Goal: Task Accomplishment & Management: Complete application form

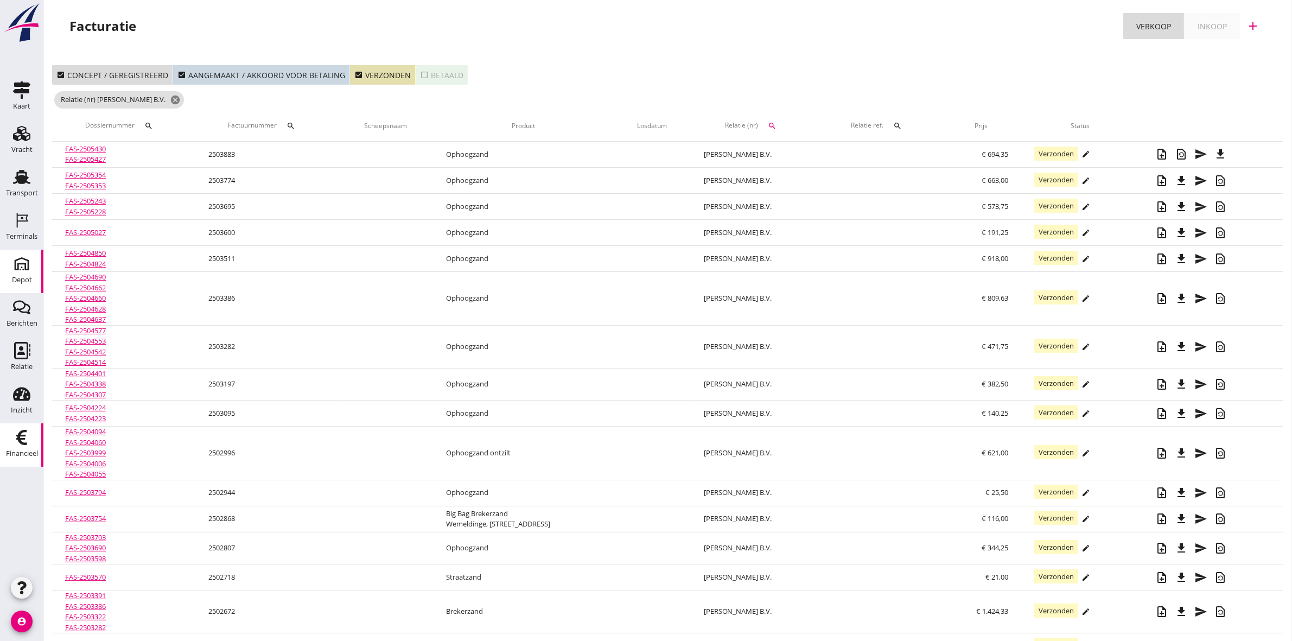
click at [17, 267] on icon "Depot" at bounding box center [21, 263] width 17 height 17
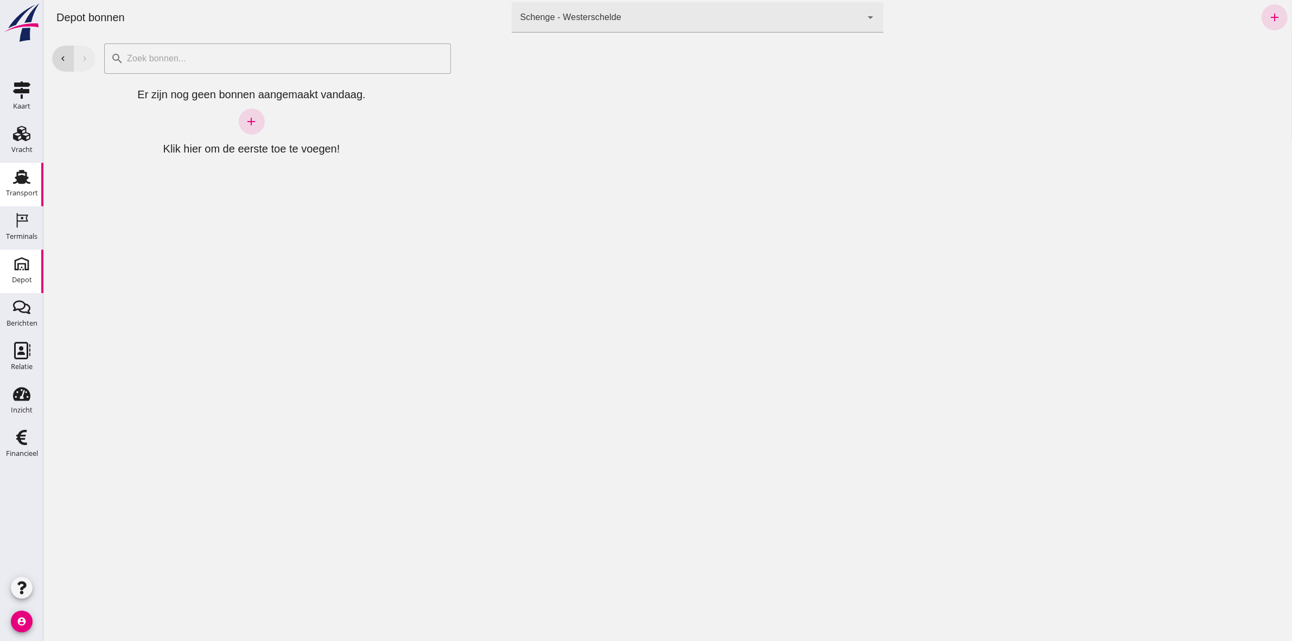
click at [24, 190] on div "Transport" at bounding box center [22, 193] width 32 height 15
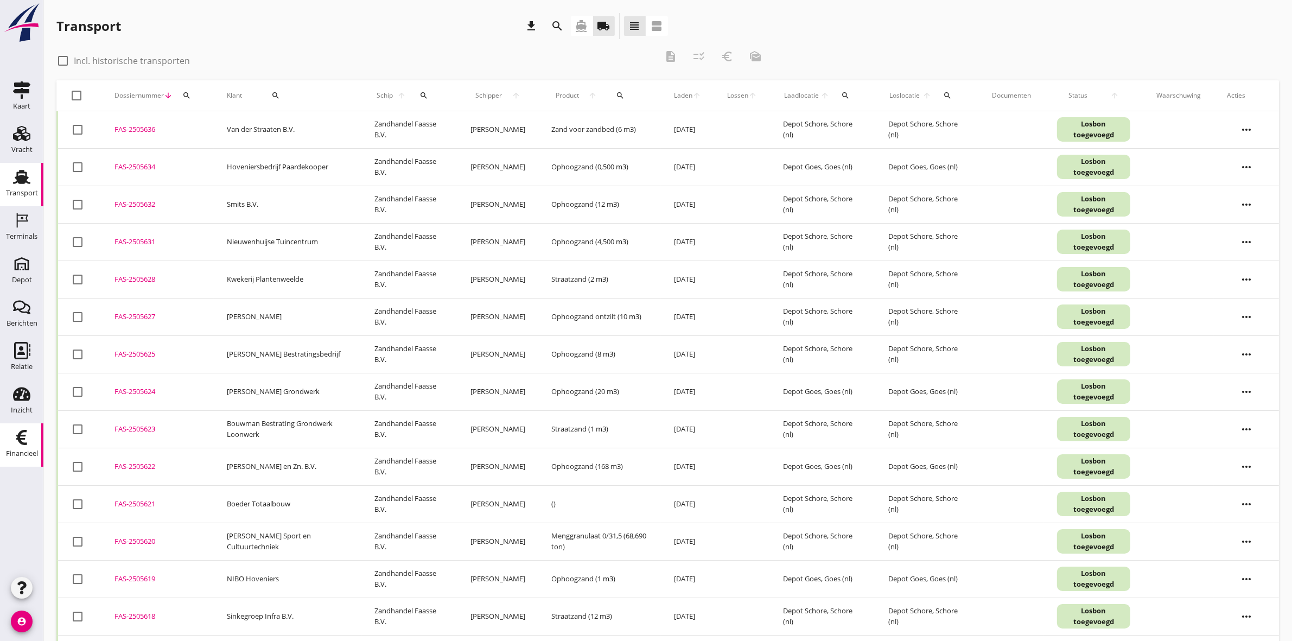
click at [15, 427] on link "Financieel Financieel" at bounding box center [21, 444] width 43 height 43
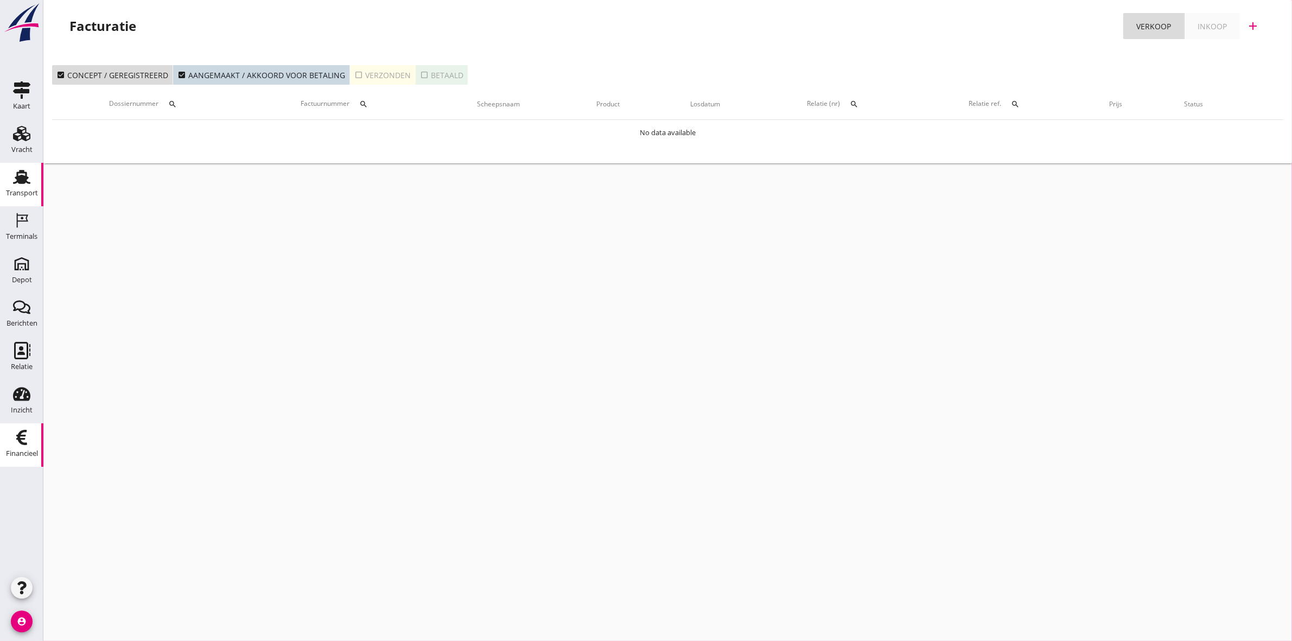
click at [27, 191] on div "Transport" at bounding box center [22, 192] width 32 height 7
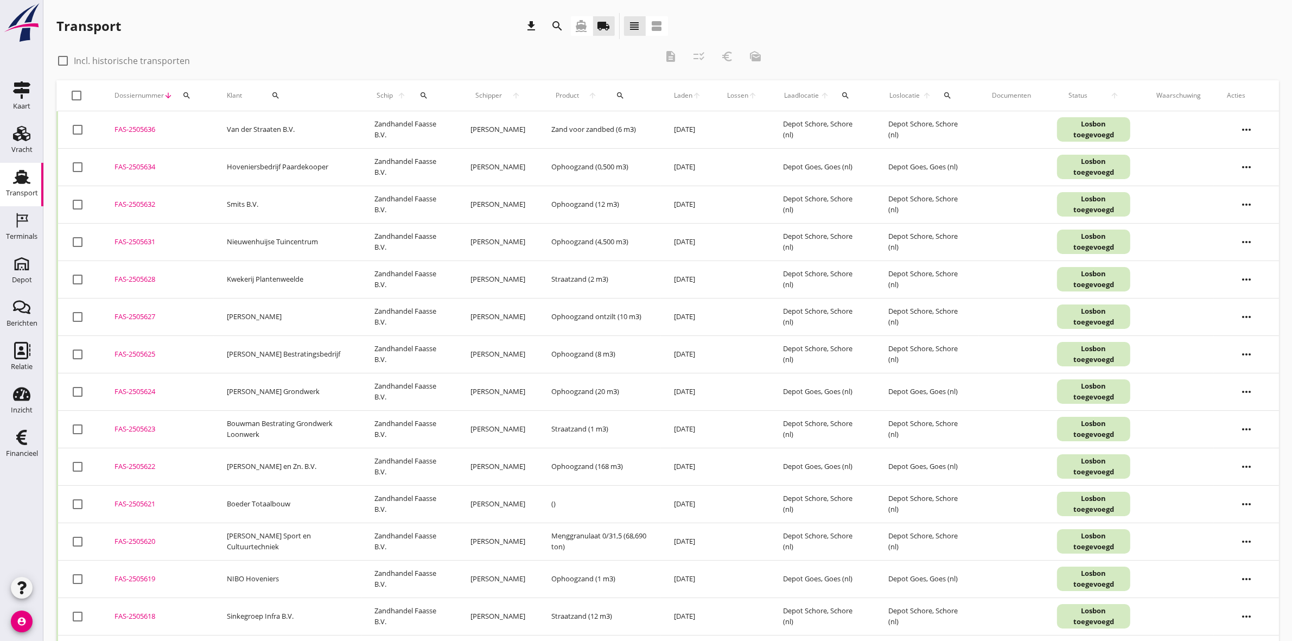
click at [282, 90] on button "search" at bounding box center [275, 96] width 59 height 20
click at [304, 127] on input "Zoeken op opdrachtgever..." at bounding box center [307, 126] width 113 height 17
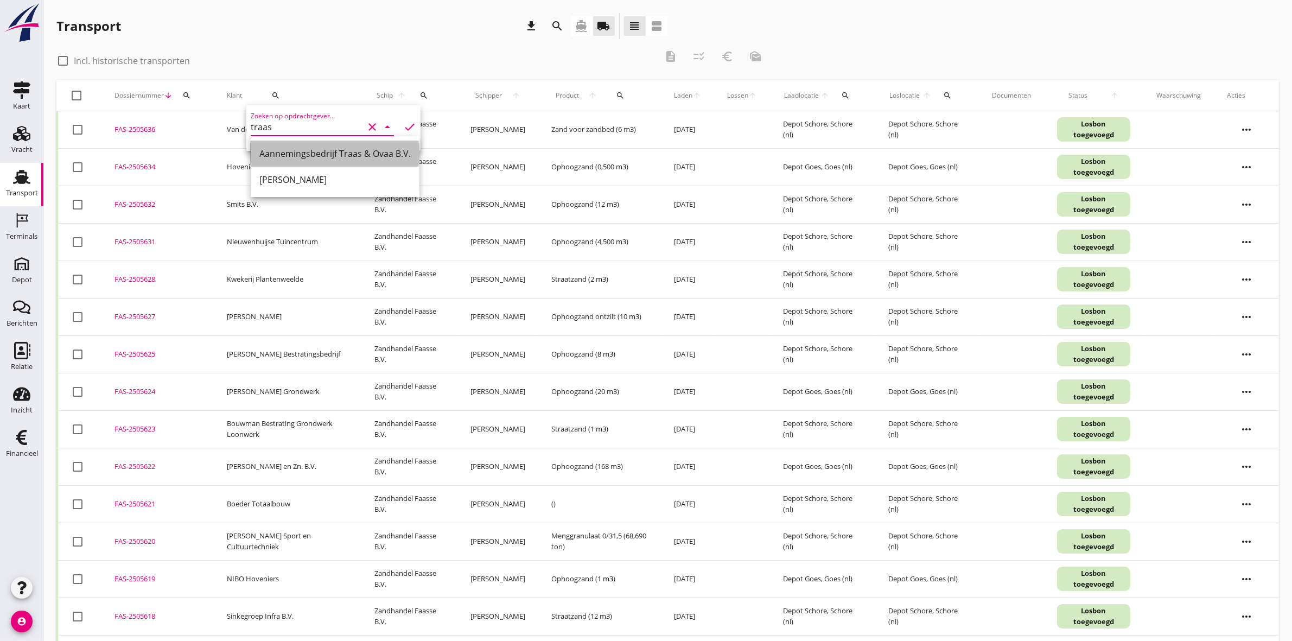
click at [405, 155] on div "Aannemingsbedrijf Traas & Ovaa B.V." at bounding box center [334, 153] width 151 height 13
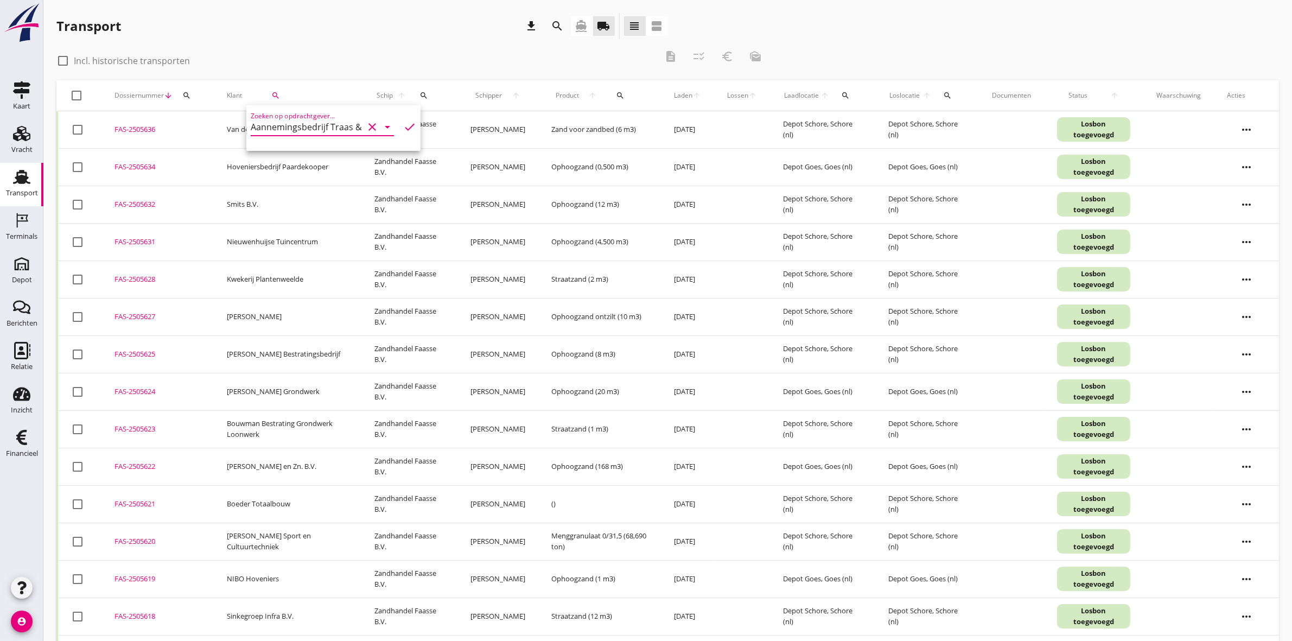
type input "Aannemingsbedrijf Traas & Ovaa B.V."
click at [405, 129] on icon "check" at bounding box center [409, 126] width 13 height 13
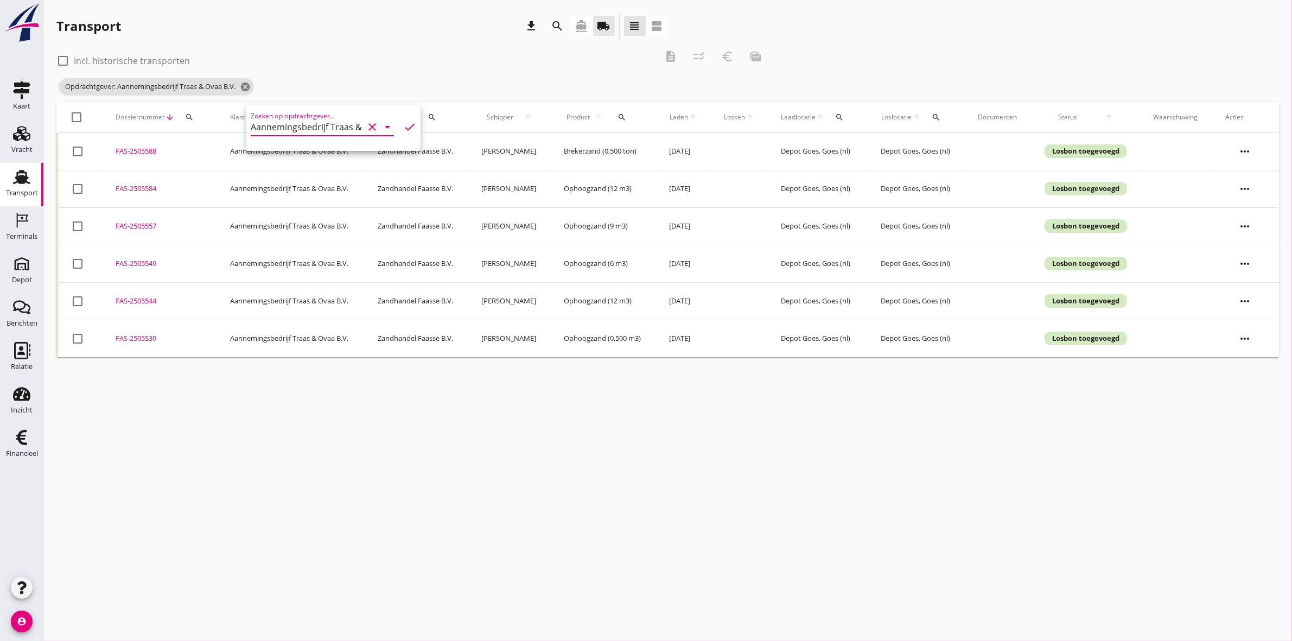
click at [521, 17] on div "Transport download search directions_boat local_shipping view_headline view_age…" at bounding box center [361, 26] width 611 height 26
click at [77, 115] on div at bounding box center [77, 117] width 18 height 18
checkbox input "true"
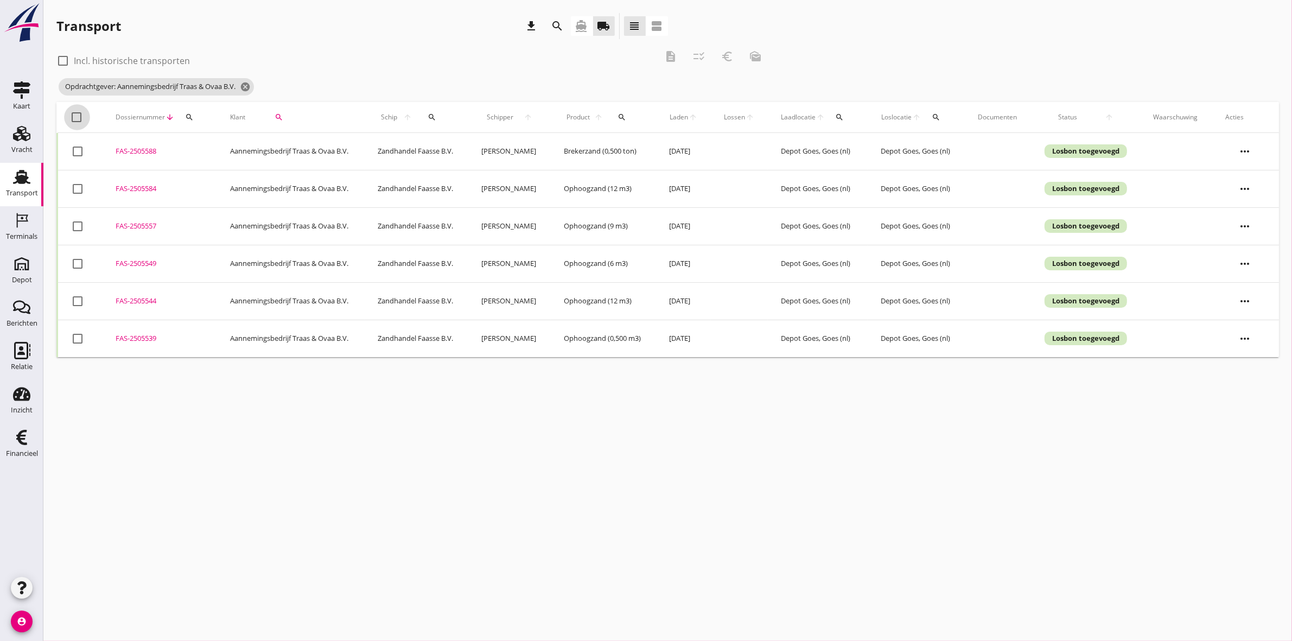
checkbox input "true"
click at [667, 57] on icon "description" at bounding box center [670, 56] width 13 height 13
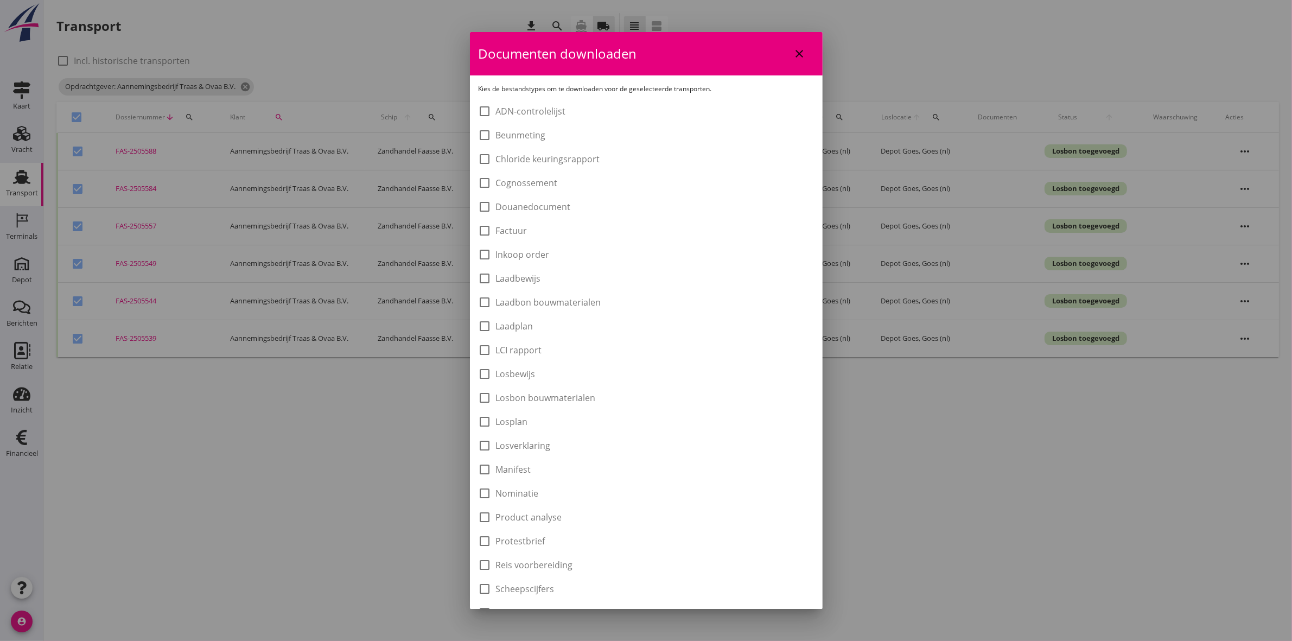
click at [574, 304] on label "Laadbon bouwmaterialen" at bounding box center [548, 302] width 105 height 11
checkbox input "true"
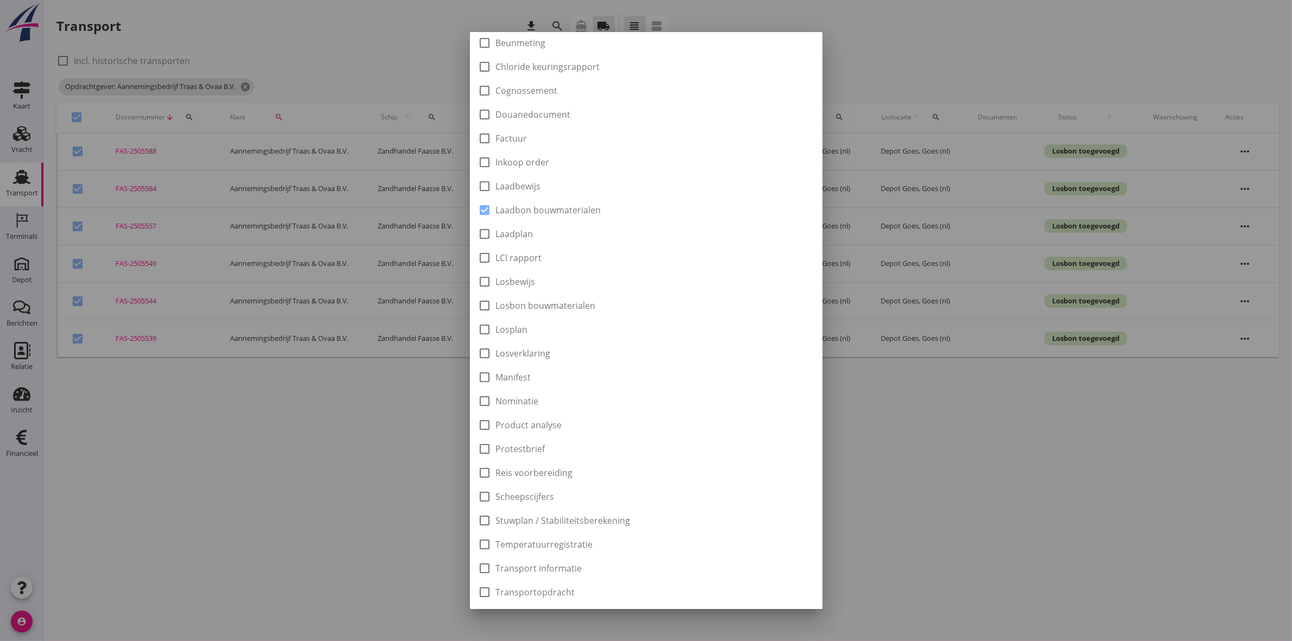
scroll to position [174, 0]
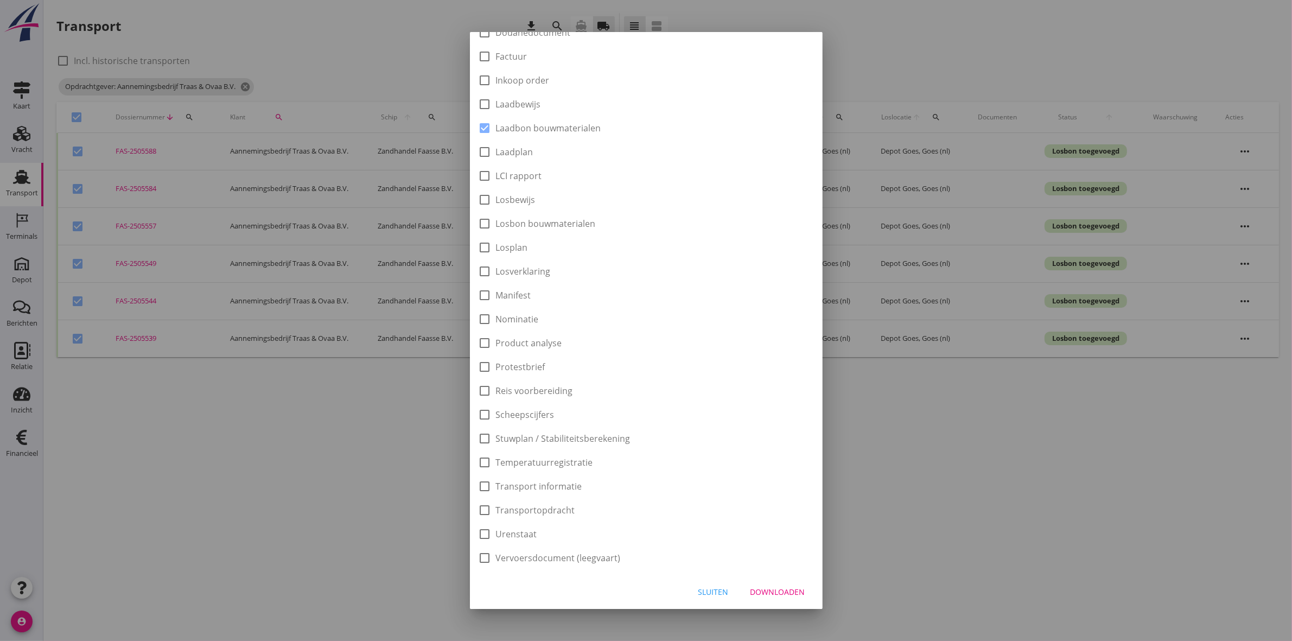
click at [781, 590] on div "Downloaden" at bounding box center [777, 591] width 55 height 11
checkbox input "false"
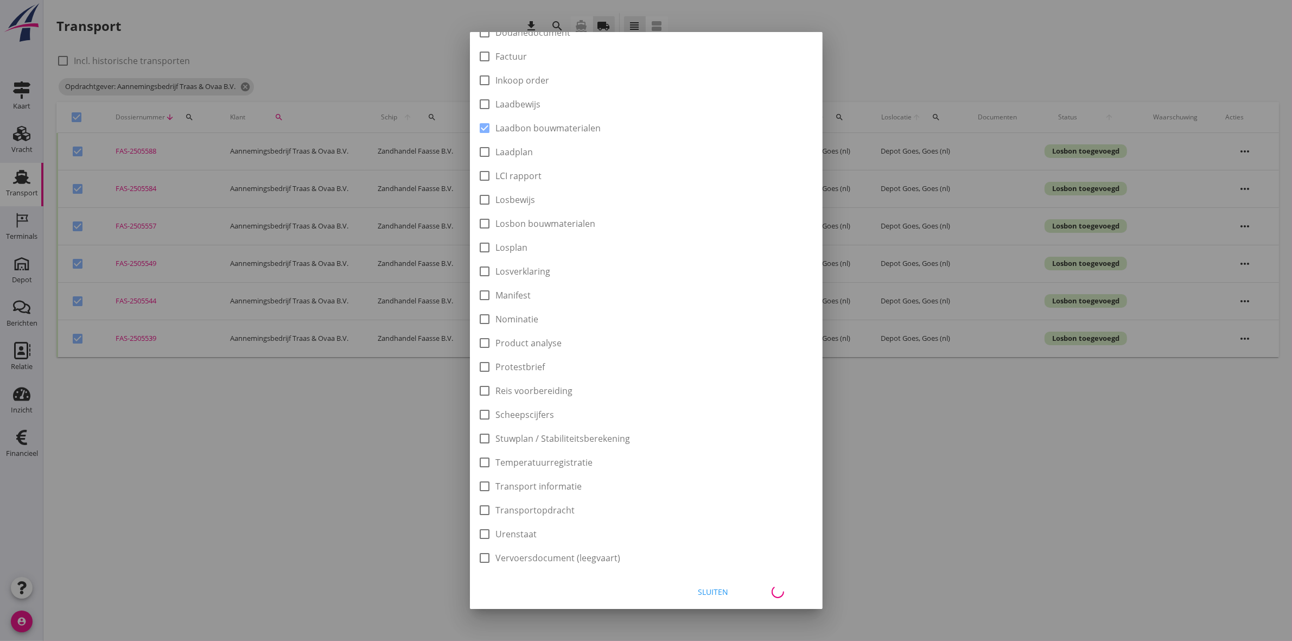
checkbox input "false"
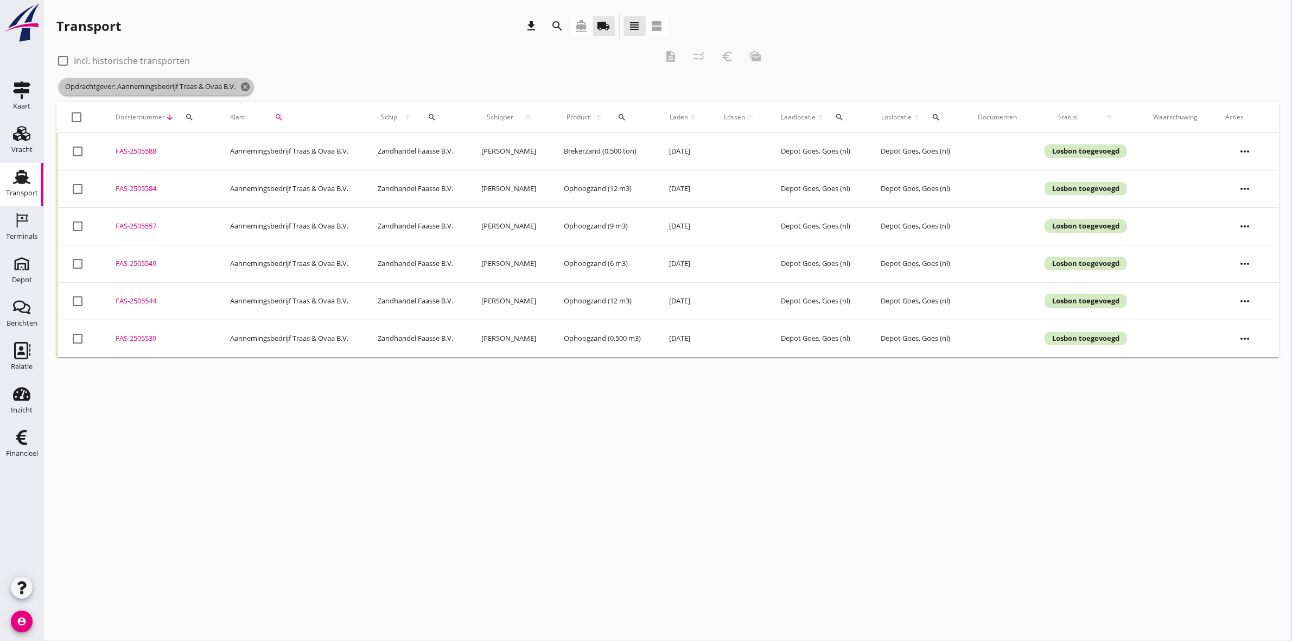
click at [247, 87] on icon "cancel" at bounding box center [245, 86] width 11 height 11
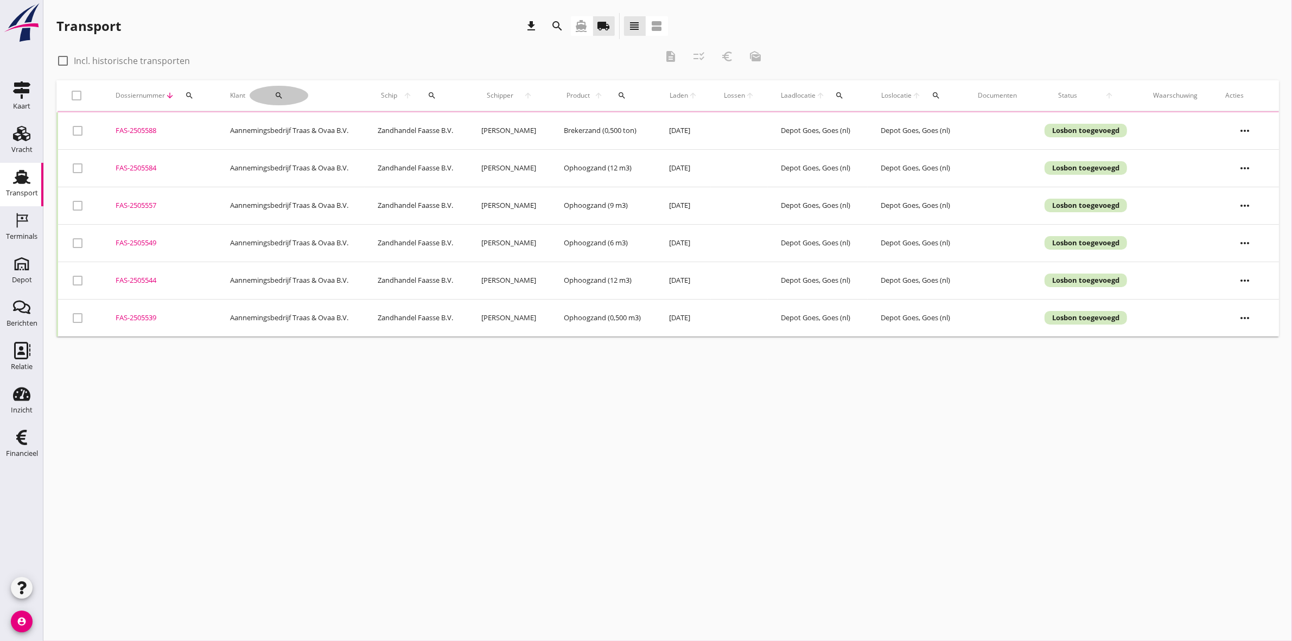
click at [275, 96] on icon "search" at bounding box center [278, 95] width 9 height 9
click at [285, 118] on input "Zoeken op opdrachtgever..." at bounding box center [307, 126] width 113 height 17
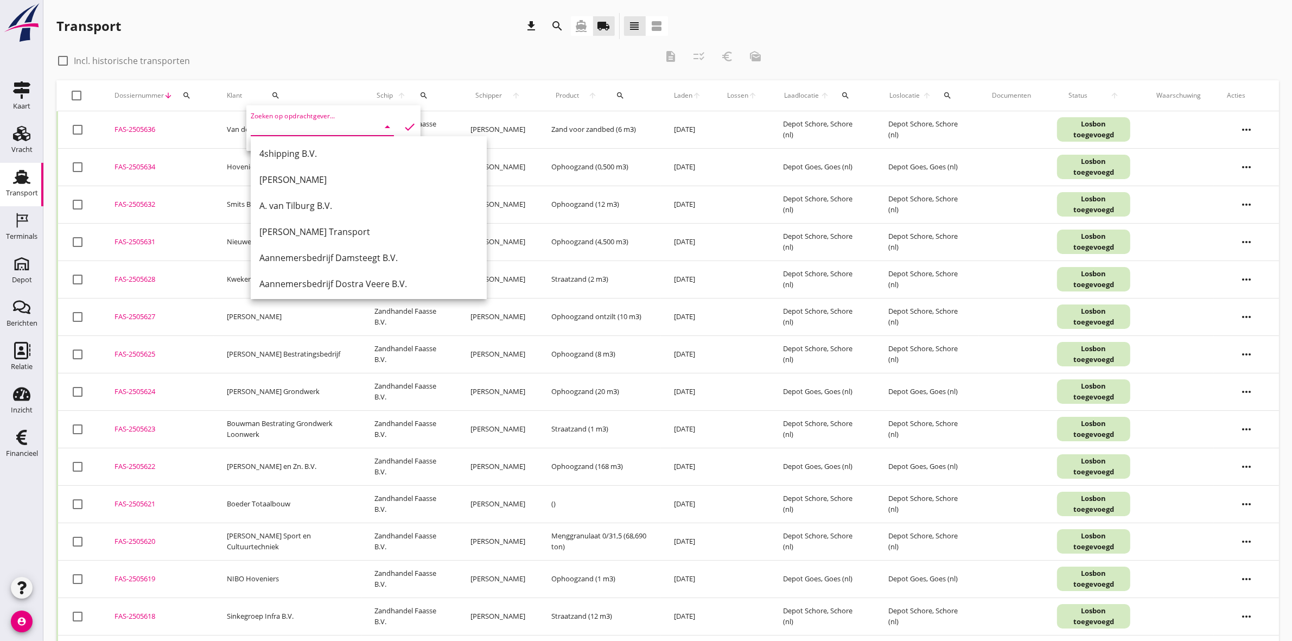
click at [320, 128] on input "Zoeken op opdrachtgever..." at bounding box center [307, 126] width 113 height 17
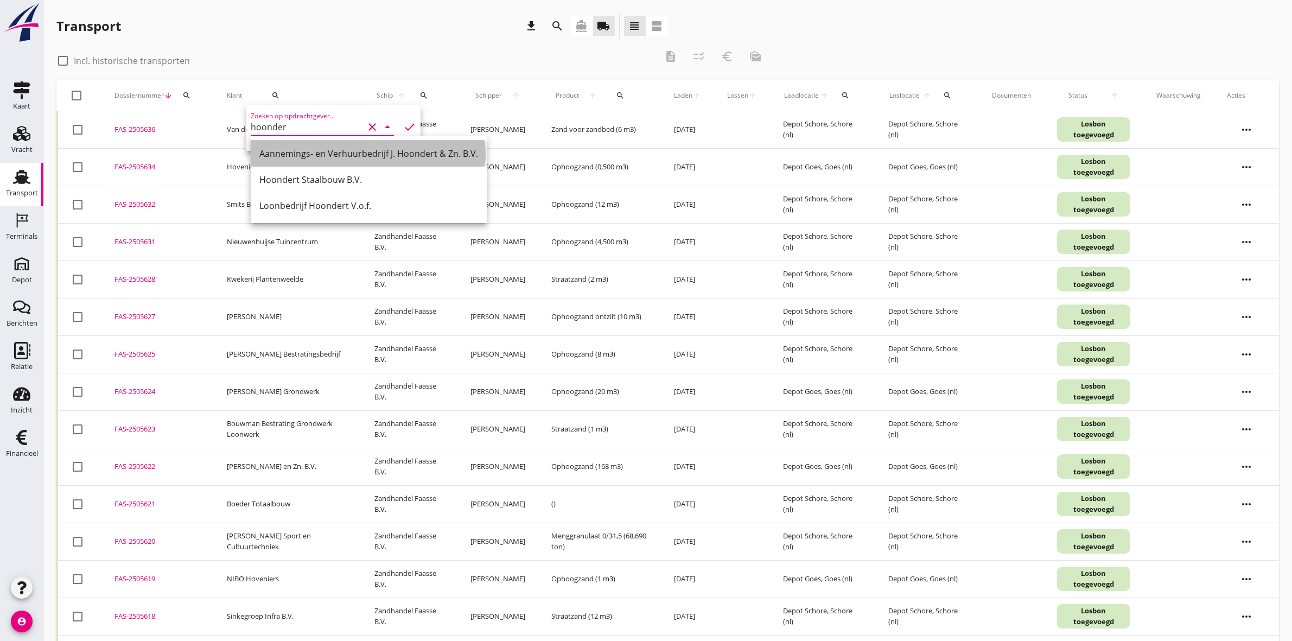
click at [356, 158] on div "Aannemings- en Verhuurbedrijf J. Hoondert & Zn. B.V." at bounding box center [368, 153] width 219 height 13
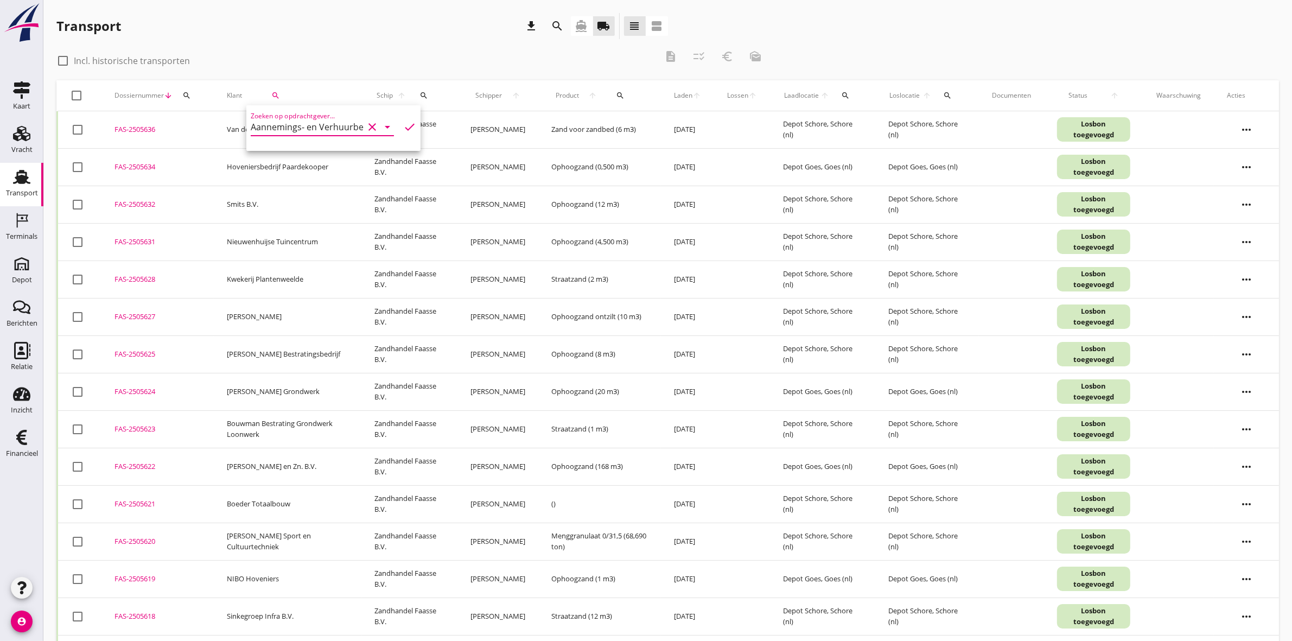
scroll to position [0, 109]
type input "Aannemings- en Verhuurbedrijf J. Hoondert & Zn. B.V."
click at [403, 126] on icon "check" at bounding box center [409, 126] width 13 height 13
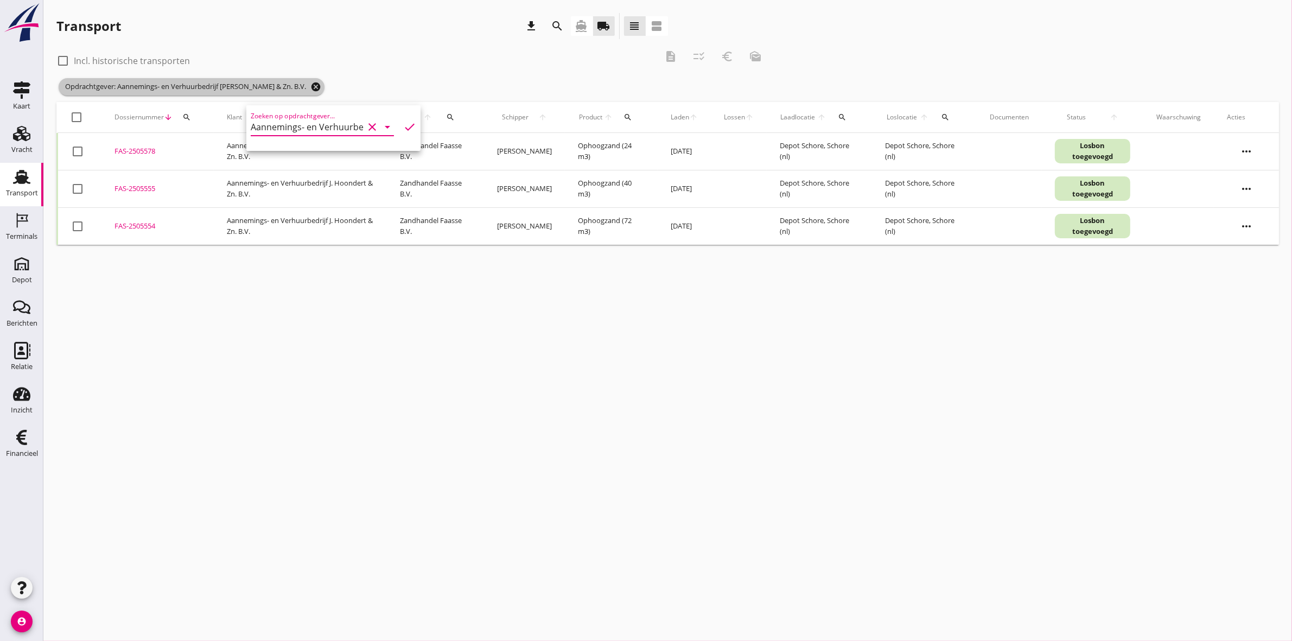
click at [310, 86] on icon "cancel" at bounding box center [315, 86] width 11 height 11
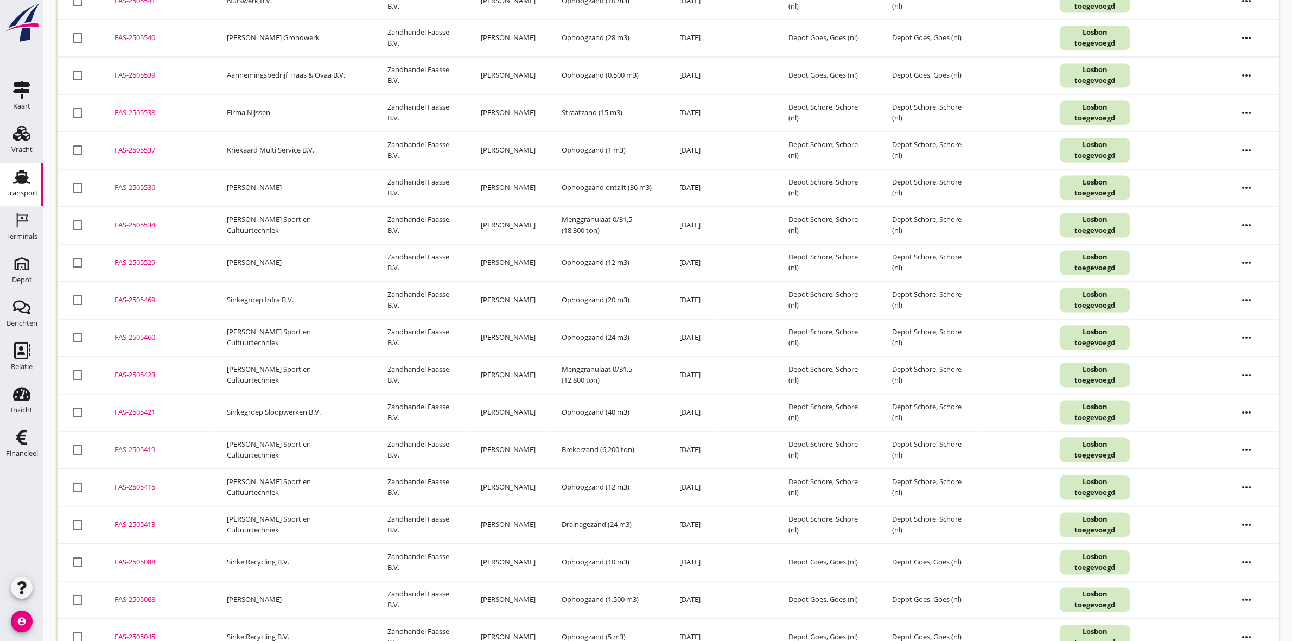
scroll to position [2599, 0]
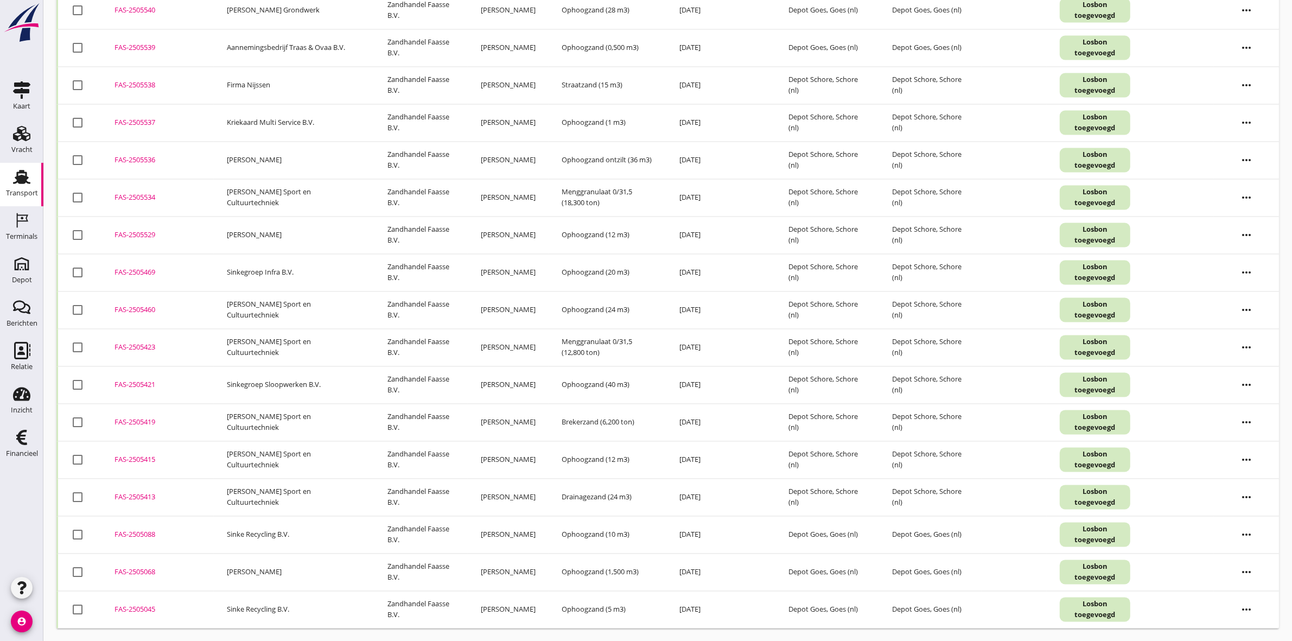
drag, startPoint x: 73, startPoint y: 606, endPoint x: 73, endPoint y: 535, distance: 70.5
click at [74, 606] on div at bounding box center [77, 609] width 18 height 18
checkbox input "true"
click at [76, 537] on div at bounding box center [77, 534] width 18 height 18
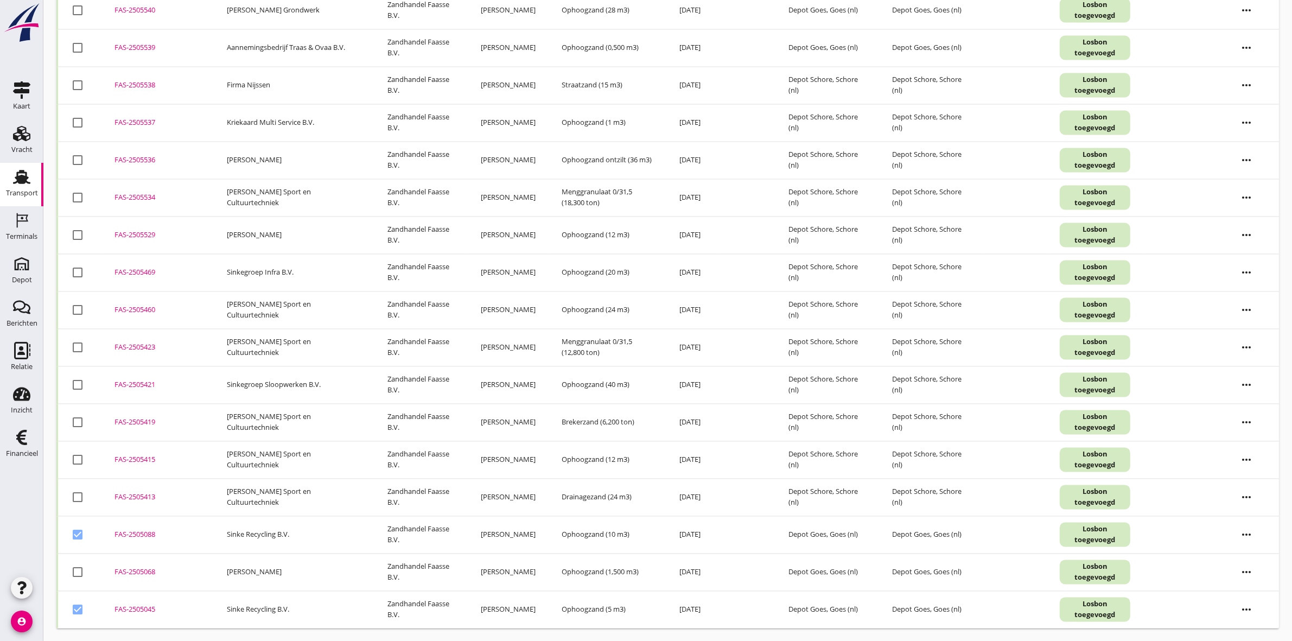
checkbox input "false"
click at [76, 616] on div at bounding box center [77, 609] width 18 height 18
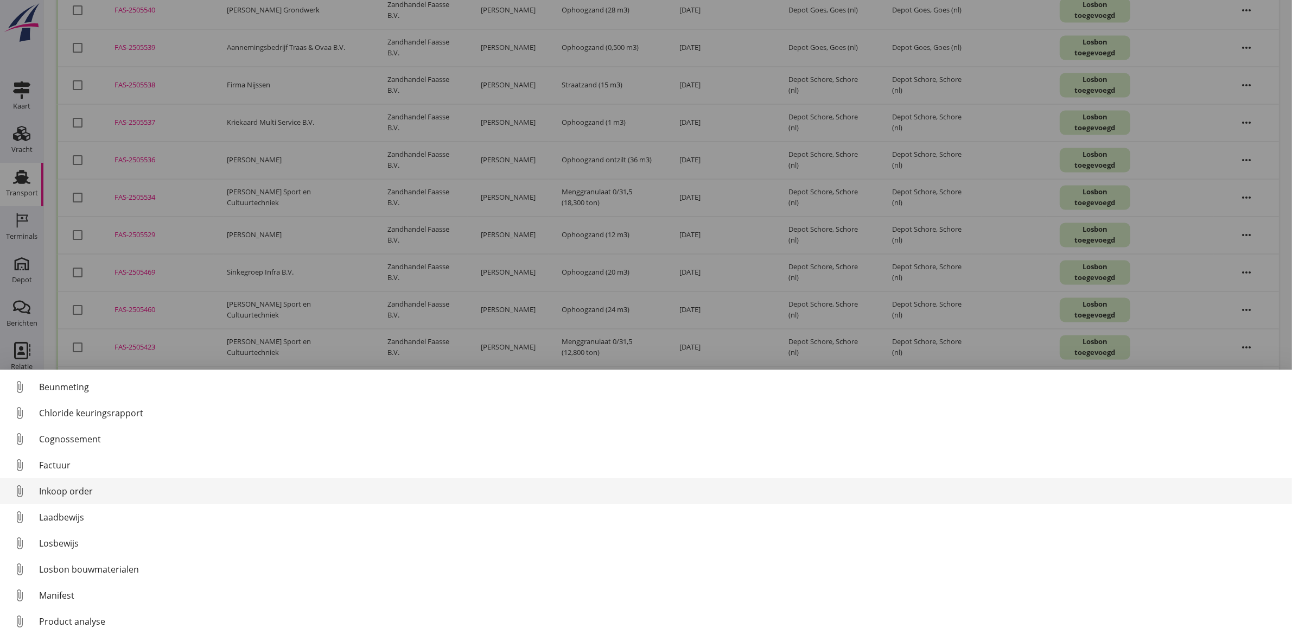
click at [123, 486] on div "Inkoop order" at bounding box center [661, 490] width 1244 height 13
click at [88, 496] on div "Inkoop order" at bounding box center [661, 490] width 1244 height 13
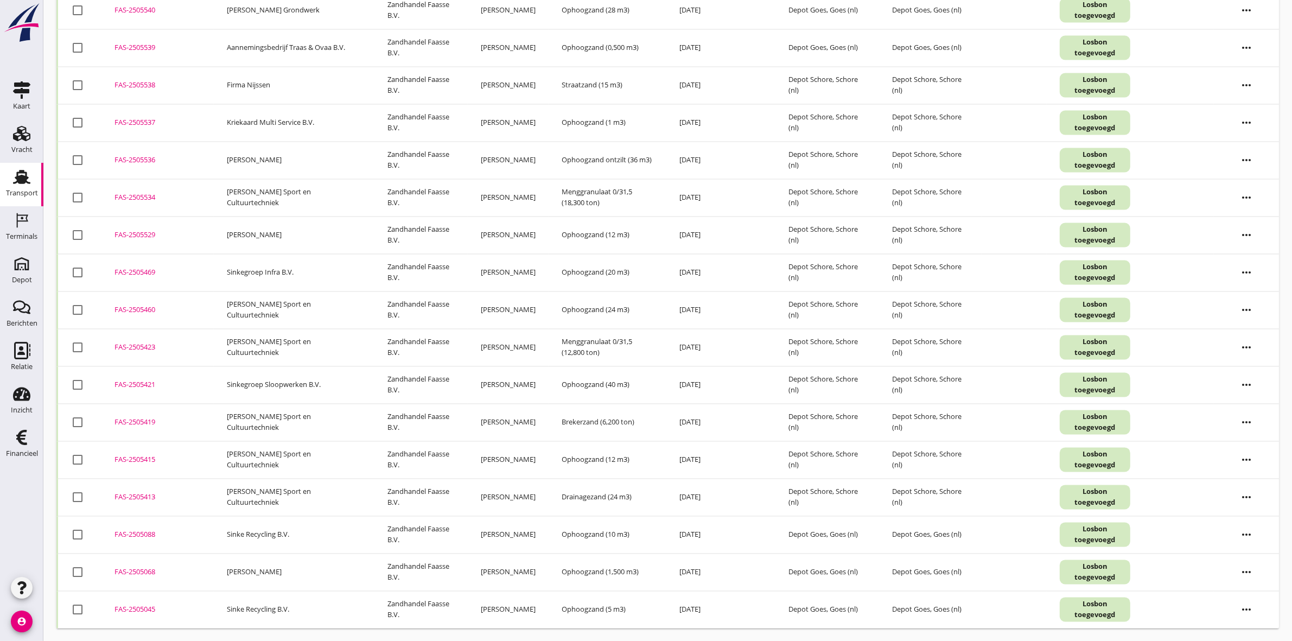
click at [74, 613] on div at bounding box center [77, 609] width 18 height 18
checkbox input "true"
click at [77, 532] on div at bounding box center [77, 534] width 18 height 18
checkbox input "true"
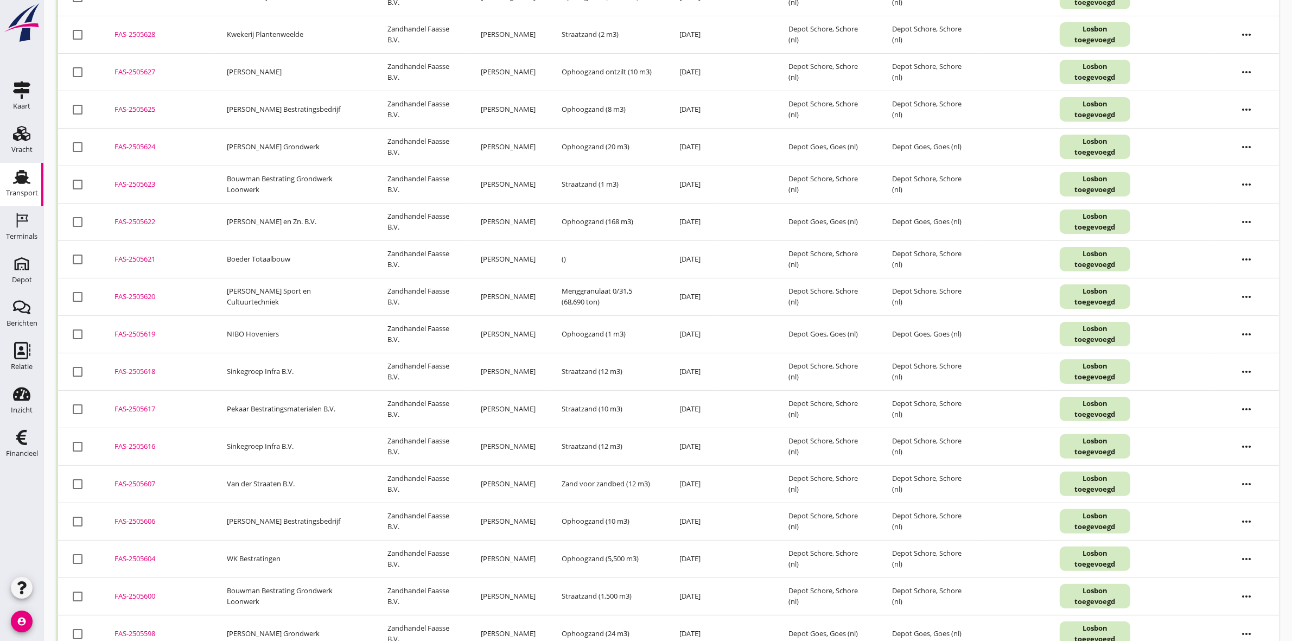
scroll to position [0, 0]
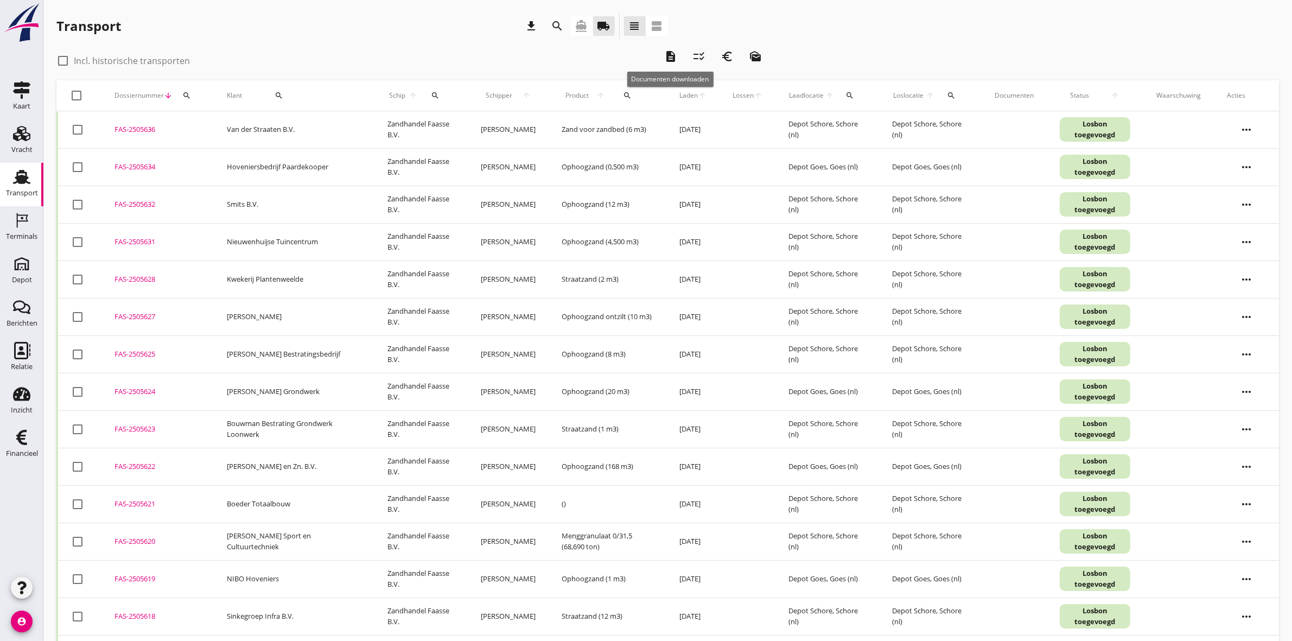
click at [664, 50] on icon "description" at bounding box center [670, 56] width 13 height 13
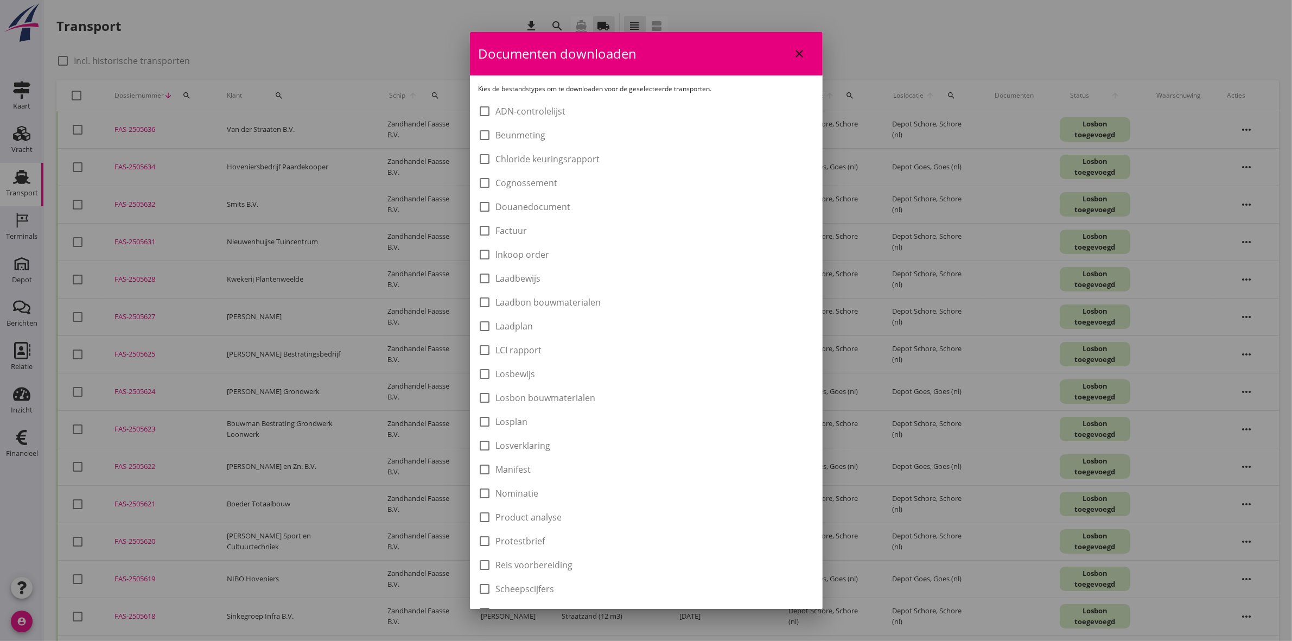
click at [536, 302] on label "Laadbon bouwmaterialen" at bounding box center [548, 302] width 105 height 11
checkbox input "true"
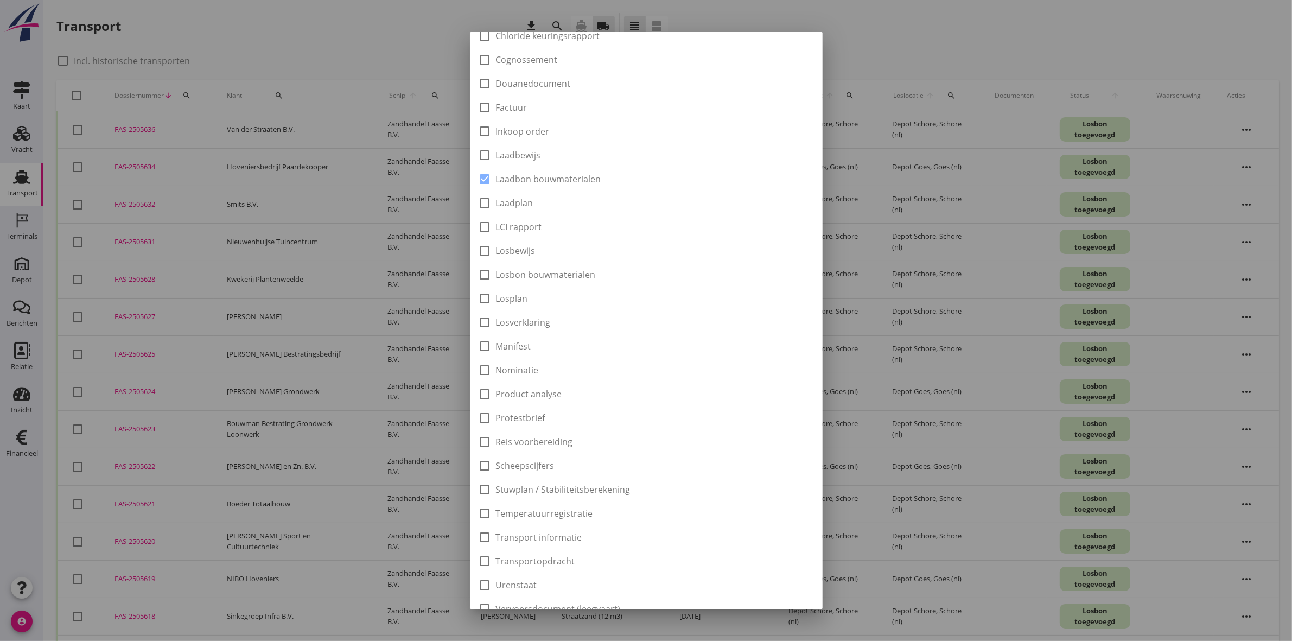
scroll to position [174, 0]
click at [776, 586] on div "Downloaden" at bounding box center [777, 591] width 55 height 11
checkbox input "false"
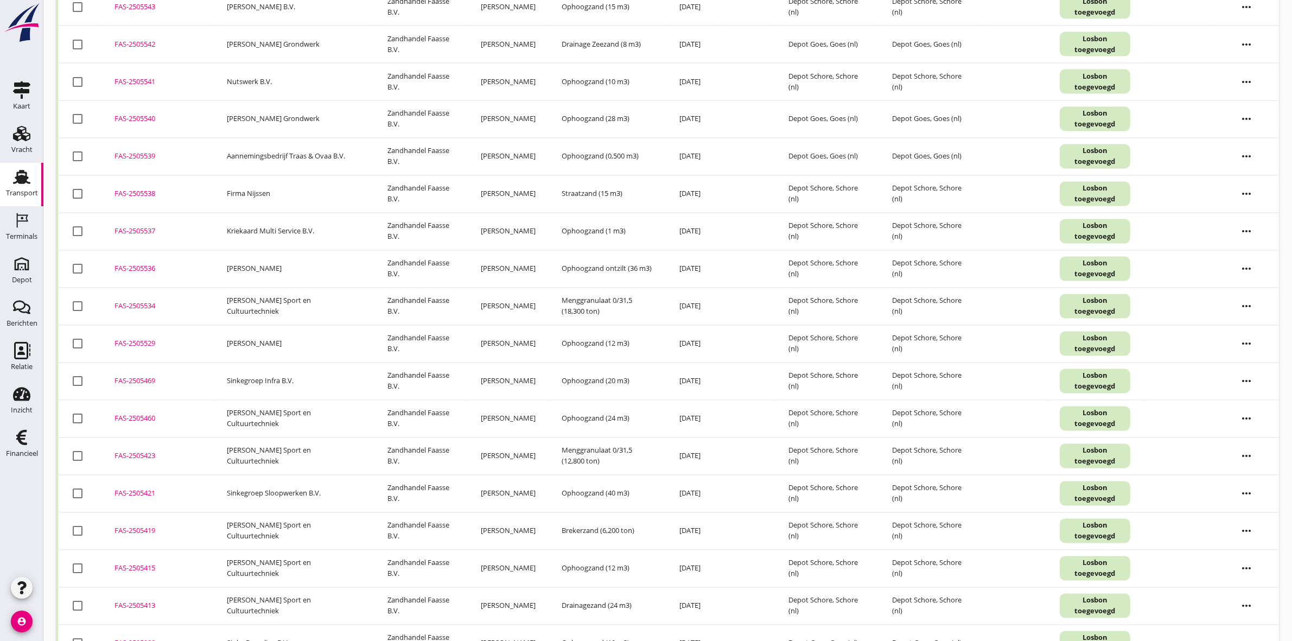
scroll to position [2599, 0]
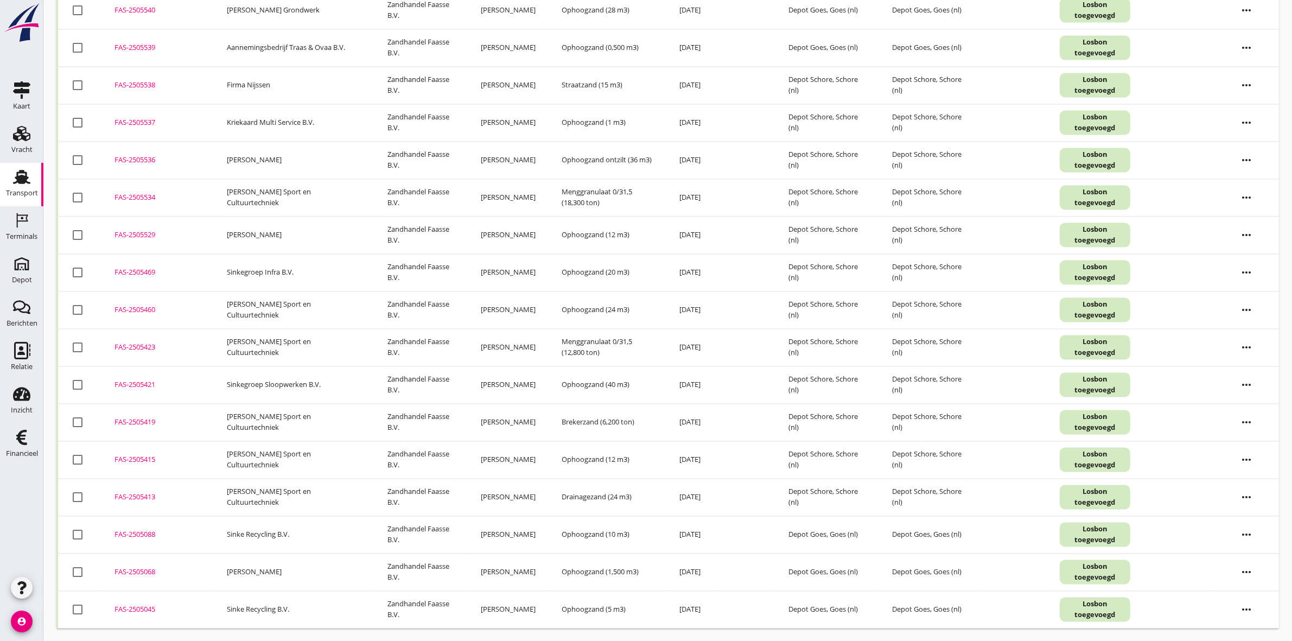
click at [73, 611] on div at bounding box center [77, 609] width 18 height 18
checkbox input "true"
click at [78, 537] on div at bounding box center [77, 534] width 18 height 18
checkbox input "true"
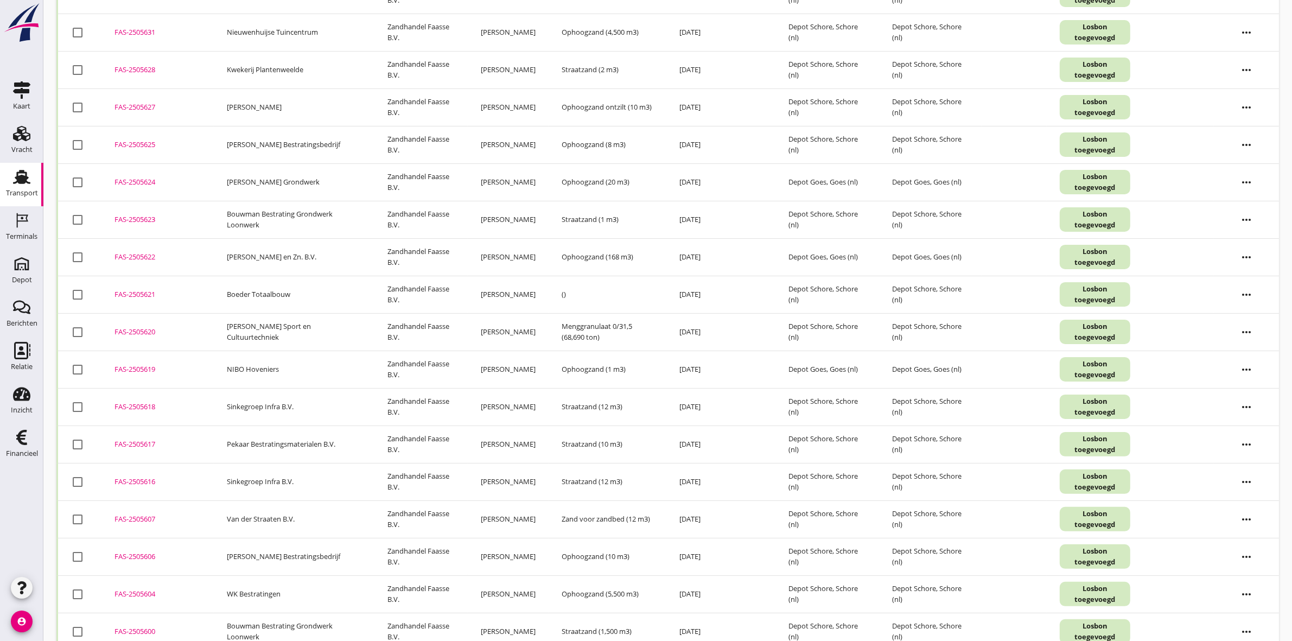
scroll to position [0, 0]
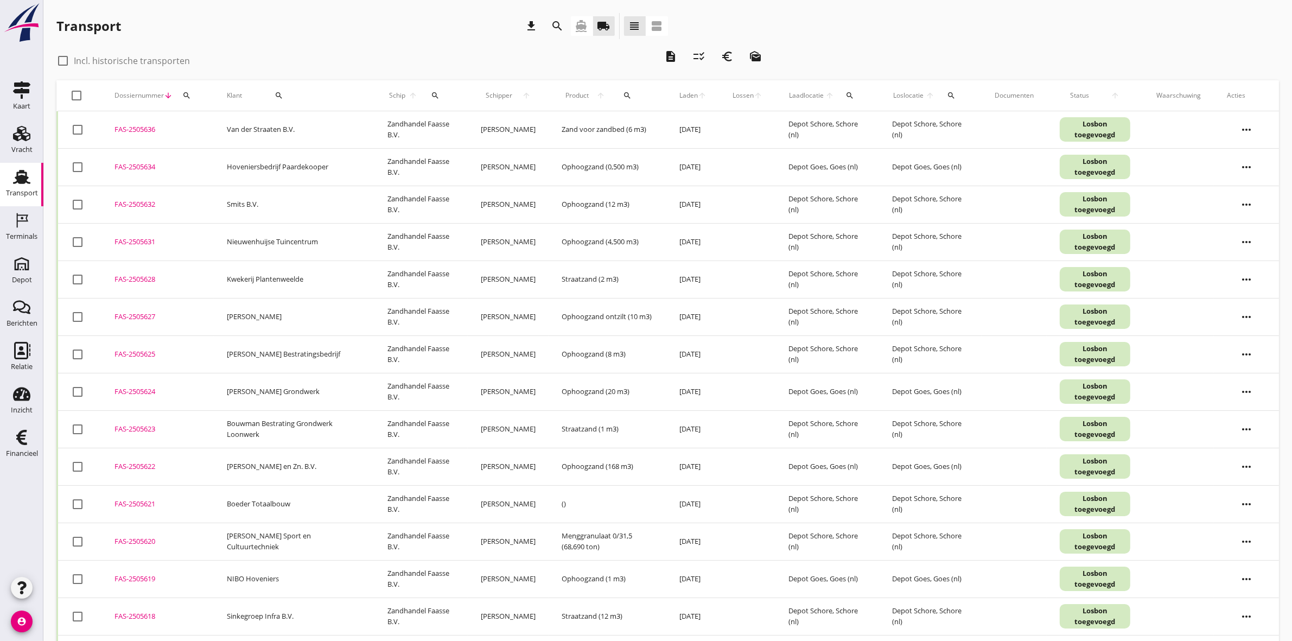
click at [727, 60] on icon "euro_symbol" at bounding box center [726, 56] width 13 height 13
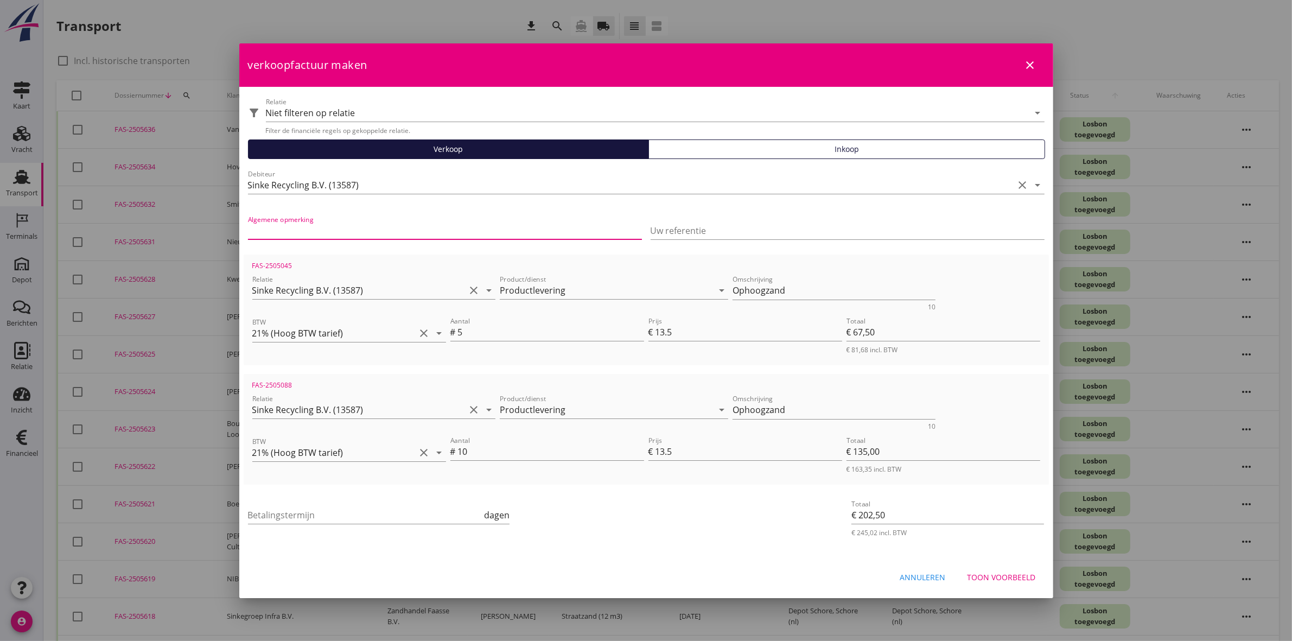
click at [483, 228] on input "Algemene opmerking" at bounding box center [445, 230] width 394 height 17
paste input "OB600250175"
type input "OB600250175"
paste input "OB600250175"
type input "OB600250175"
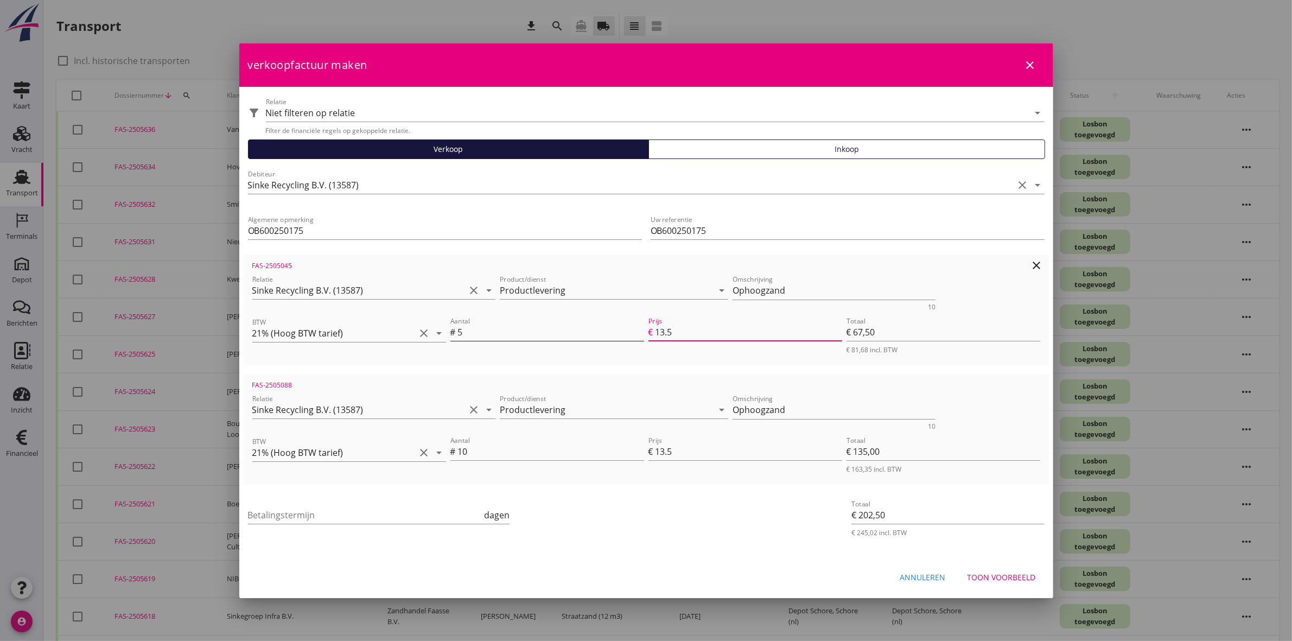
drag, startPoint x: 693, startPoint y: 331, endPoint x: 635, endPoint y: 331, distance: 57.5
click at [635, 331] on div "Aantal # 5 Prijs € 13.5 Totaal € 67,50 € 81,68 incl. BTW" at bounding box center [745, 334] width 594 height 44
type input "1"
type input "€ 5,00"
type input "€ 140,00"
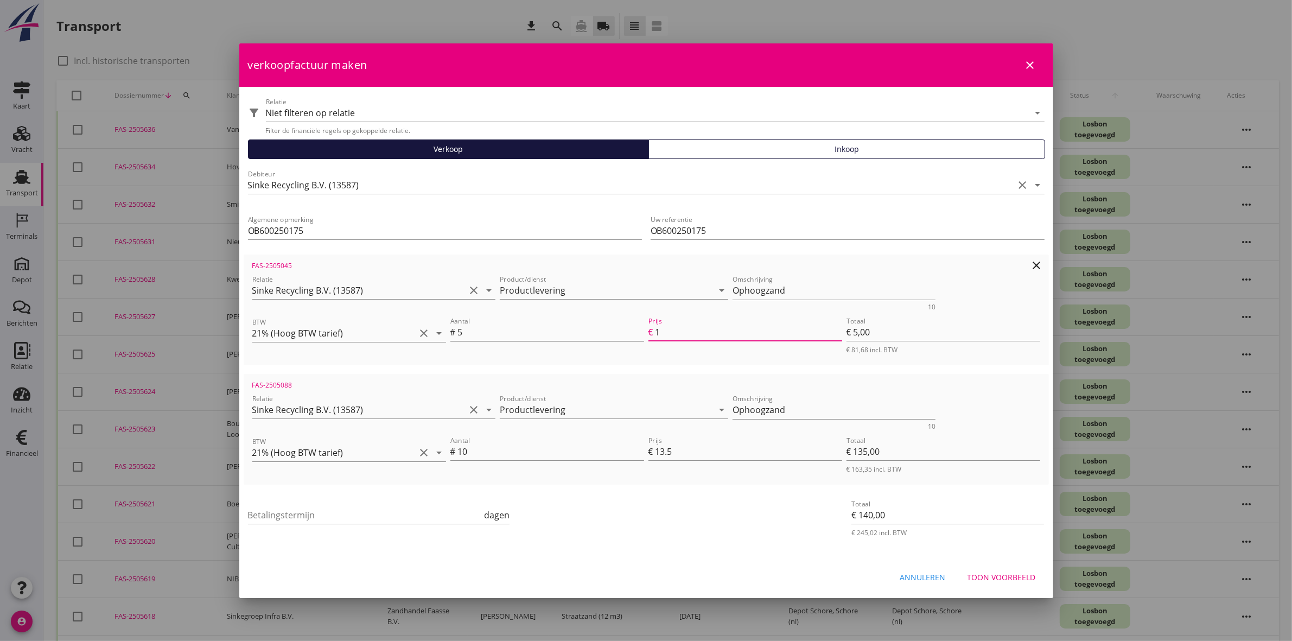
type input "12"
type input "€ 60,00"
type input "€ 195,00"
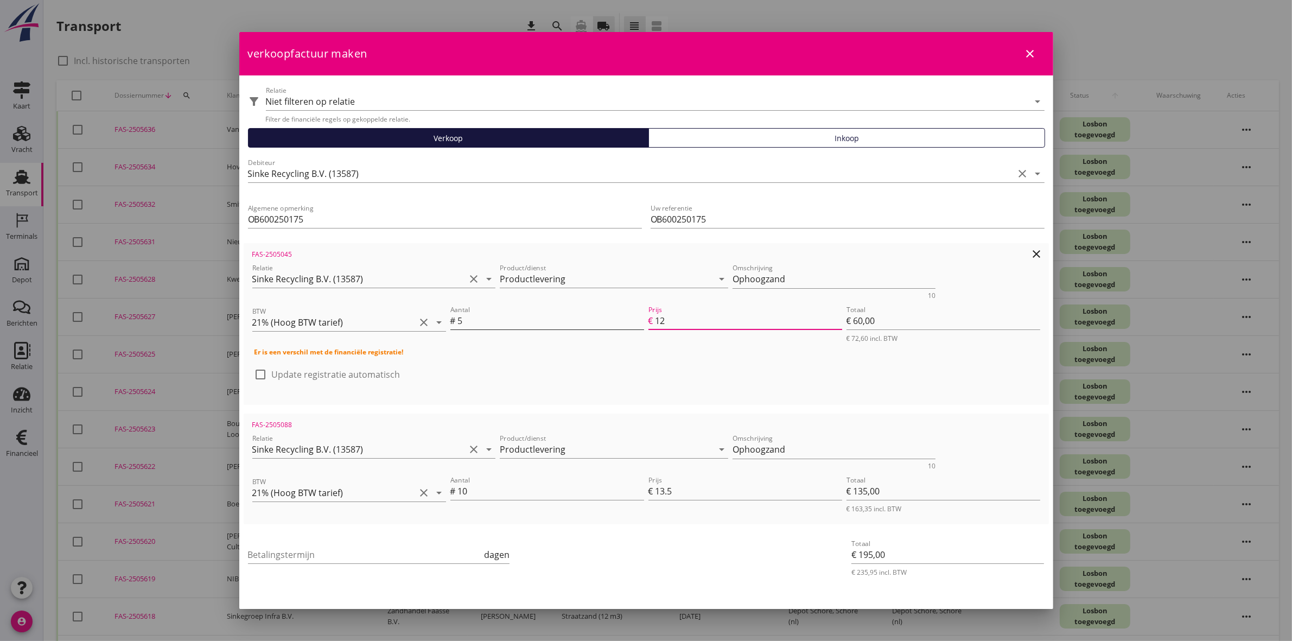
type input "12.2"
type input "€ 61,00"
type input "€ 196,00"
type input "12.25"
type input "€ 61,25"
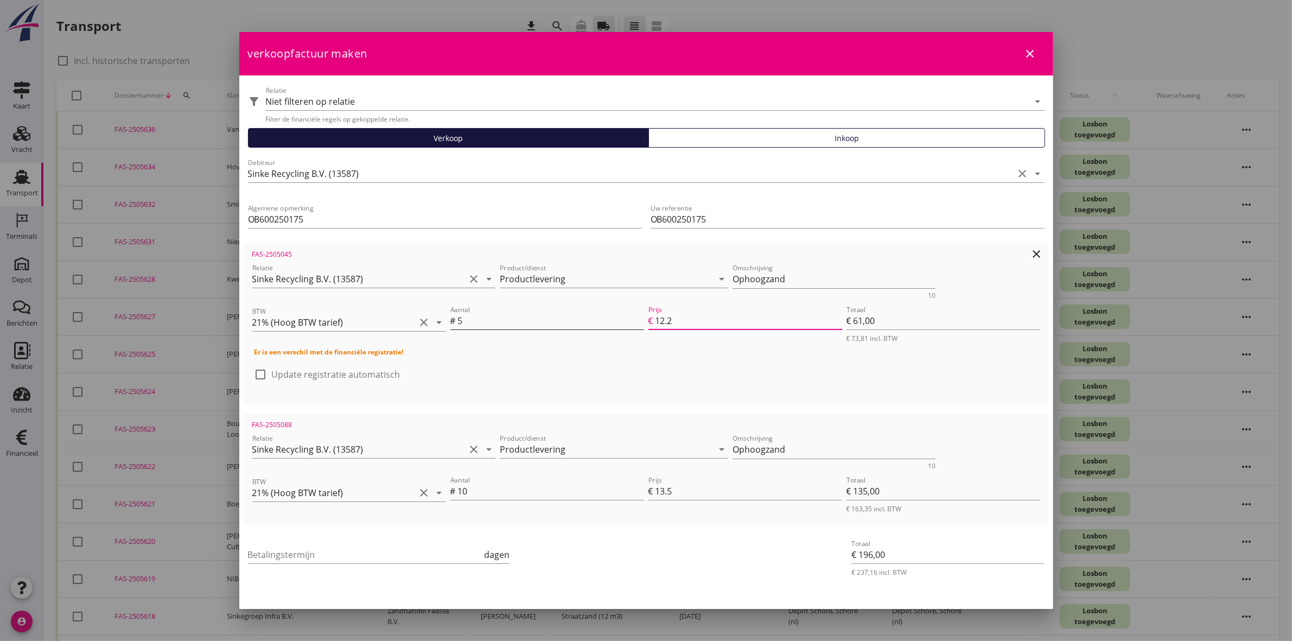
type input "€ 196,25"
type input "12.25"
drag, startPoint x: 685, startPoint y: 486, endPoint x: 582, endPoint y: 491, distance: 102.6
click at [587, 491] on div "Aantal # 10 Prijs € 13.5 Totaal € 135,00 € 163,35 incl. BTW" at bounding box center [745, 493] width 594 height 44
type input "1"
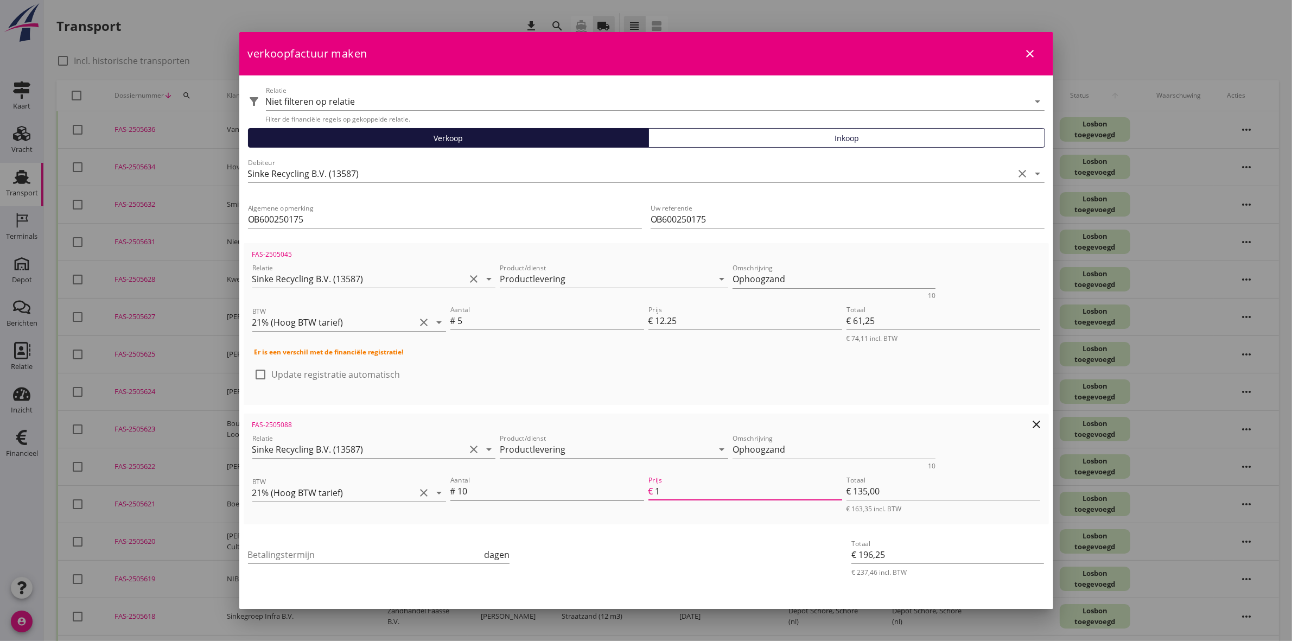
type input "€ 10,00"
type input "€ 71,25"
type input "12"
type input "€ 120,00"
type input "€ 181,25"
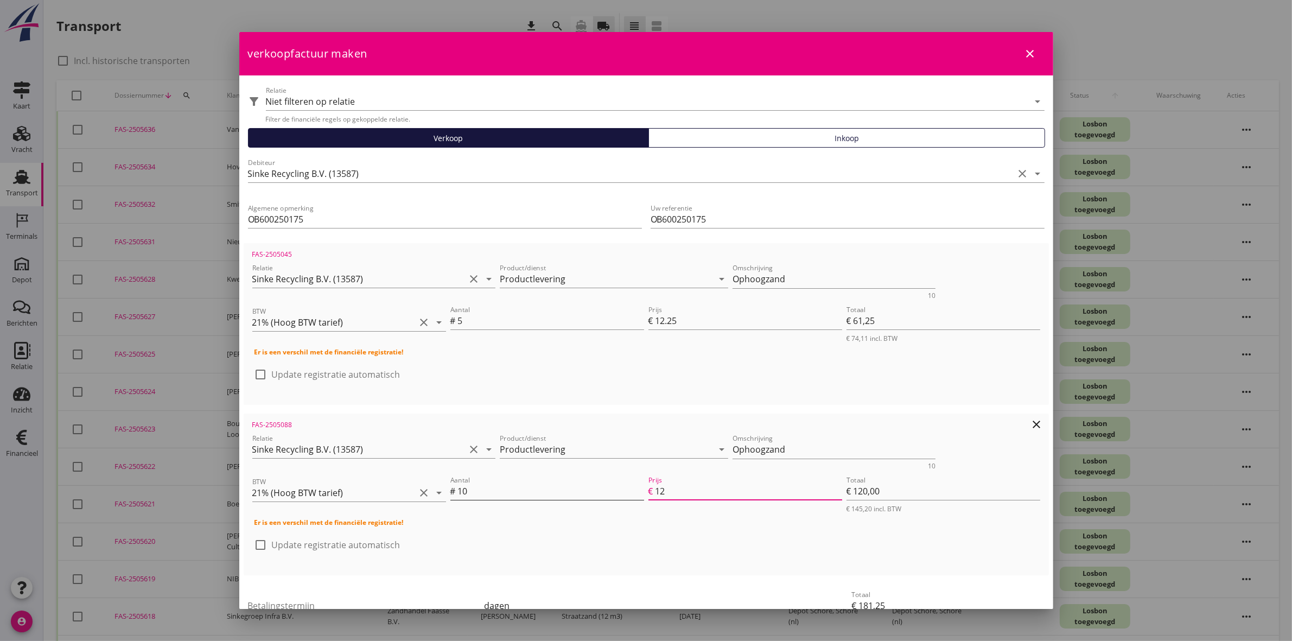
type input "12.2"
type input "€ 122,00"
type input "€ 183,25"
type input "12.25"
type input "€ 122,50"
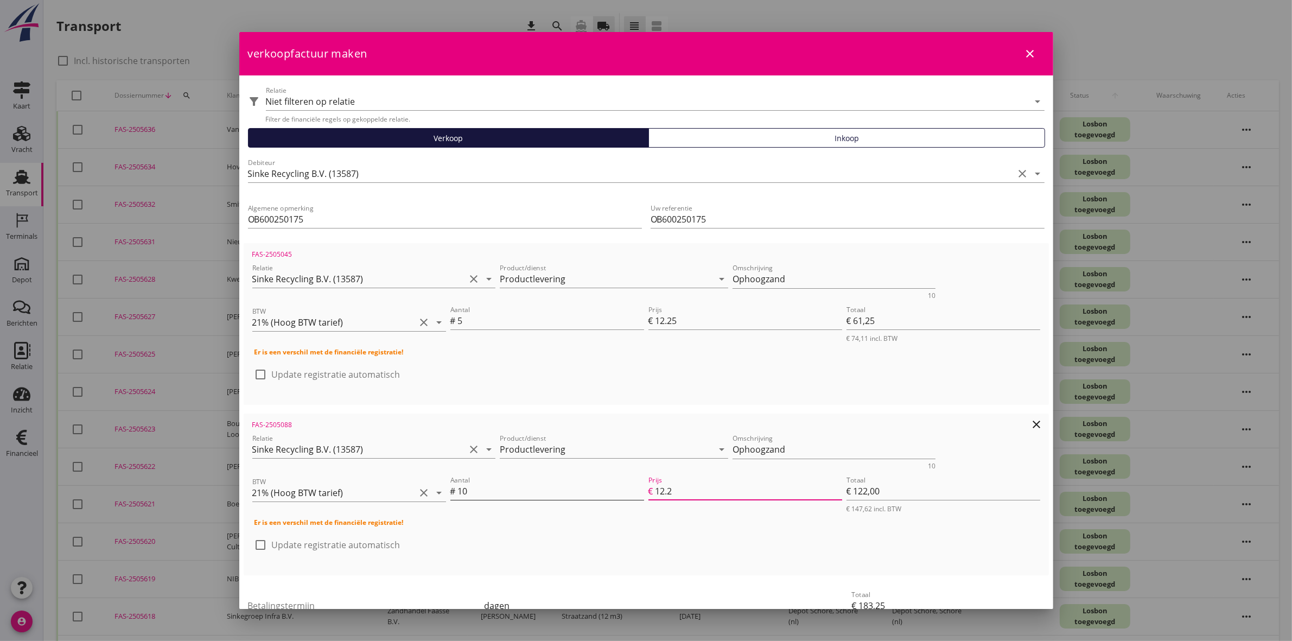
type input "€ 183,75"
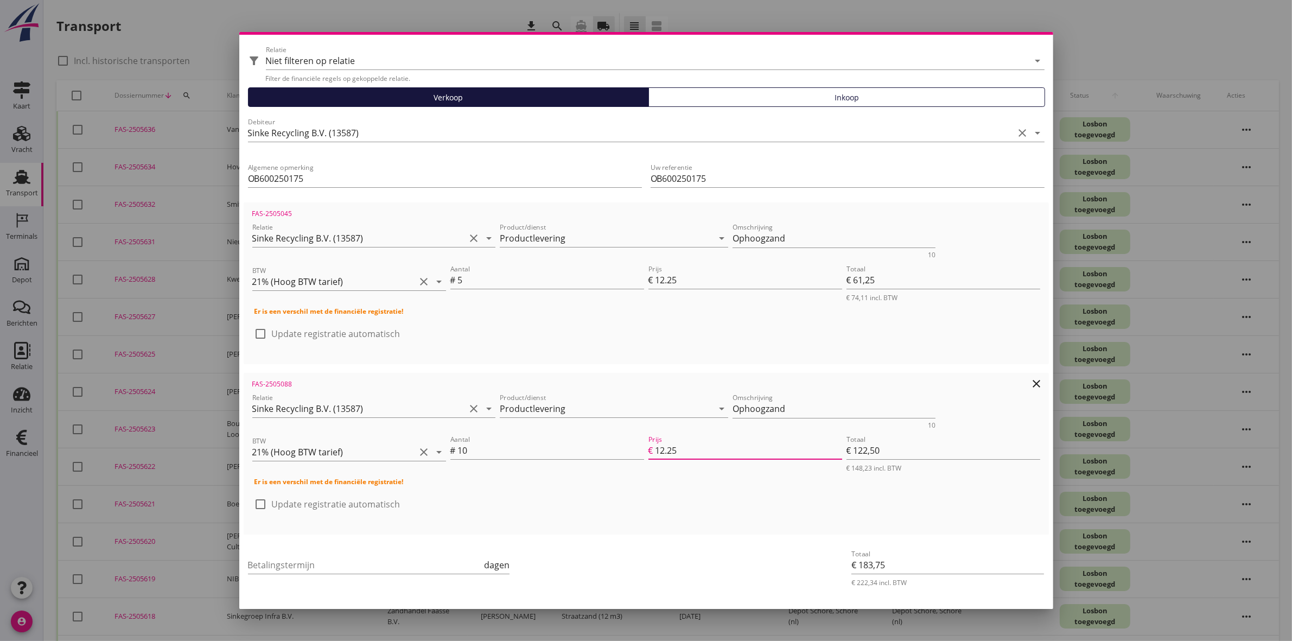
scroll to position [77, 0]
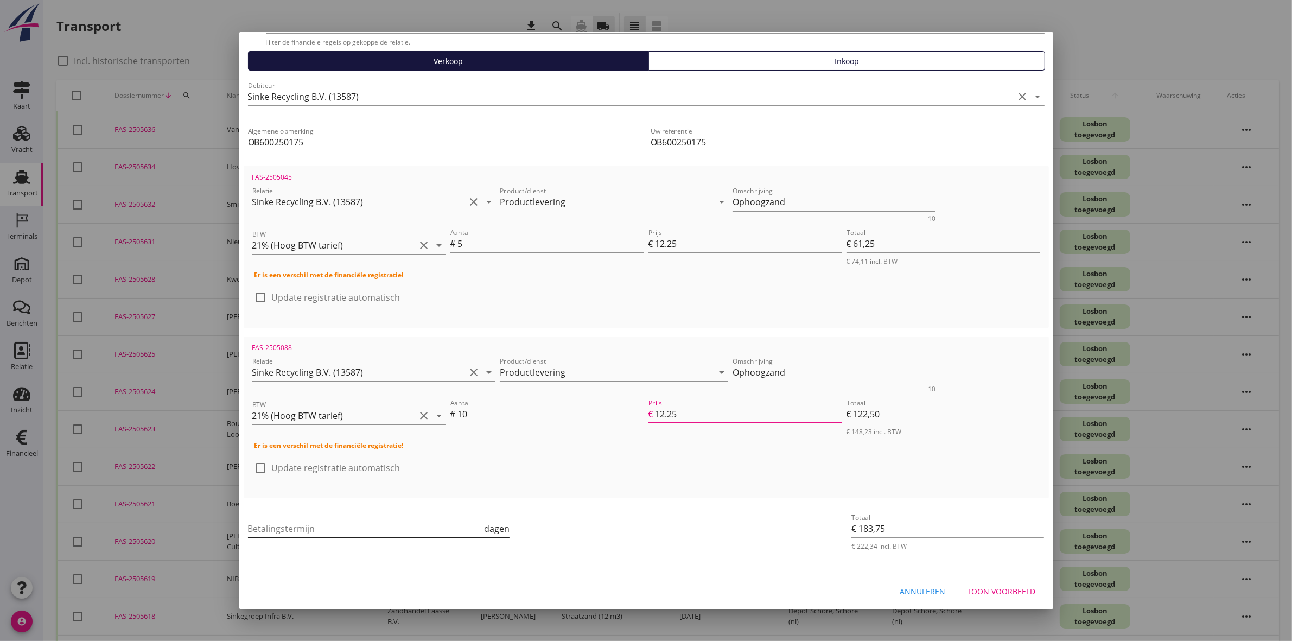
type input "12.25"
click at [456, 525] on input "Betalingstermijn" at bounding box center [365, 528] width 234 height 17
type input "32"
click at [624, 525] on div "Betalingstermijn 32 dagen" at bounding box center [512, 529] width 532 height 41
click at [972, 585] on div "Toon voorbeeld" at bounding box center [1001, 590] width 68 height 11
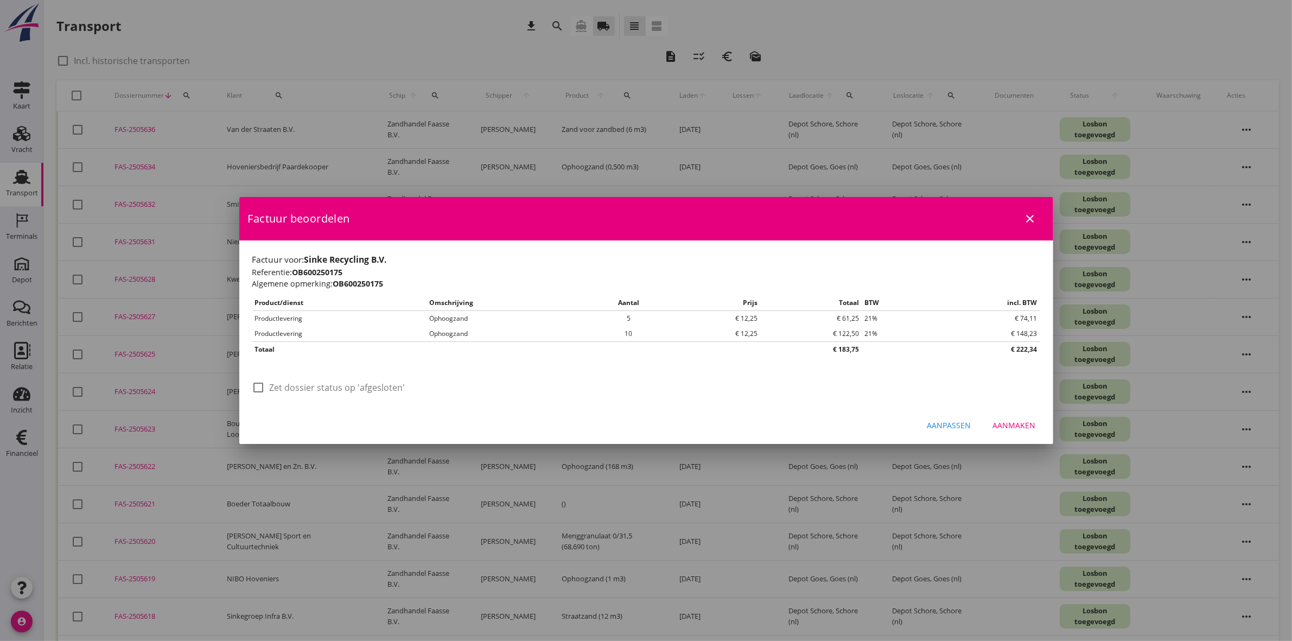
scroll to position [0, 0]
click at [947, 429] on div "Aanpassen" at bounding box center [949, 424] width 44 height 11
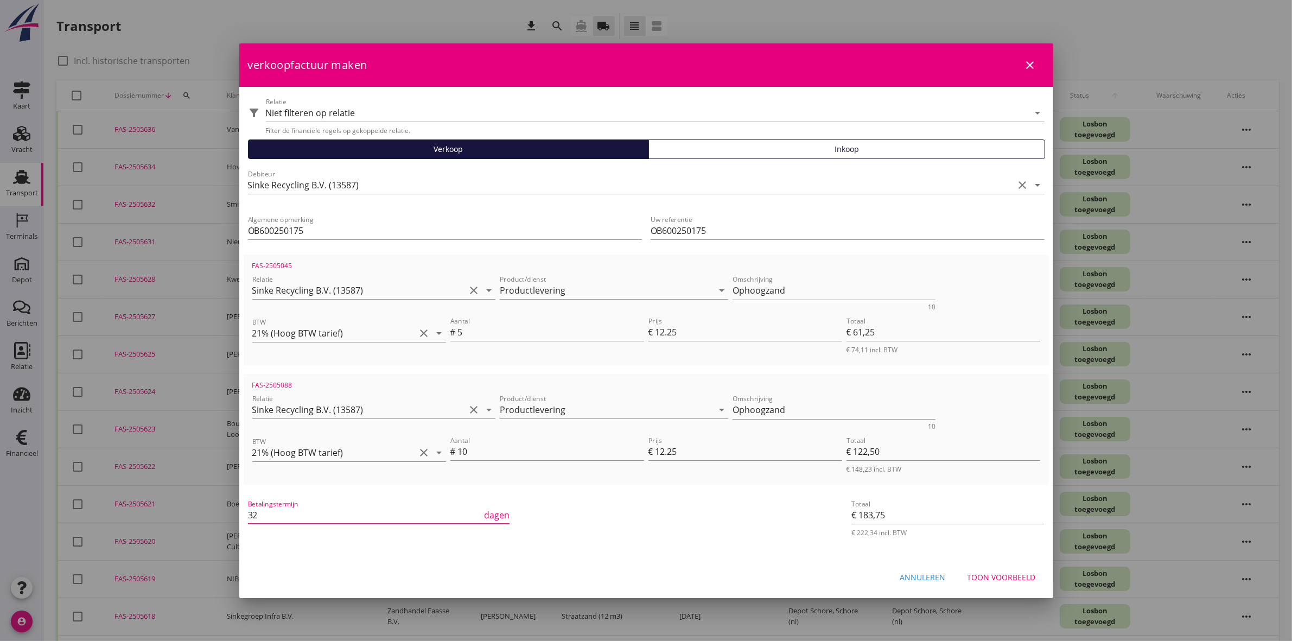
drag, startPoint x: 338, startPoint y: 515, endPoint x: 84, endPoint y: 514, distance: 253.9
type input "30"
click at [1013, 578] on div "Toon voorbeeld" at bounding box center [1001, 576] width 68 height 11
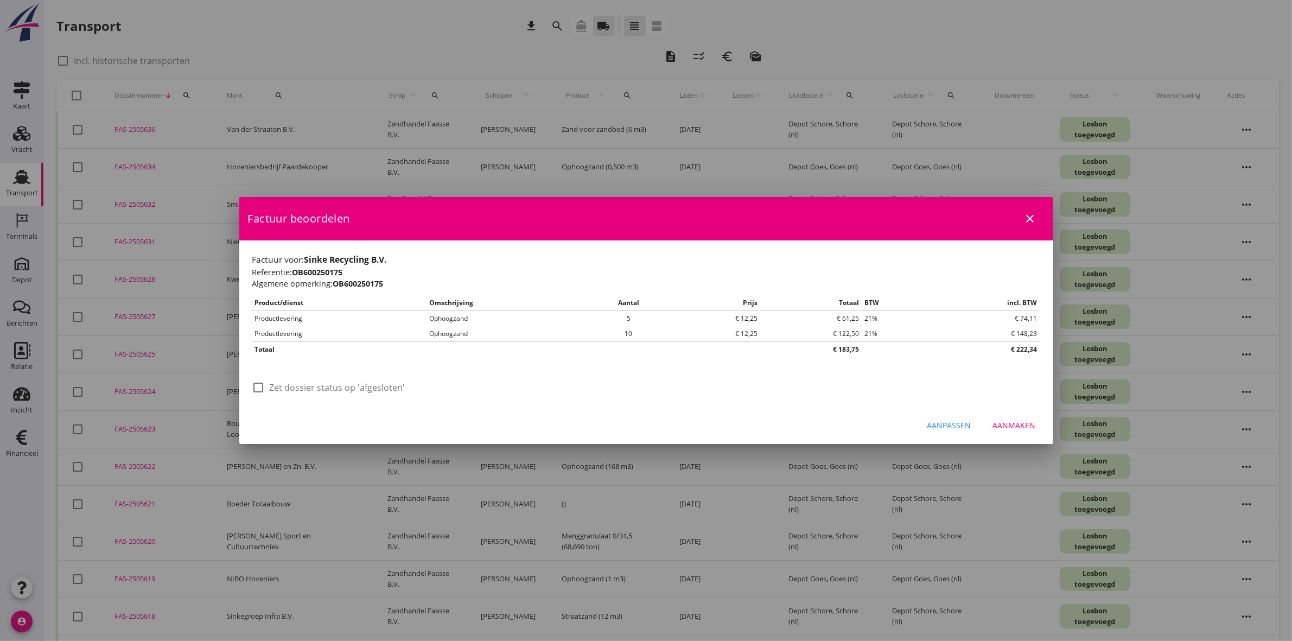
click at [363, 389] on label "Zet dossier status op 'afgesloten'" at bounding box center [338, 387] width 136 height 11
checkbox input "true"
click at [1012, 417] on button "Aanmaken" at bounding box center [1014, 426] width 60 height 20
checkbox input "false"
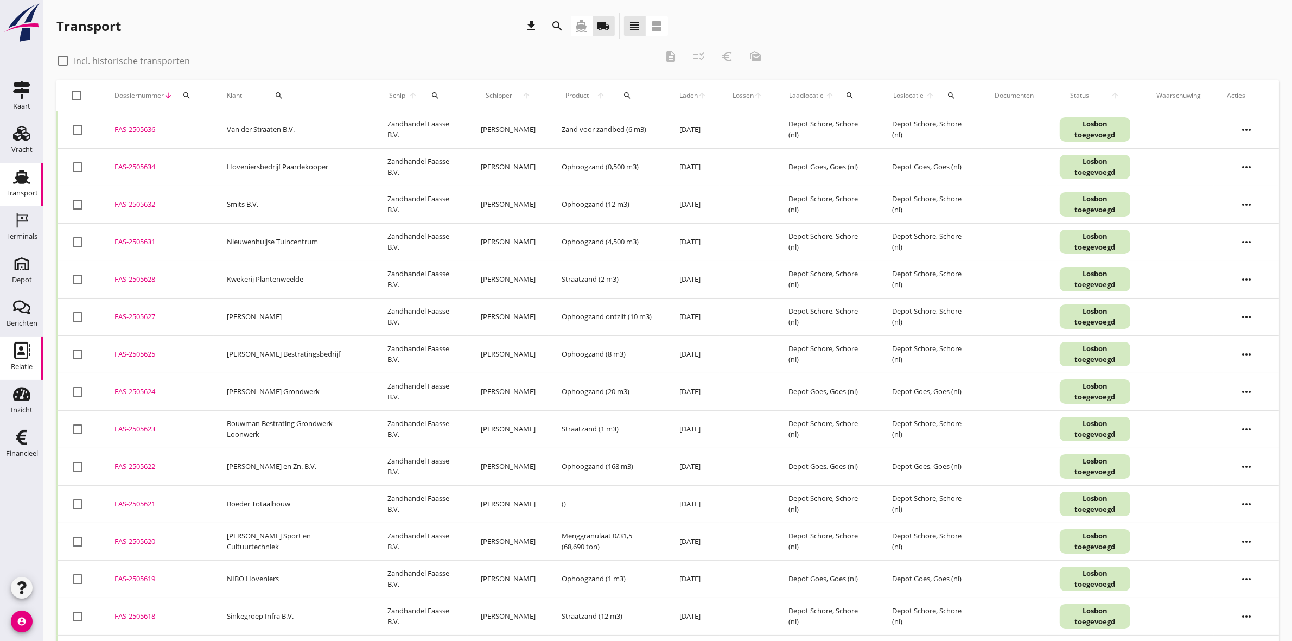
click at [27, 356] on use at bounding box center [22, 350] width 16 height 17
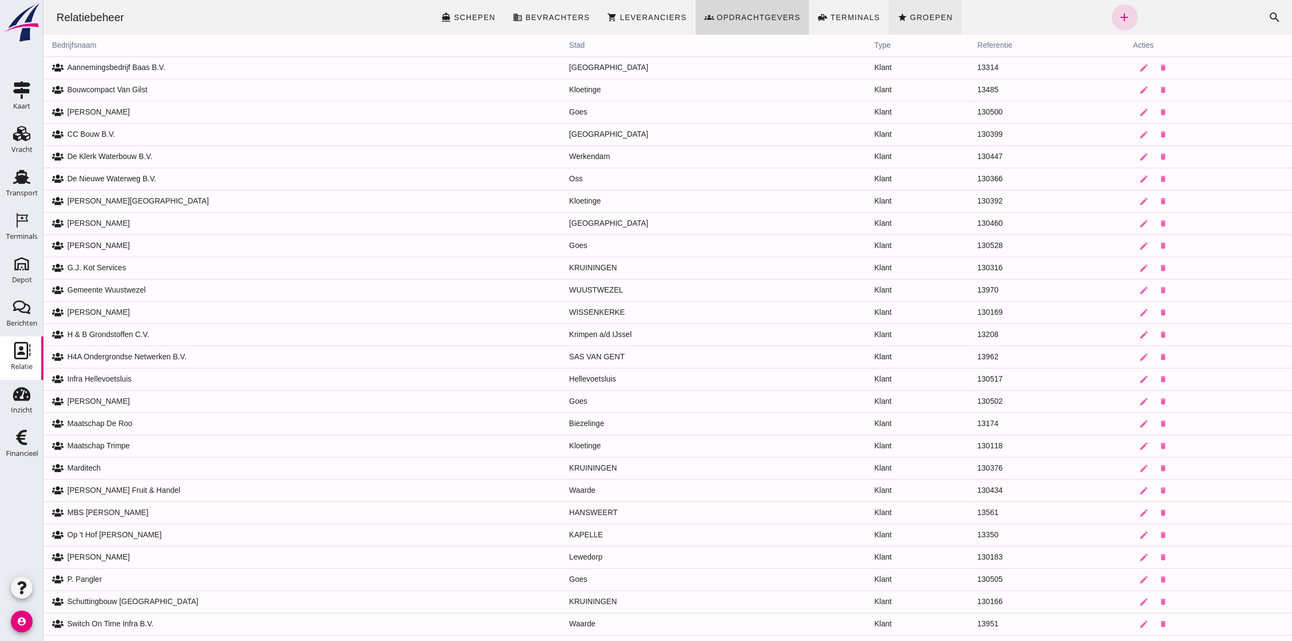
click at [939, 5] on link "star Groepen" at bounding box center [924, 17] width 73 height 35
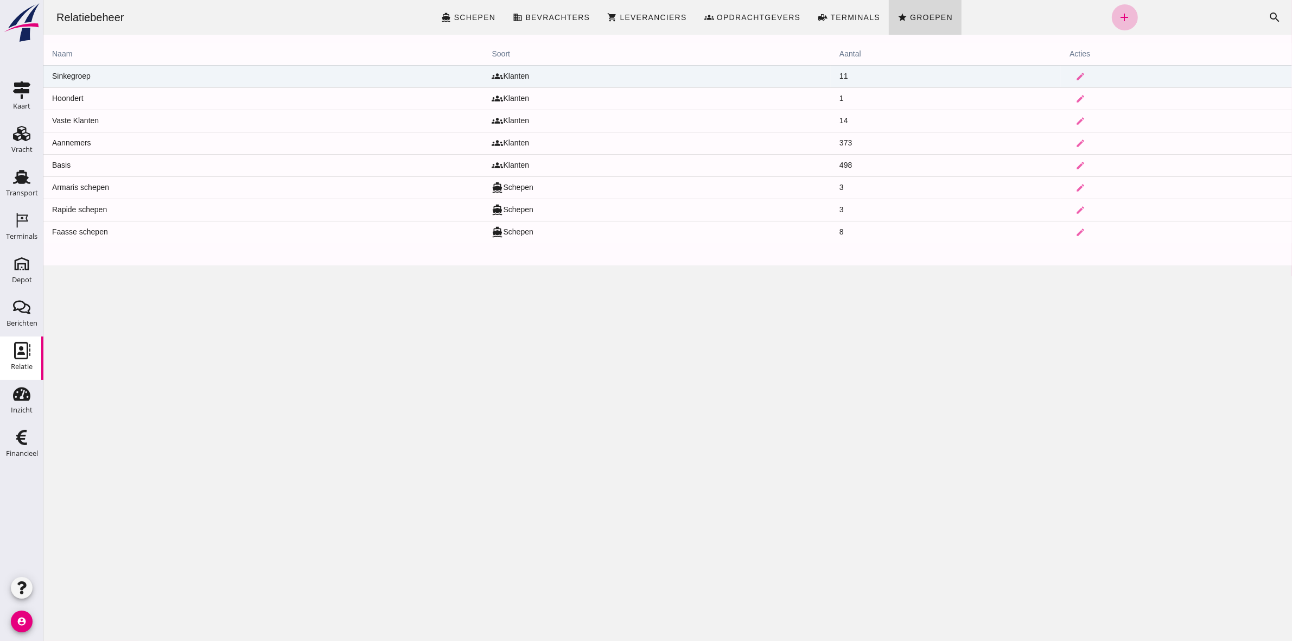
click at [50, 78] on td "Sinkegroep" at bounding box center [263, 76] width 440 height 22
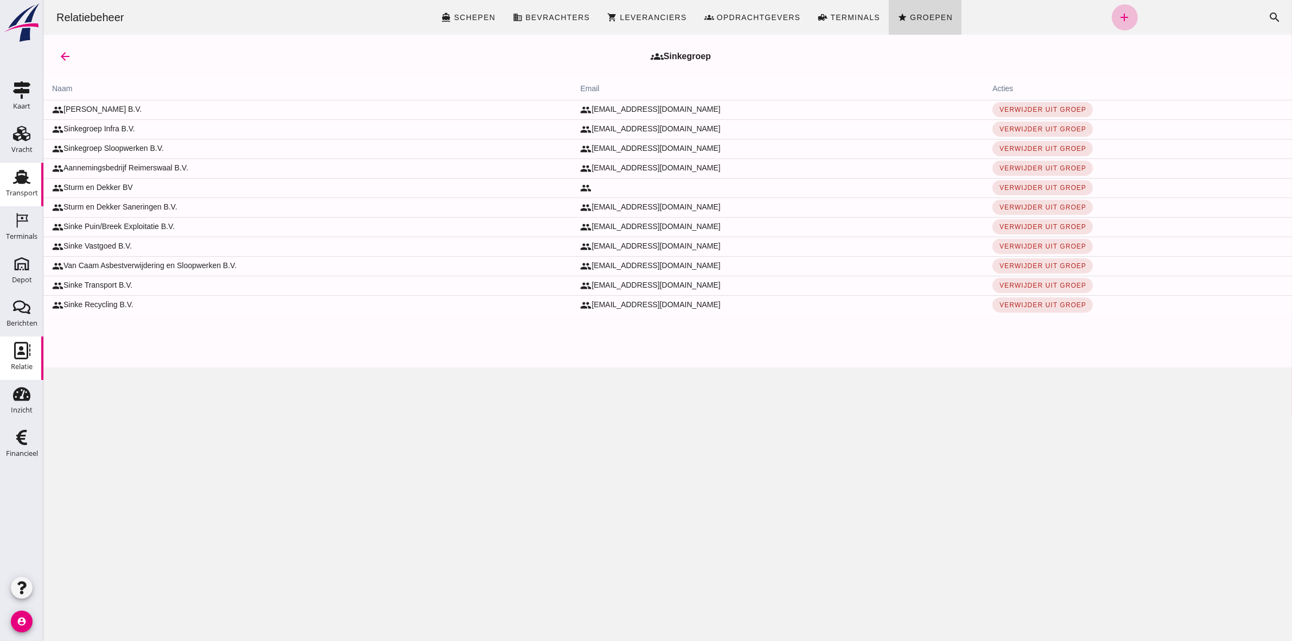
click at [27, 182] on use at bounding box center [21, 177] width 17 height 14
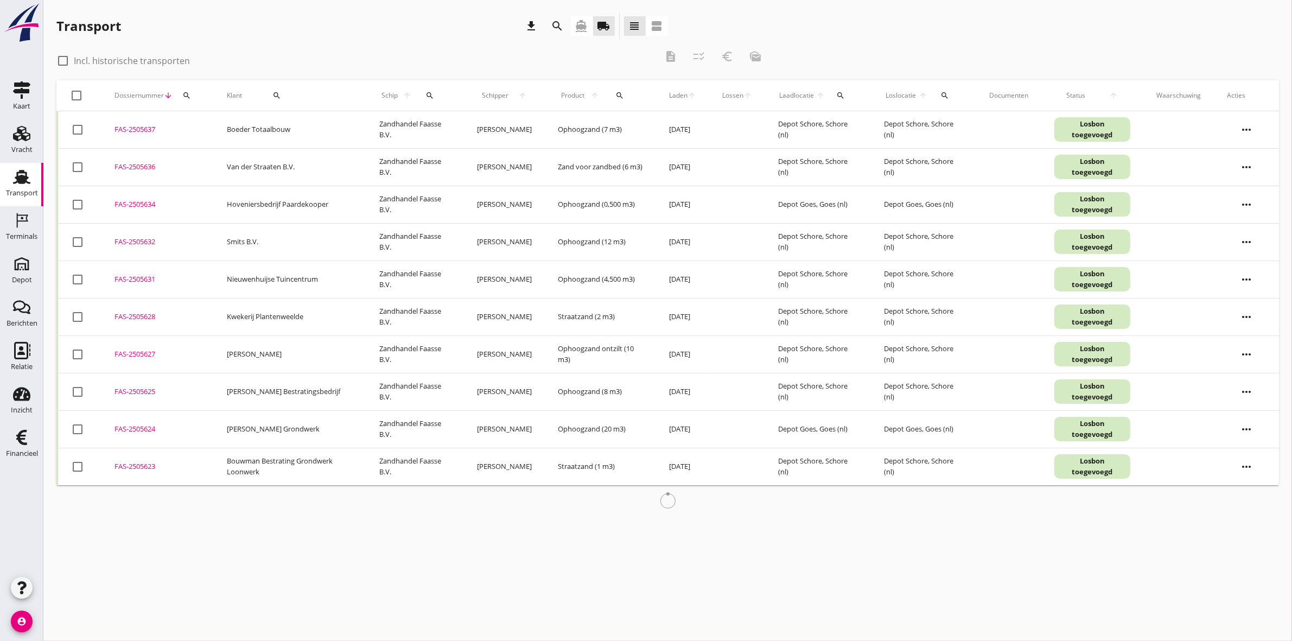
click at [273, 98] on icon "search" at bounding box center [276, 95] width 9 height 9
click at [280, 119] on input "Zoeken op opdrachtgever..." at bounding box center [307, 126] width 113 height 17
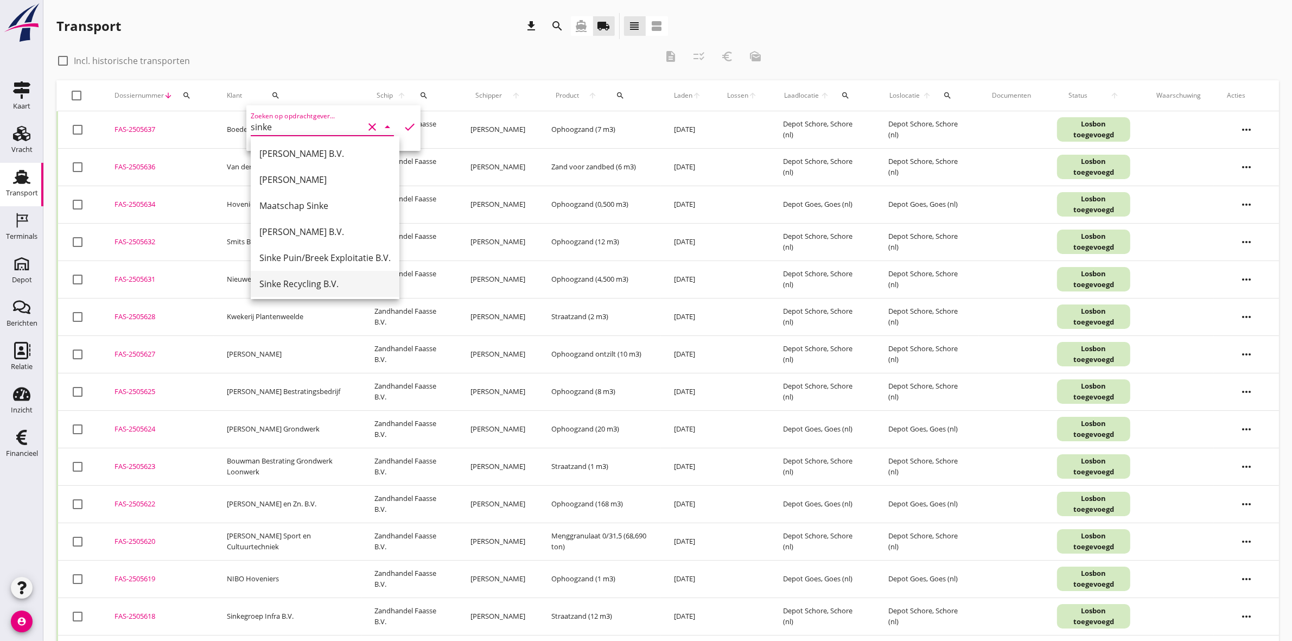
click at [324, 274] on div "Sinke Recycling B.V." at bounding box center [324, 284] width 131 height 26
type input "Sinke Recycling B.V."
click at [403, 128] on icon "check" at bounding box center [409, 126] width 13 height 13
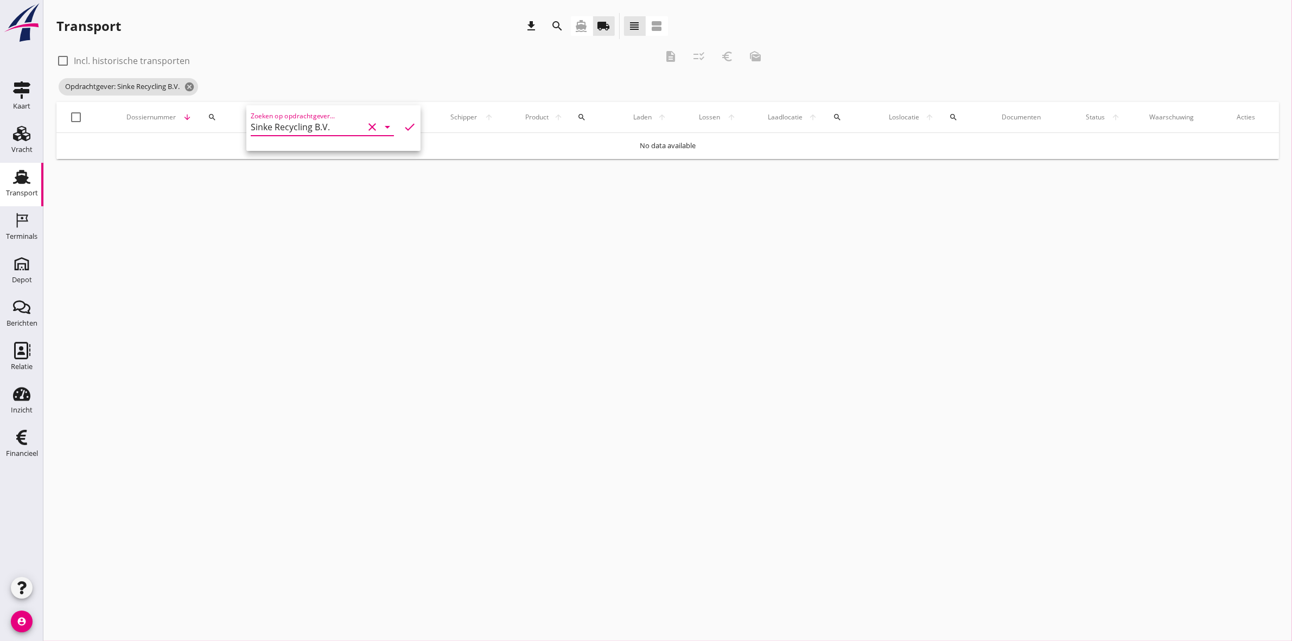
click at [262, 47] on div "check_box_outline_blank Incl. historische transporten description checklist_rtl…" at bounding box center [412, 59] width 713 height 33
click at [191, 88] on icon "cancel" at bounding box center [189, 86] width 11 height 11
click at [23, 142] on div "Vracht" at bounding box center [21, 149] width 21 height 15
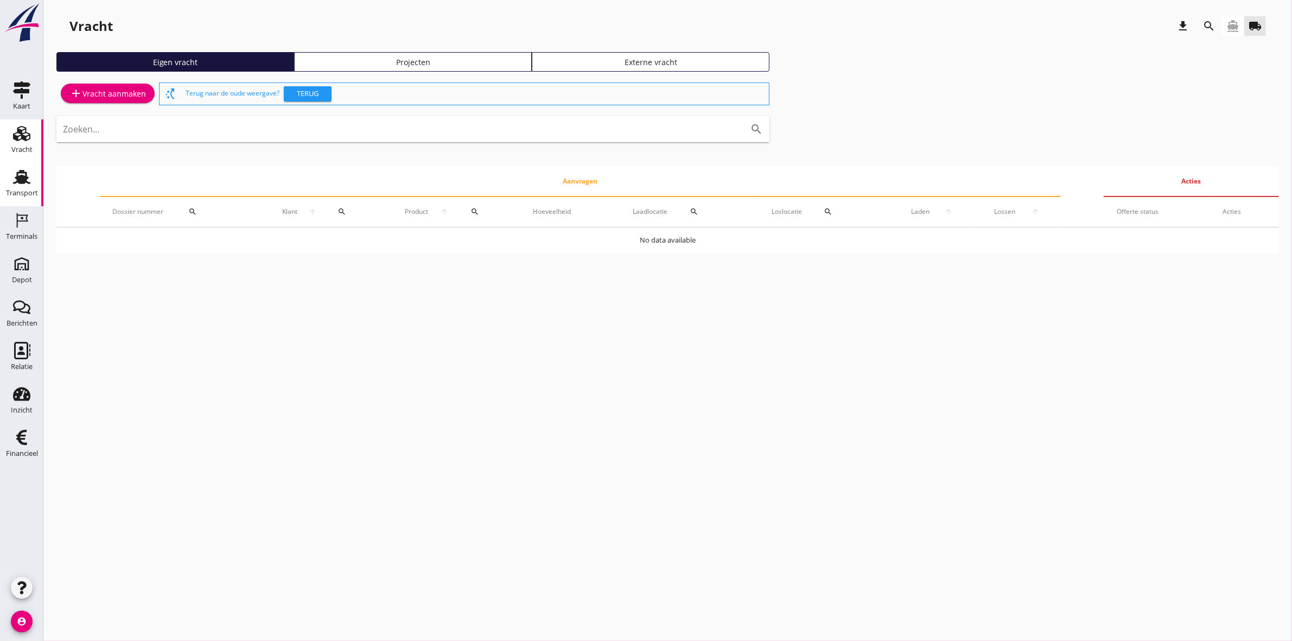
click at [26, 196] on div "Transport" at bounding box center [22, 192] width 32 height 7
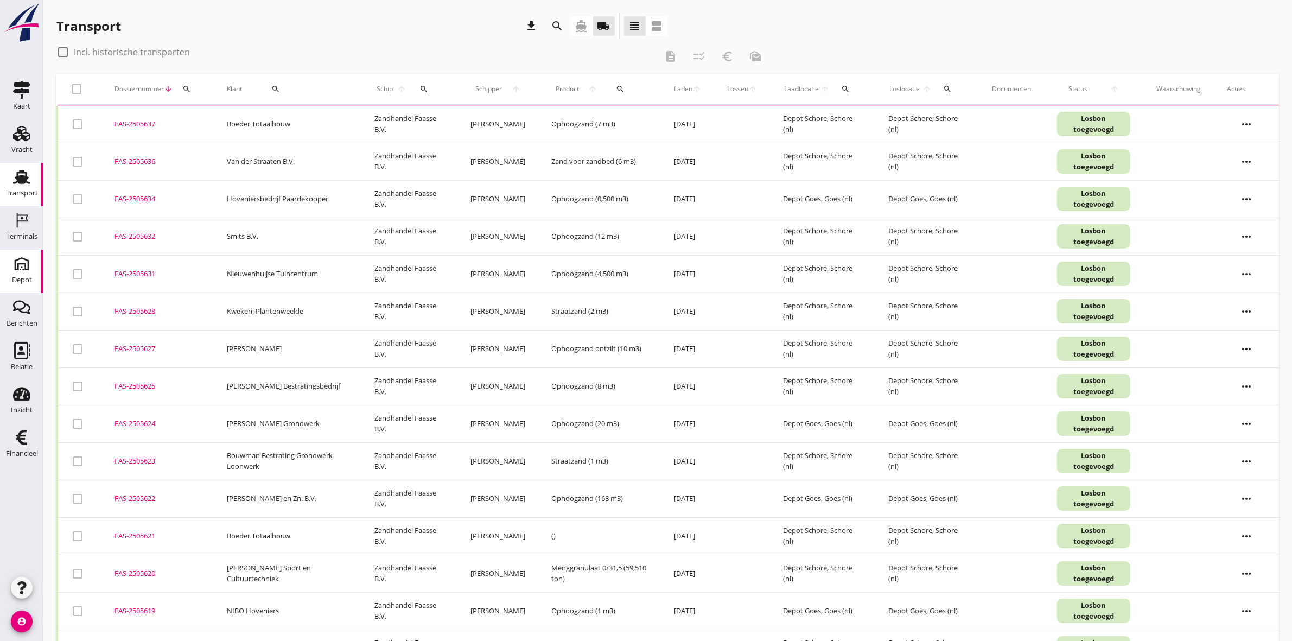
click at [22, 259] on icon "Depot" at bounding box center [21, 263] width 17 height 17
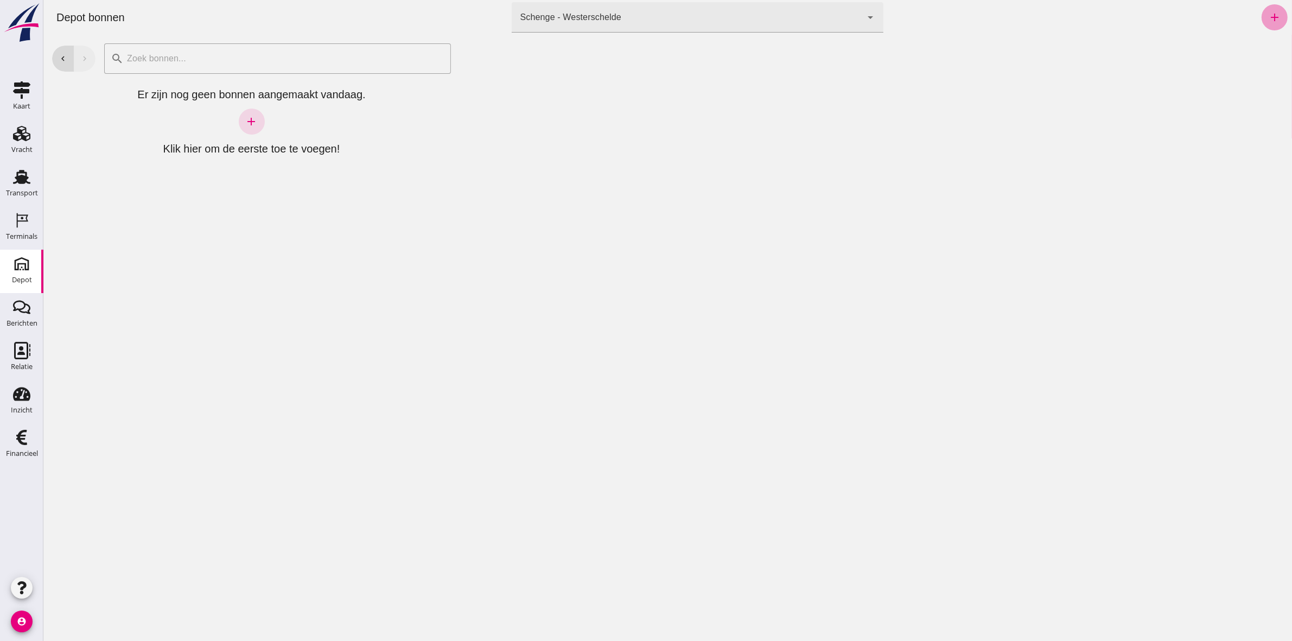
click at [1267, 15] on icon "add" at bounding box center [1273, 17] width 13 height 13
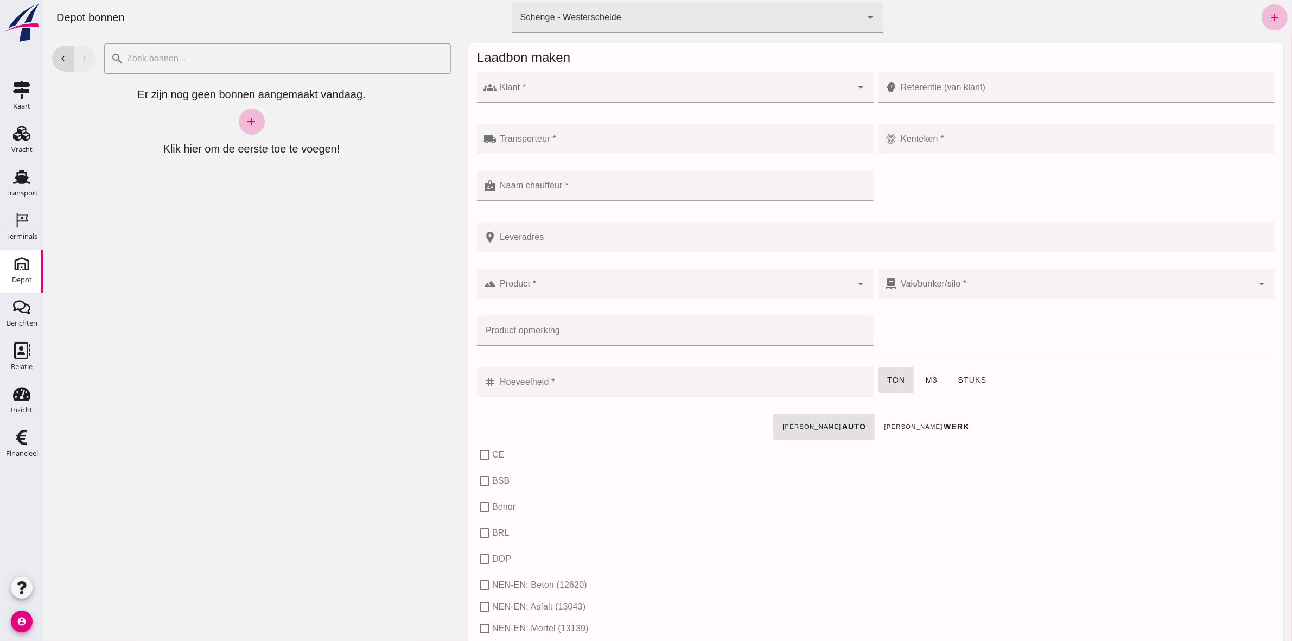
click at [851, 17] on div "Schenge - Westerschelde 9c876888-926f-4f5f-969d-c779b766b815" at bounding box center [686, 17] width 350 height 30
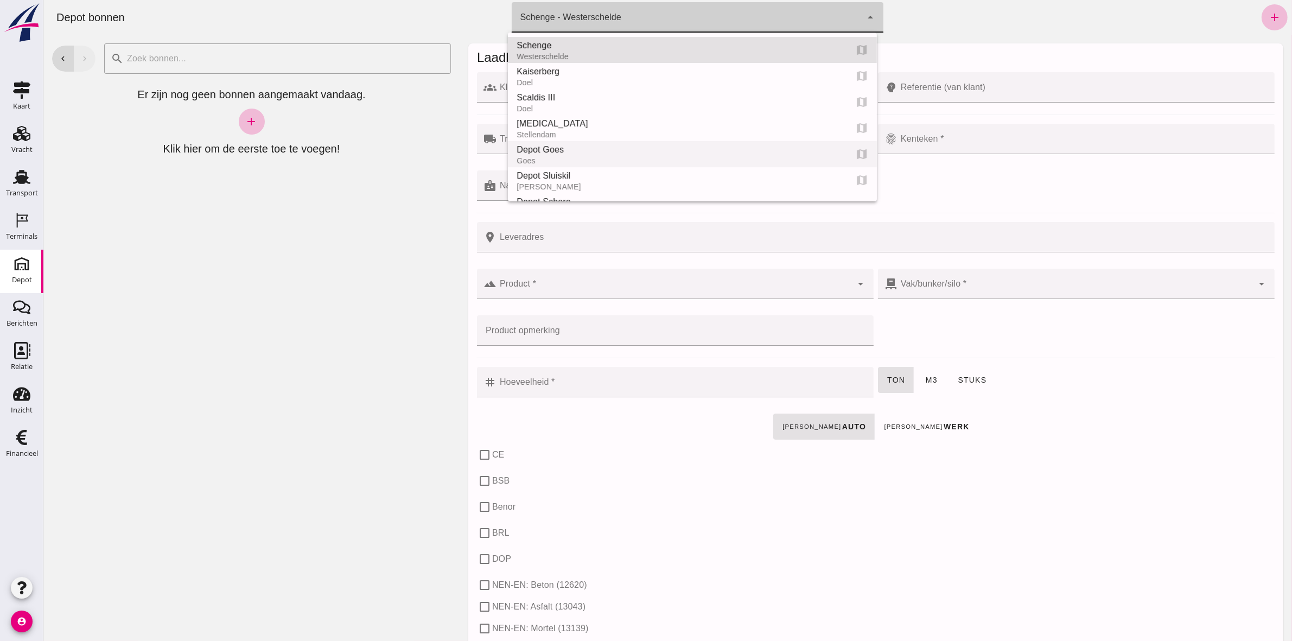
click at [655, 155] on div "Depot Goes" at bounding box center [676, 149] width 321 height 13
type input "8d49d884-38cb-411c-a66c-fafb858bb749"
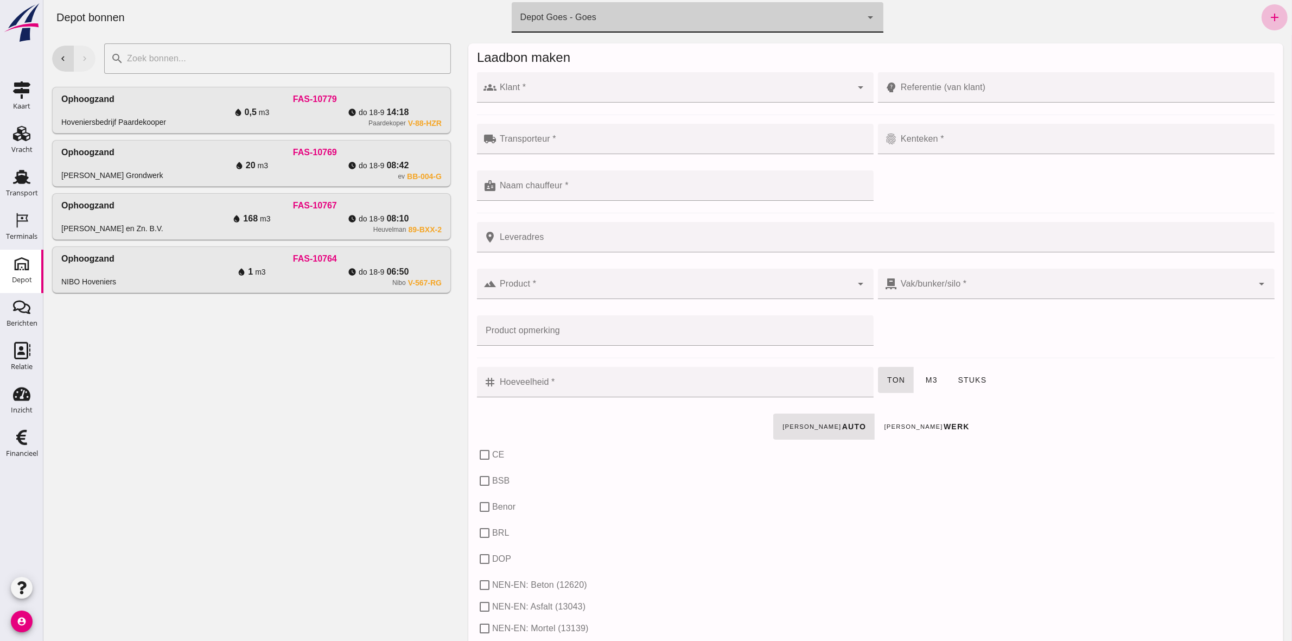
click at [637, 86] on input "Klant *" at bounding box center [673, 92] width 355 height 13
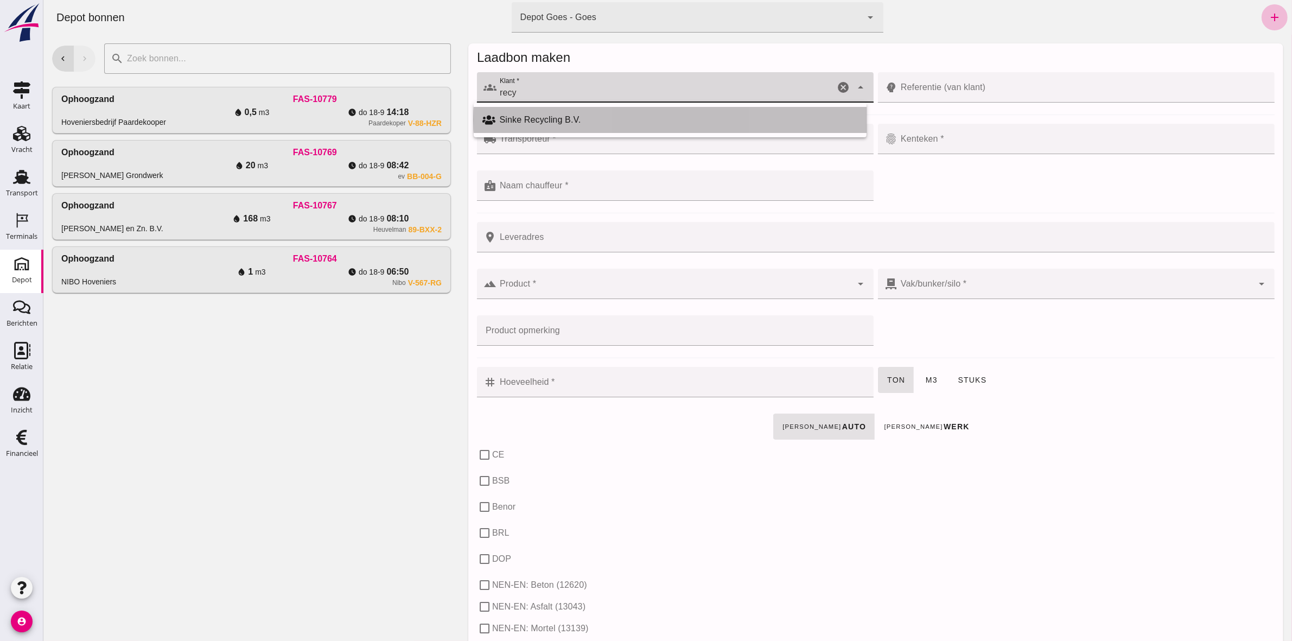
click at [611, 117] on div "Sinke Recycling B.V." at bounding box center [678, 119] width 359 height 13
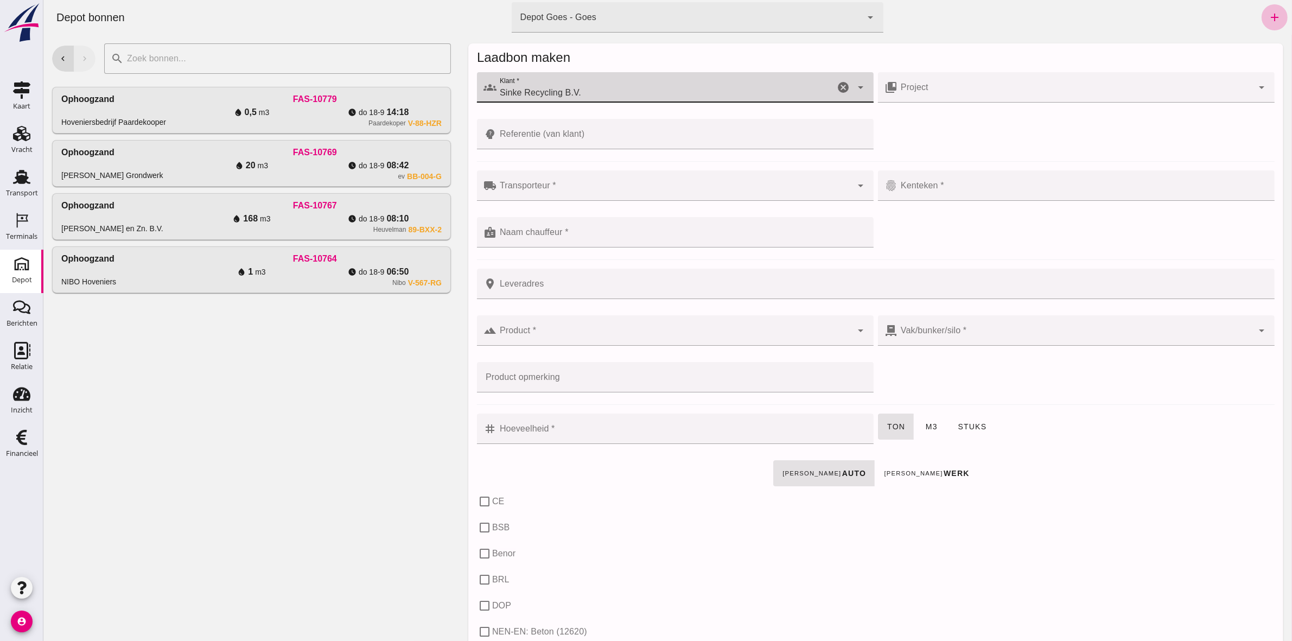
type input "Sinke Recycling B.V."
click at [603, 128] on input "Referentie (van klant)" at bounding box center [681, 134] width 370 height 30
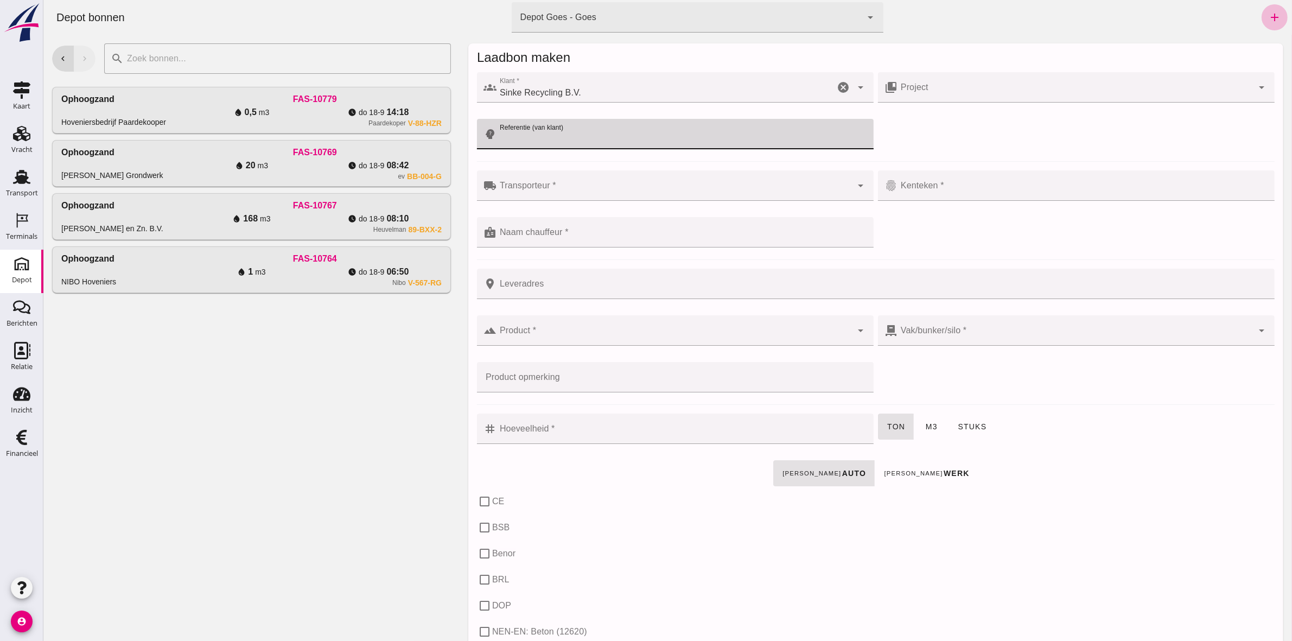
click at [598, 183] on div at bounding box center [673, 185] width 355 height 30
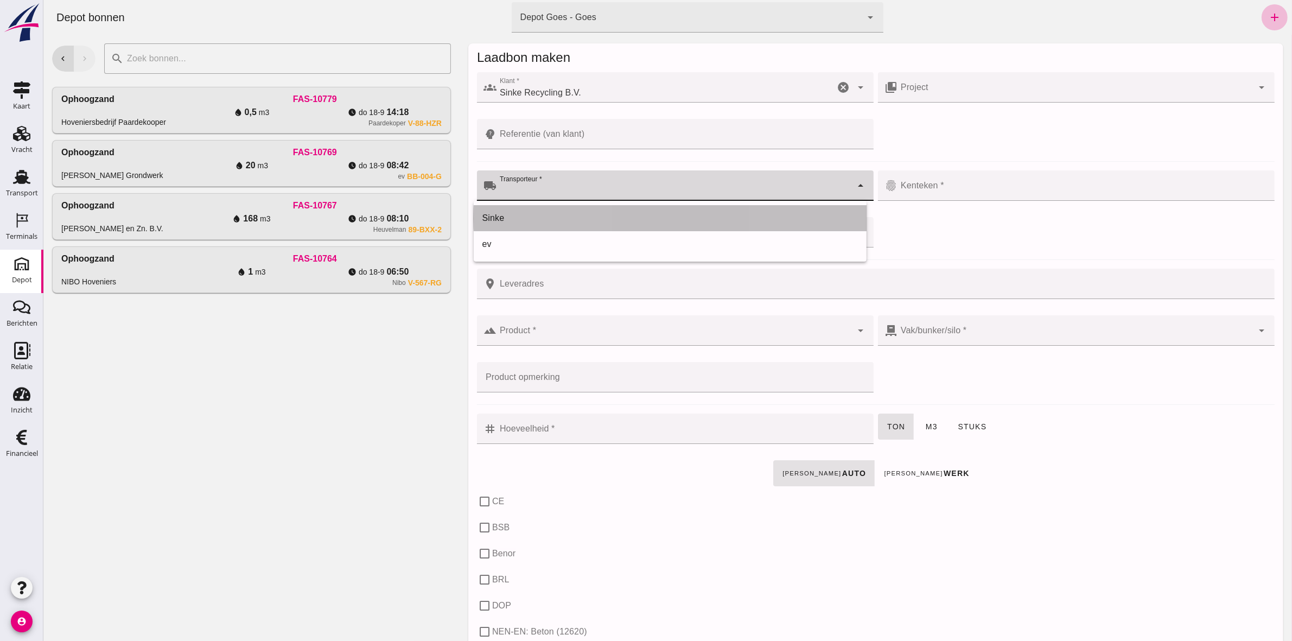
click at [586, 218] on div "Sinke" at bounding box center [670, 218] width 376 height 13
type input "Sinke"
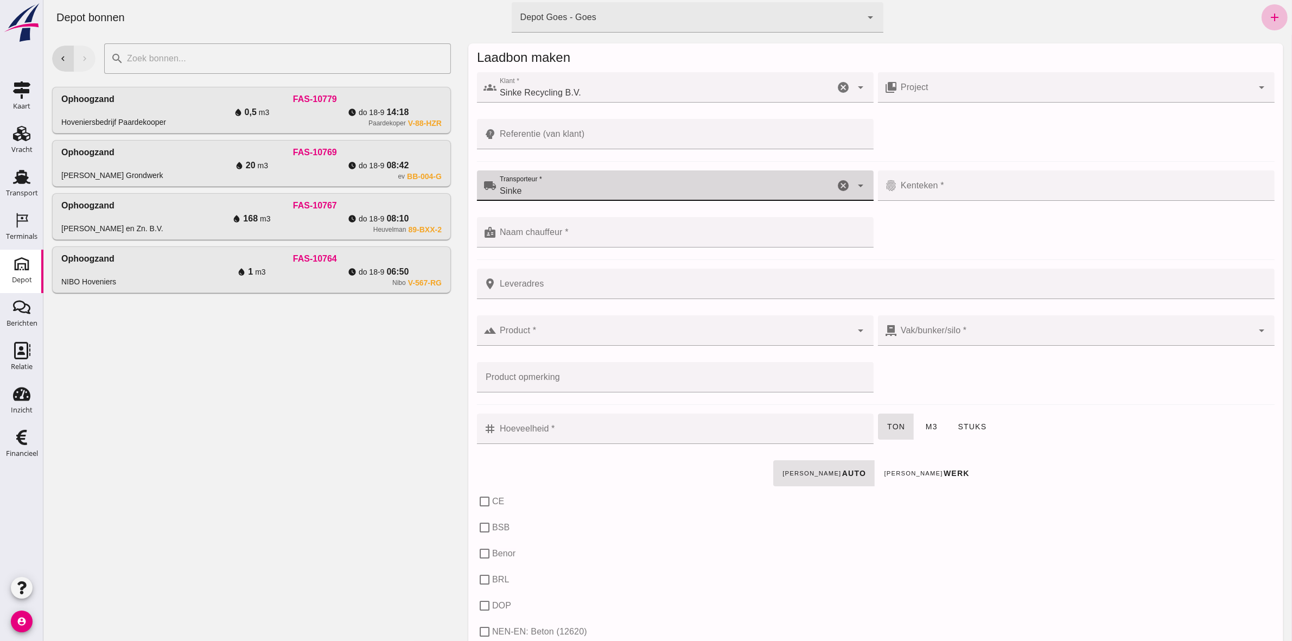
click at [930, 176] on div at bounding box center [1082, 185] width 370 height 30
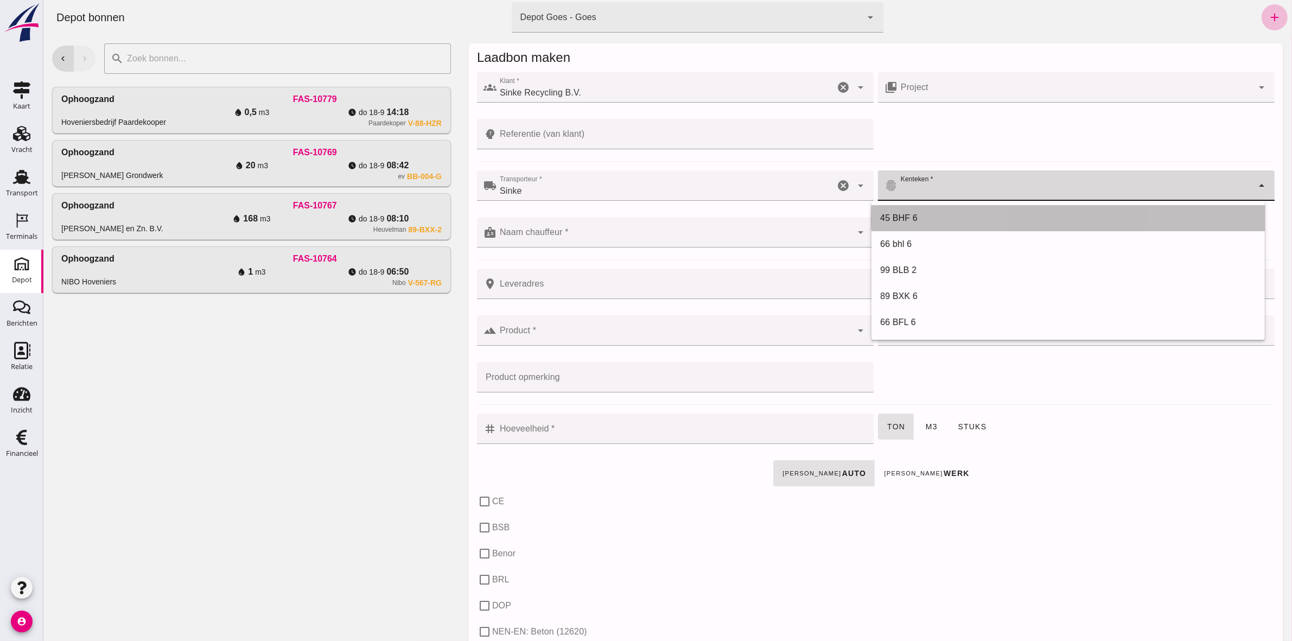
click at [948, 220] on div "45 BHF 6" at bounding box center [1067, 218] width 376 height 13
type input "45 BHF 6"
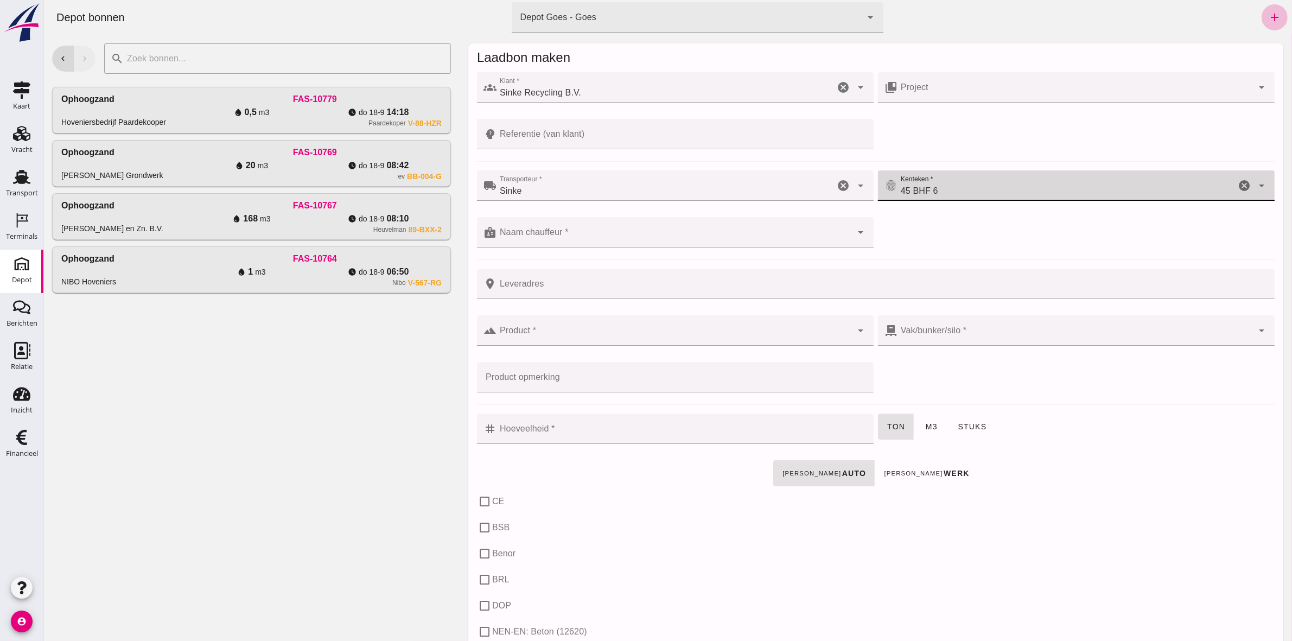
click at [730, 240] on input "Naam chauffeur *" at bounding box center [673, 237] width 355 height 13
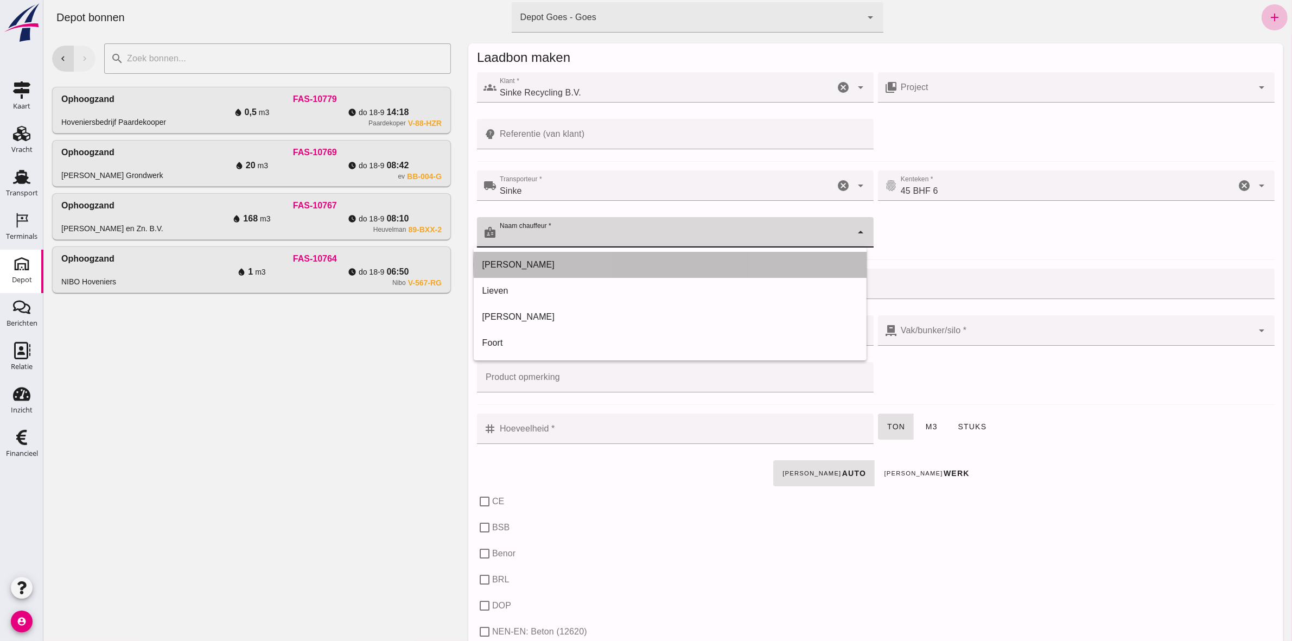
click at [725, 274] on div "[PERSON_NAME]" at bounding box center [669, 265] width 393 height 26
type input "[PERSON_NAME]"
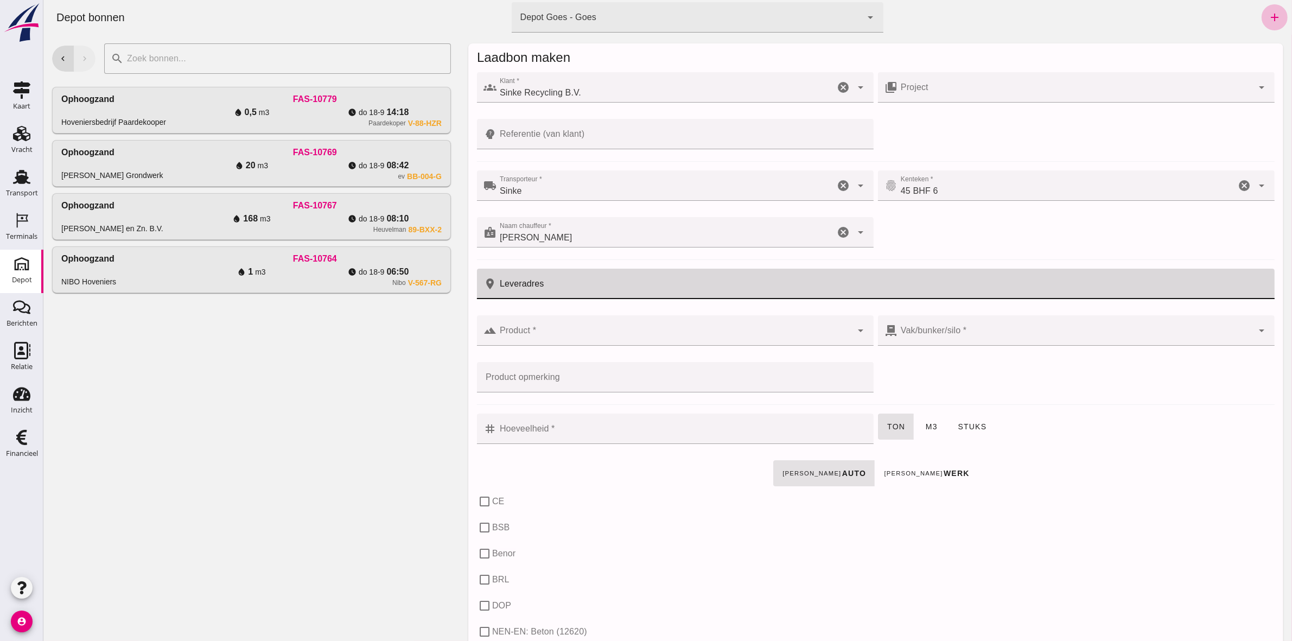
click at [727, 292] on input "Leveradres" at bounding box center [881, 284] width 771 height 30
click at [727, 291] on input "Leveradres" at bounding box center [881, 284] width 771 height 30
click at [661, 339] on input "Product *" at bounding box center [673, 335] width 355 height 13
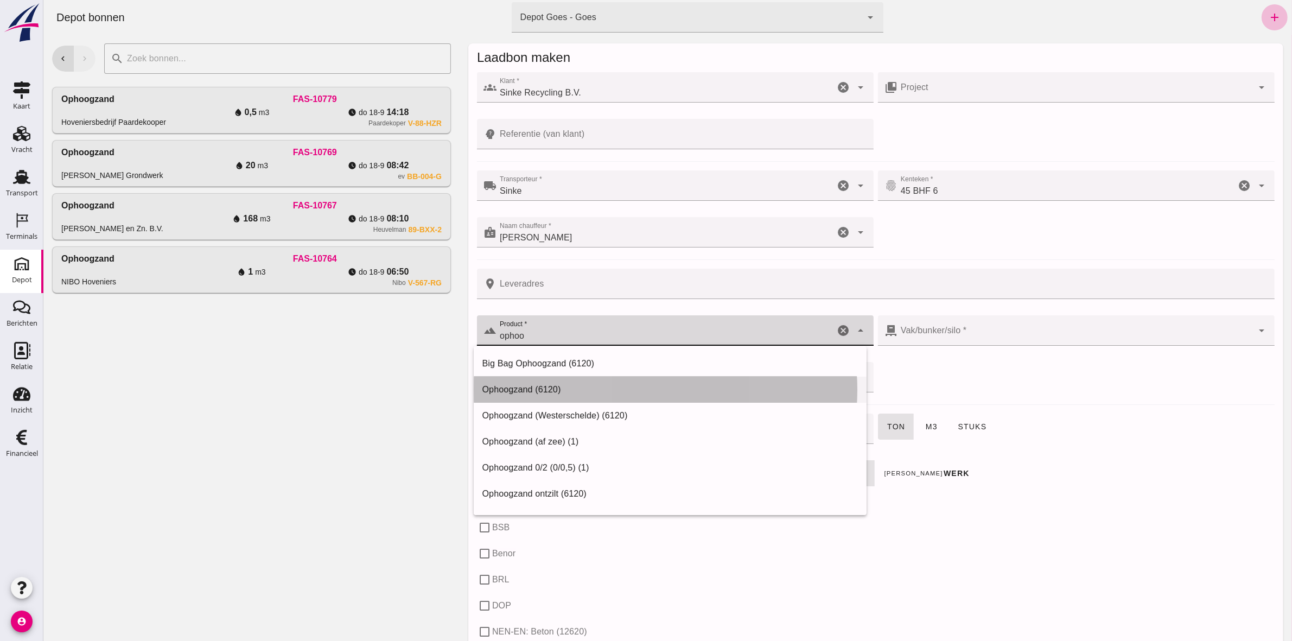
click at [646, 386] on div "Ophoogzand (6120)" at bounding box center [670, 389] width 376 height 13
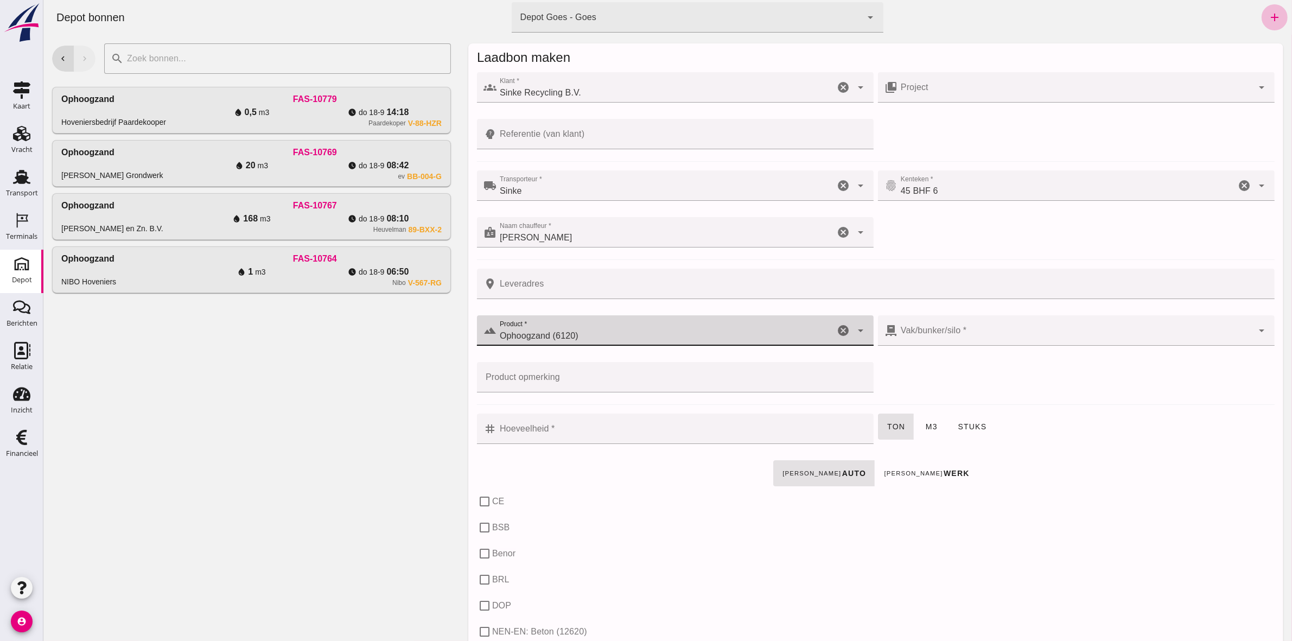
type input "Ophoogzand (6120)"
click at [996, 337] on div at bounding box center [1074, 330] width 355 height 30
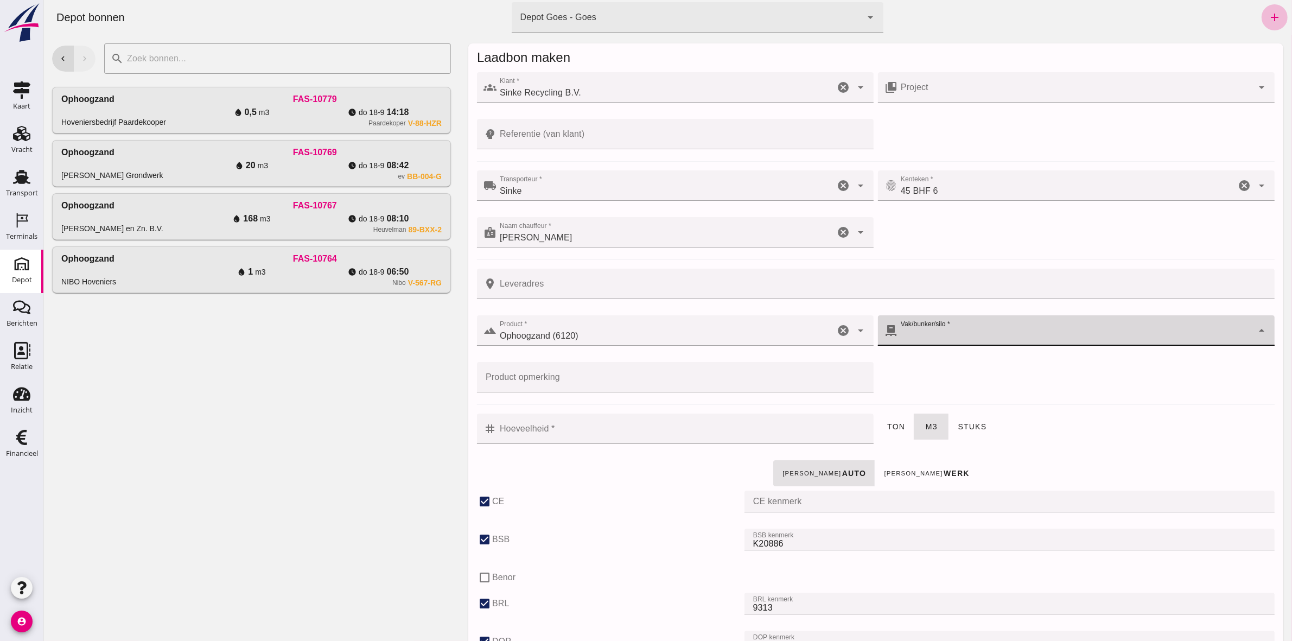
checkbox input "true"
type input "40"
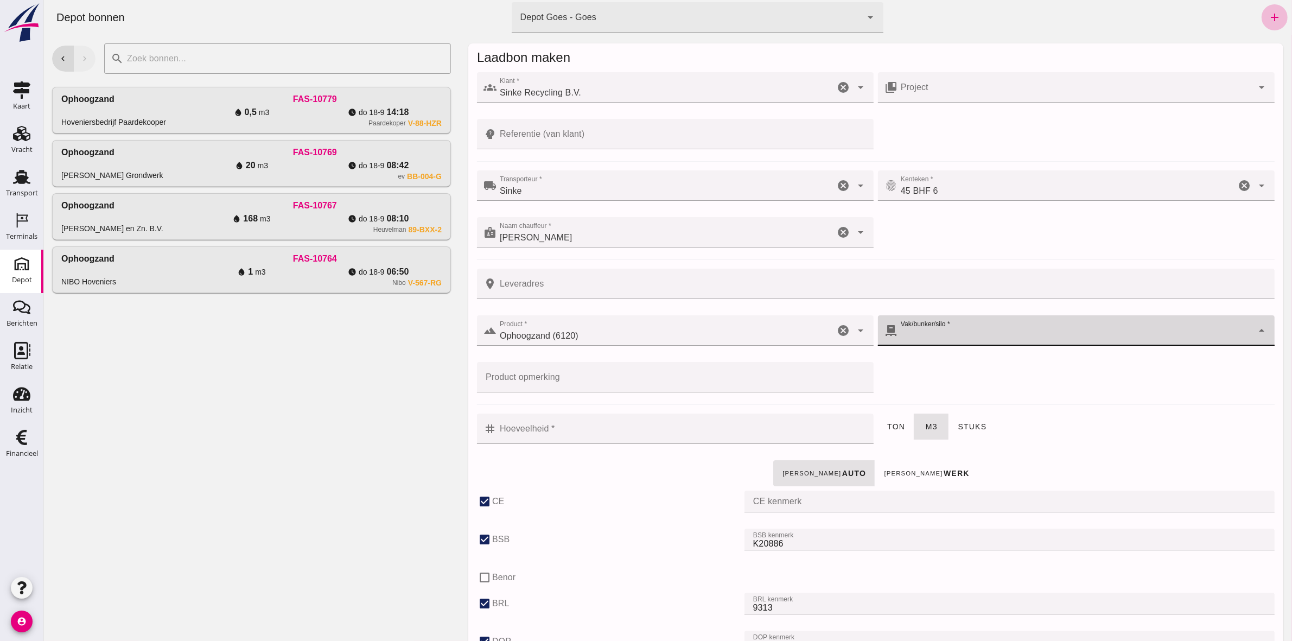
checkbox input "true"
type input "38"
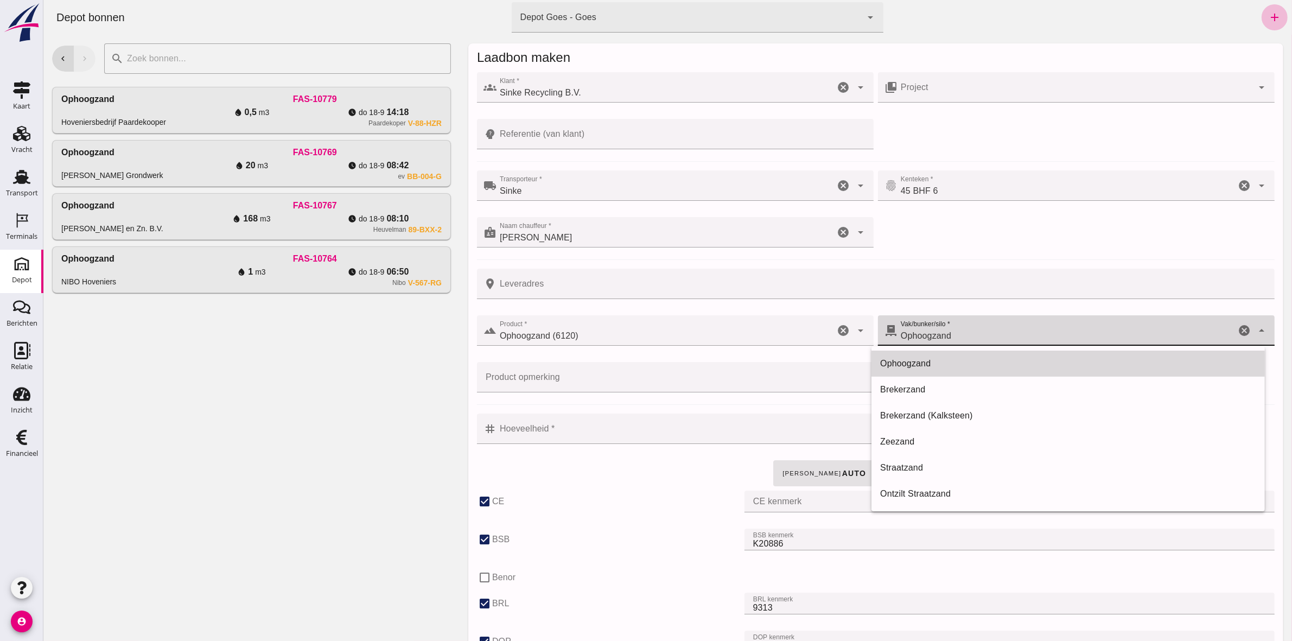
click at [1003, 353] on div "Ophoogzand" at bounding box center [1067, 363] width 393 height 26
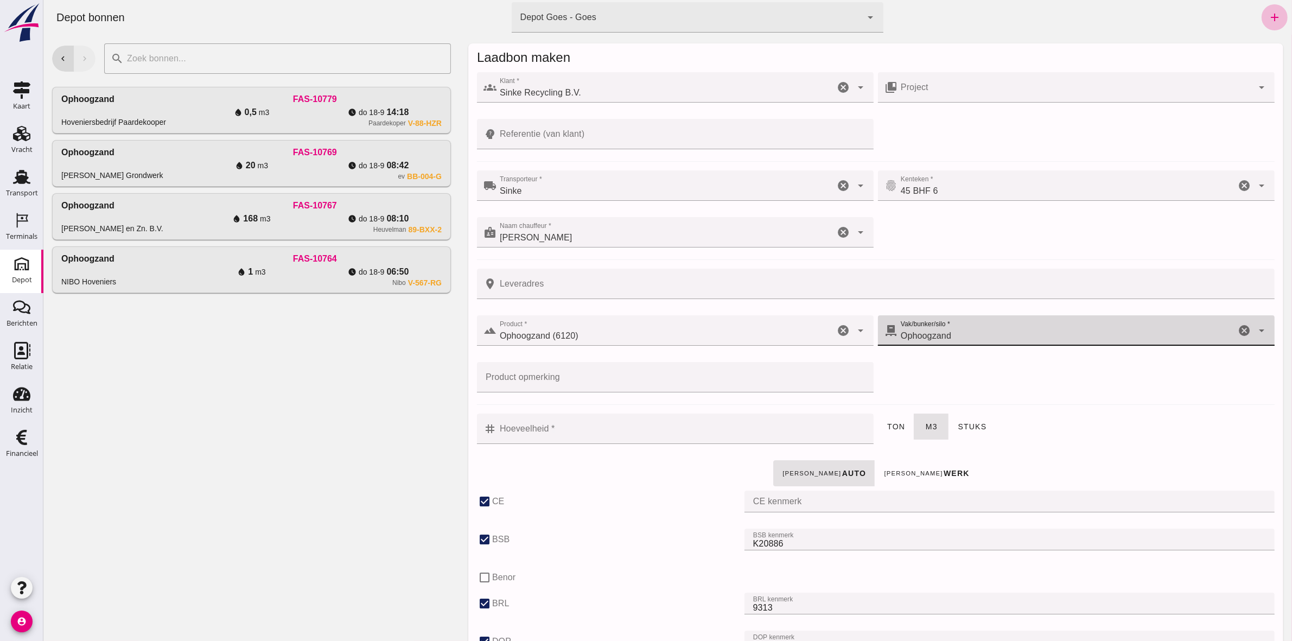
click at [632, 438] on input "Hoeveelheid *" at bounding box center [681, 428] width 370 height 30
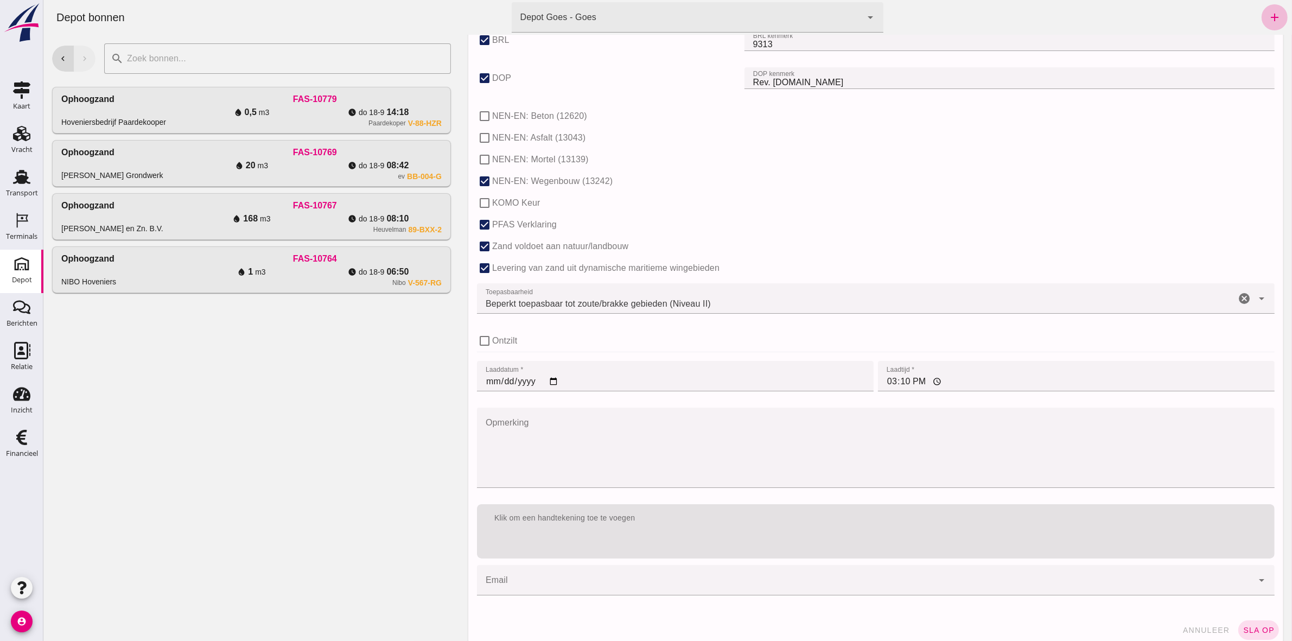
scroll to position [575, 0]
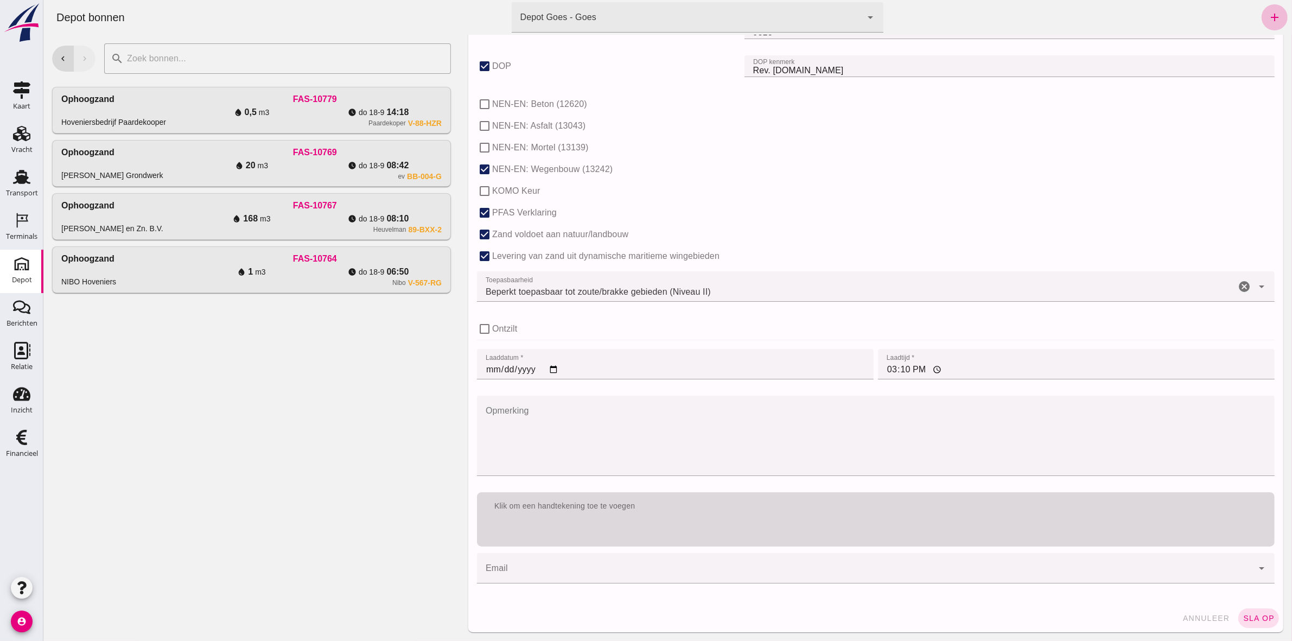
type input "1"
click at [789, 530] on div "Klik om een handtekening toe te voegen" at bounding box center [874, 519] width 797 height 54
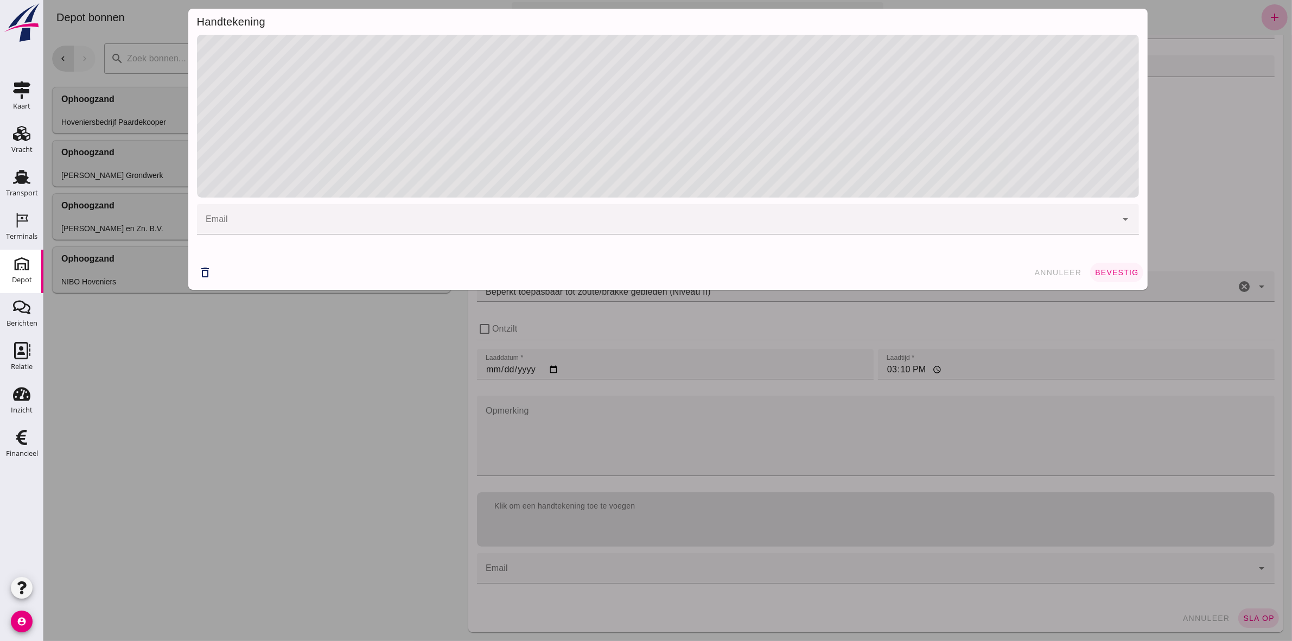
click at [1109, 270] on span "bevestig" at bounding box center [1116, 272] width 44 height 9
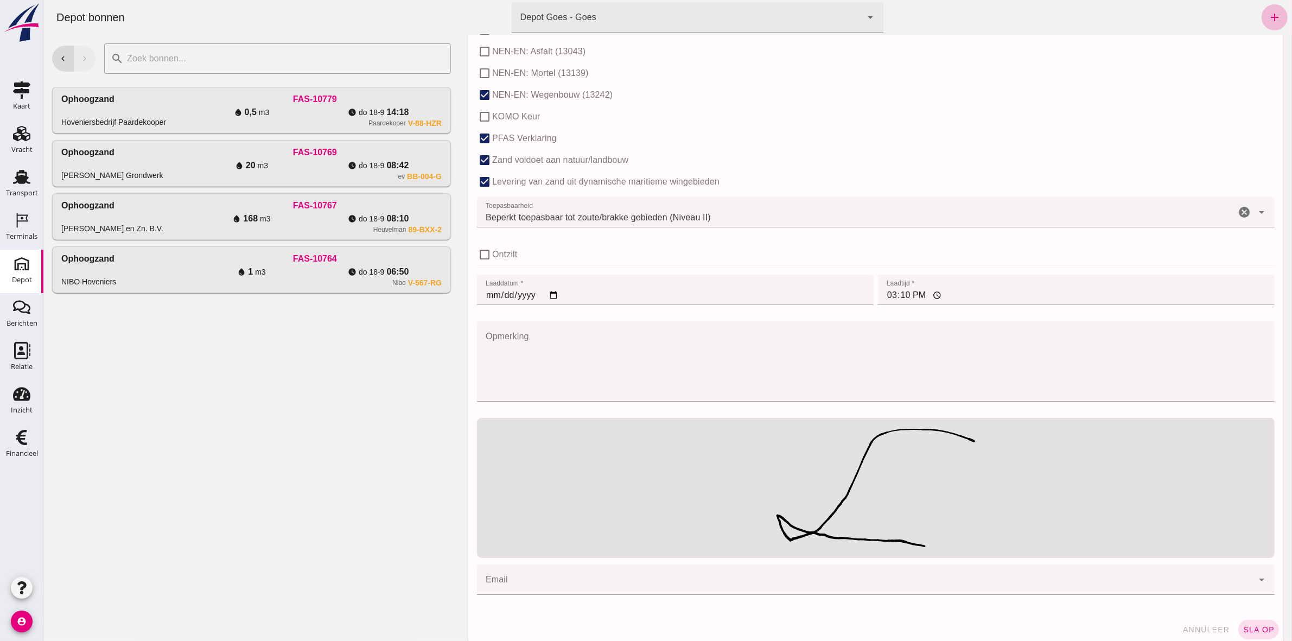
scroll to position [660, 0]
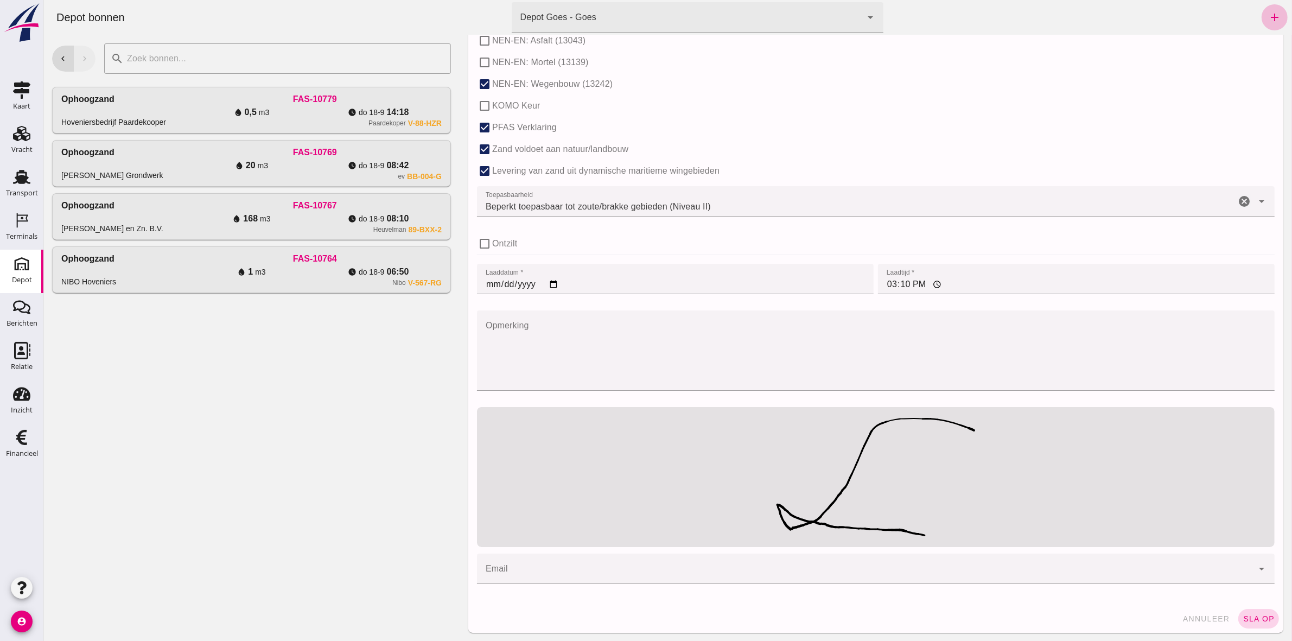
click at [1248, 622] on span "sla op" at bounding box center [1258, 618] width 32 height 9
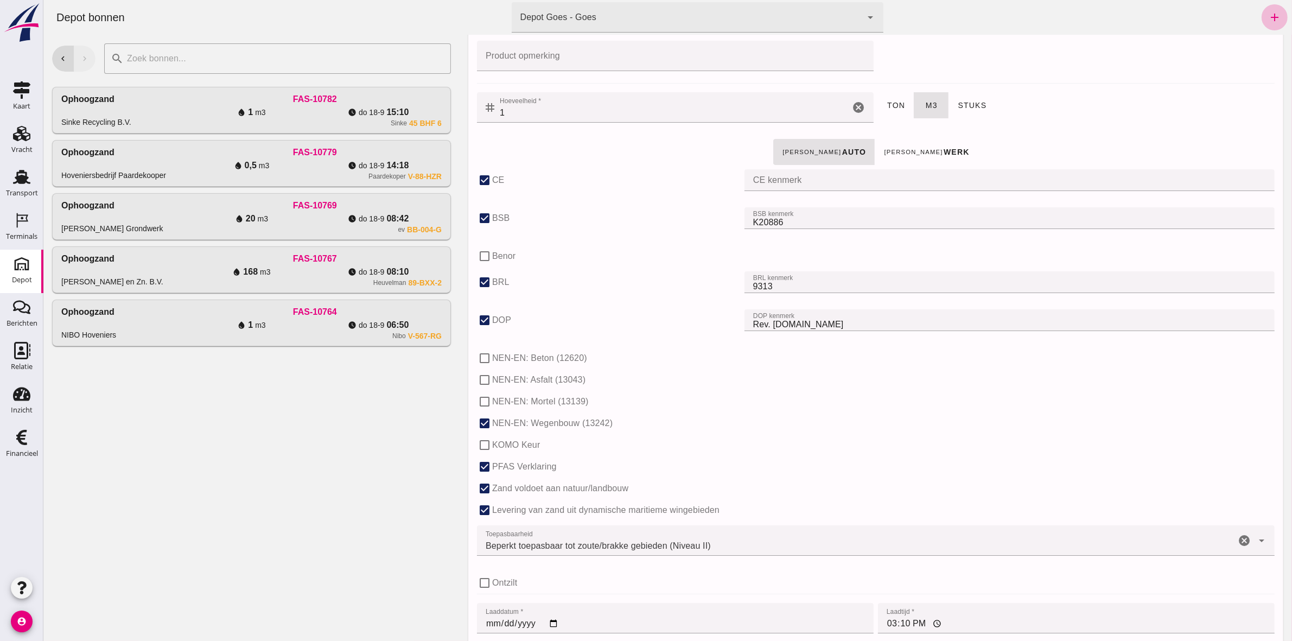
scroll to position [0, 0]
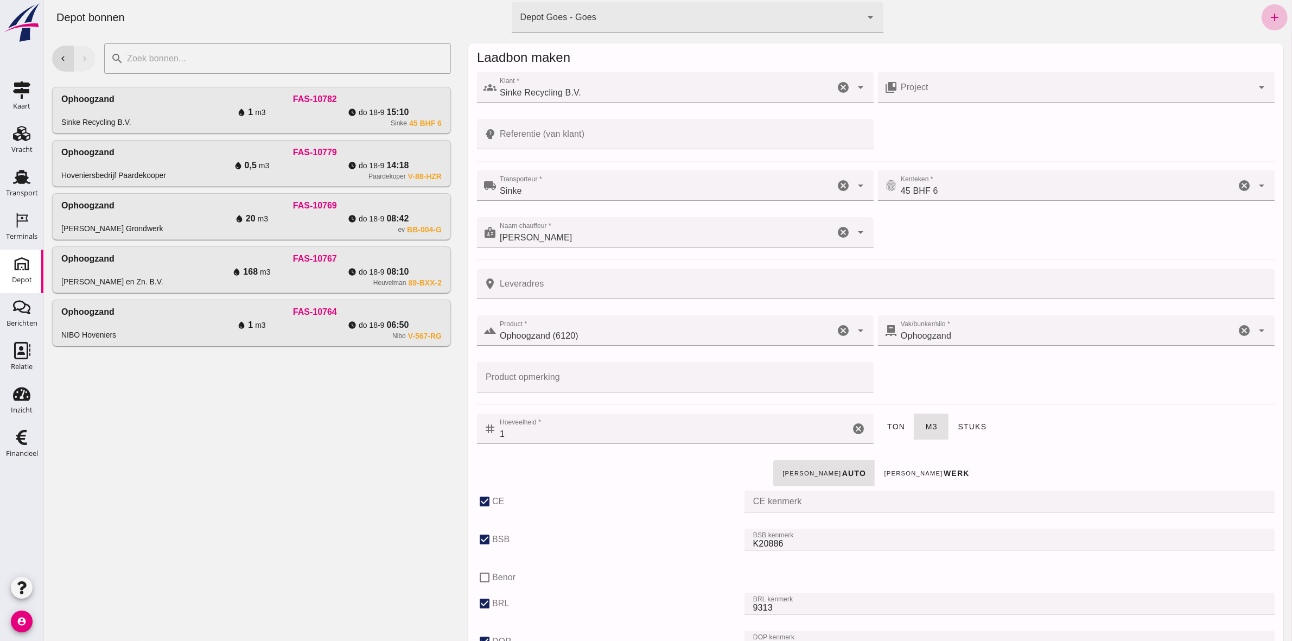
drag, startPoint x: 142, startPoint y: 480, endPoint x: 146, endPoint y: 472, distance: 9.0
click at [142, 480] on div "chevron_left chevron_right search cancel Ophoogzand Sinke Recycling B.V. FAS-10…" at bounding box center [251, 338] width 416 height 606
click at [14, 183] on use at bounding box center [21, 177] width 17 height 14
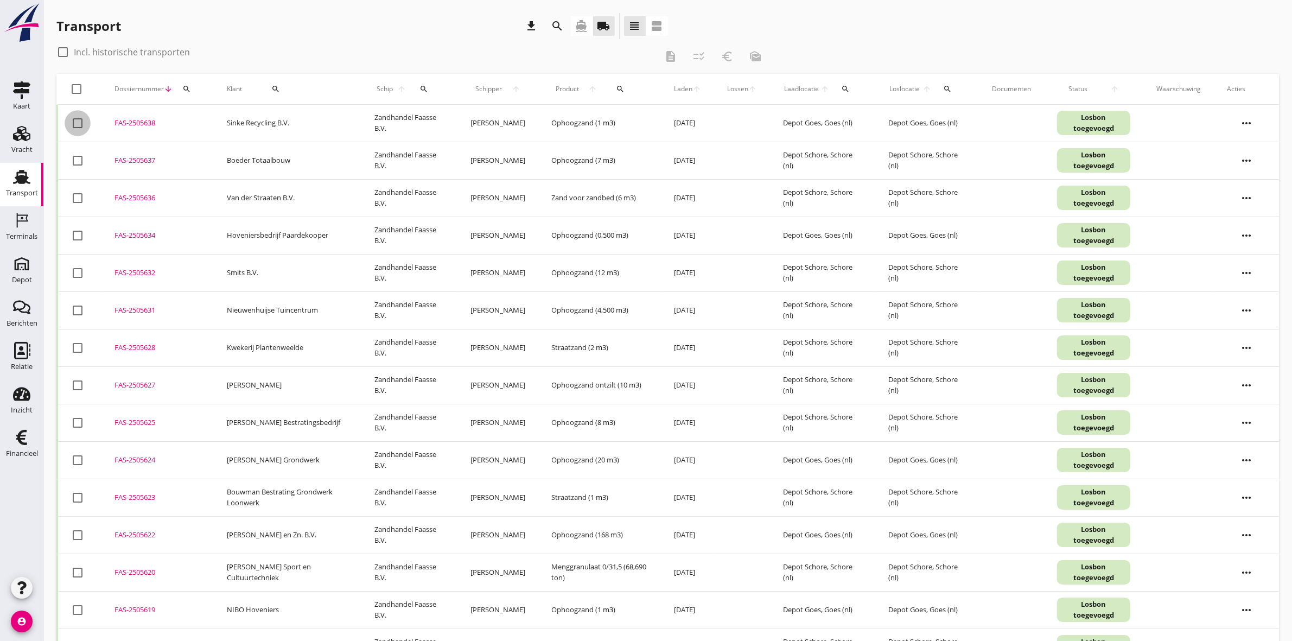
click at [80, 124] on div at bounding box center [77, 123] width 18 height 18
click at [723, 56] on icon "euro_symbol" at bounding box center [726, 56] width 13 height 13
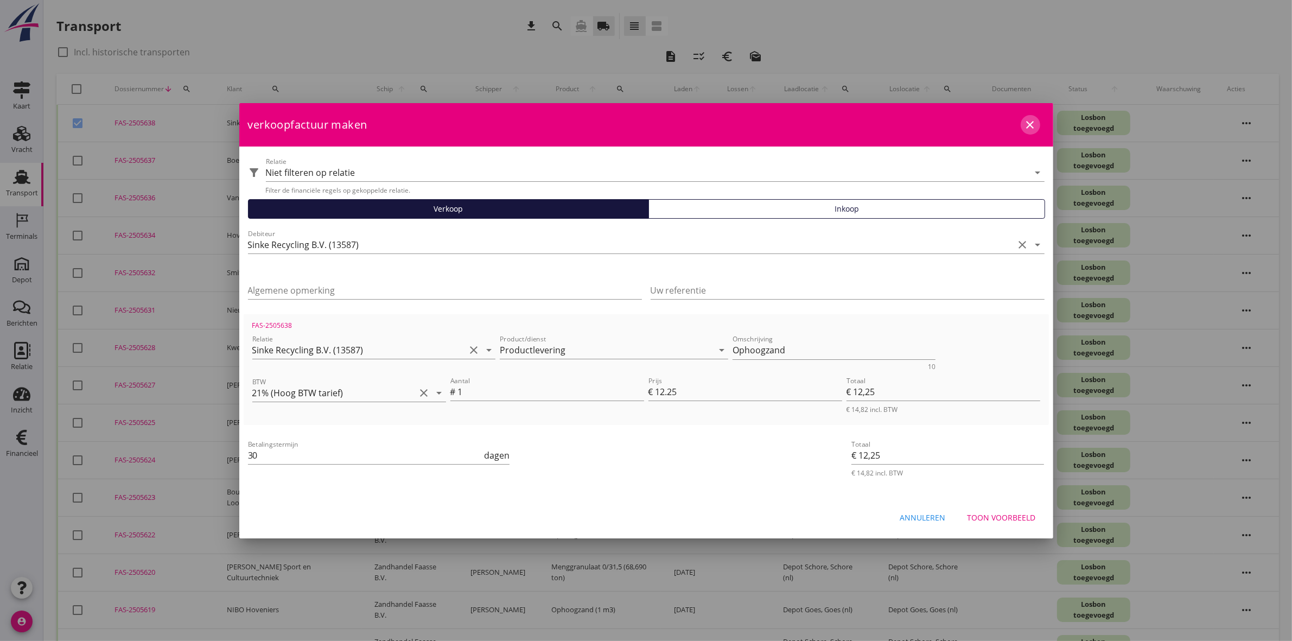
click at [1024, 120] on icon "close" at bounding box center [1030, 124] width 13 height 13
checkbox input "false"
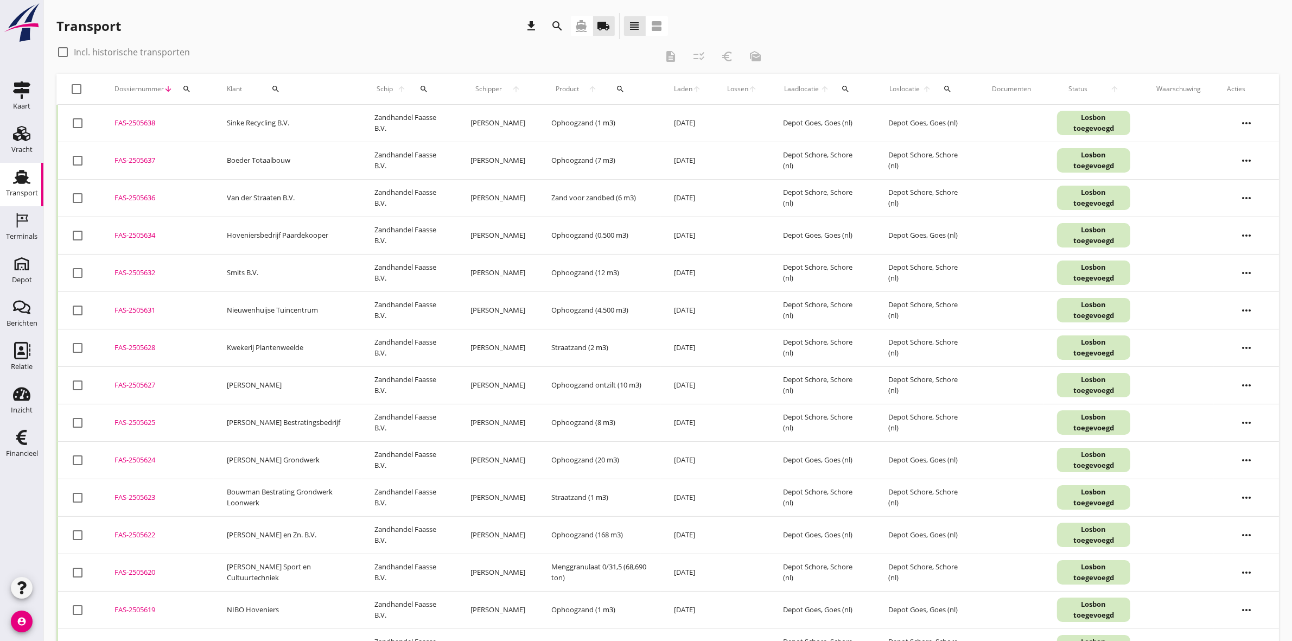
click at [1247, 110] on icon "more_horiz" at bounding box center [1246, 123] width 30 height 30
click at [1257, 286] on div "Vracht verwijderen" at bounding box center [1239, 285] width 78 height 13
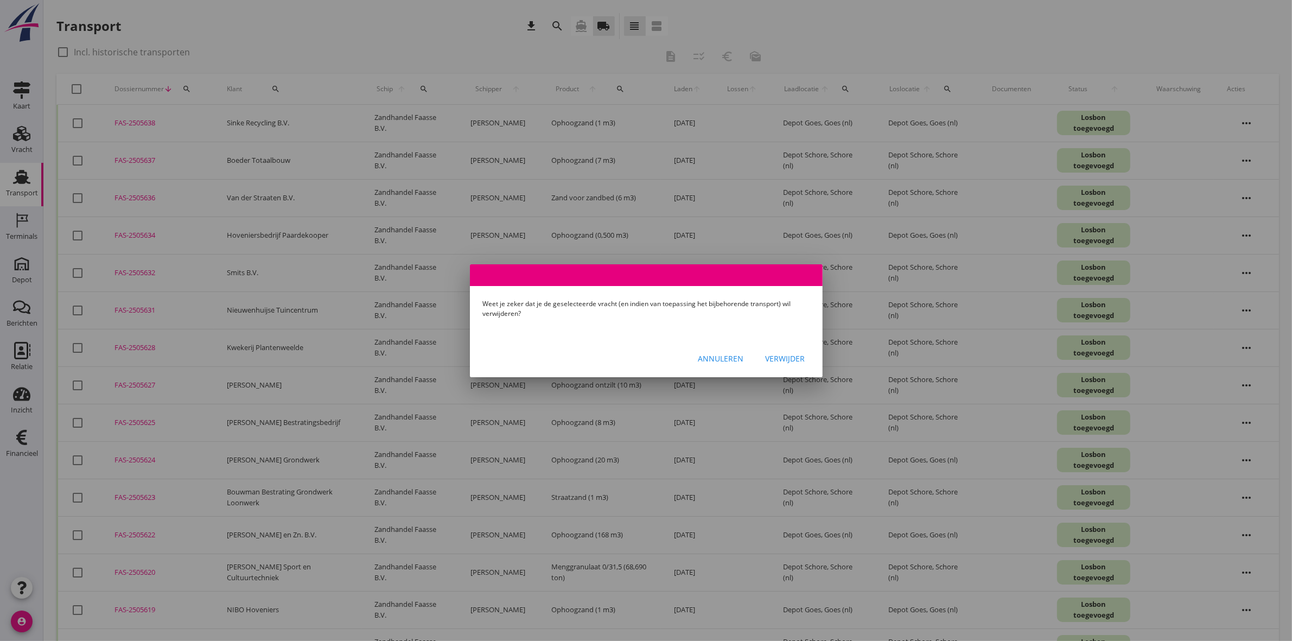
click at [769, 365] on button "Verwijder" at bounding box center [785, 359] width 57 height 20
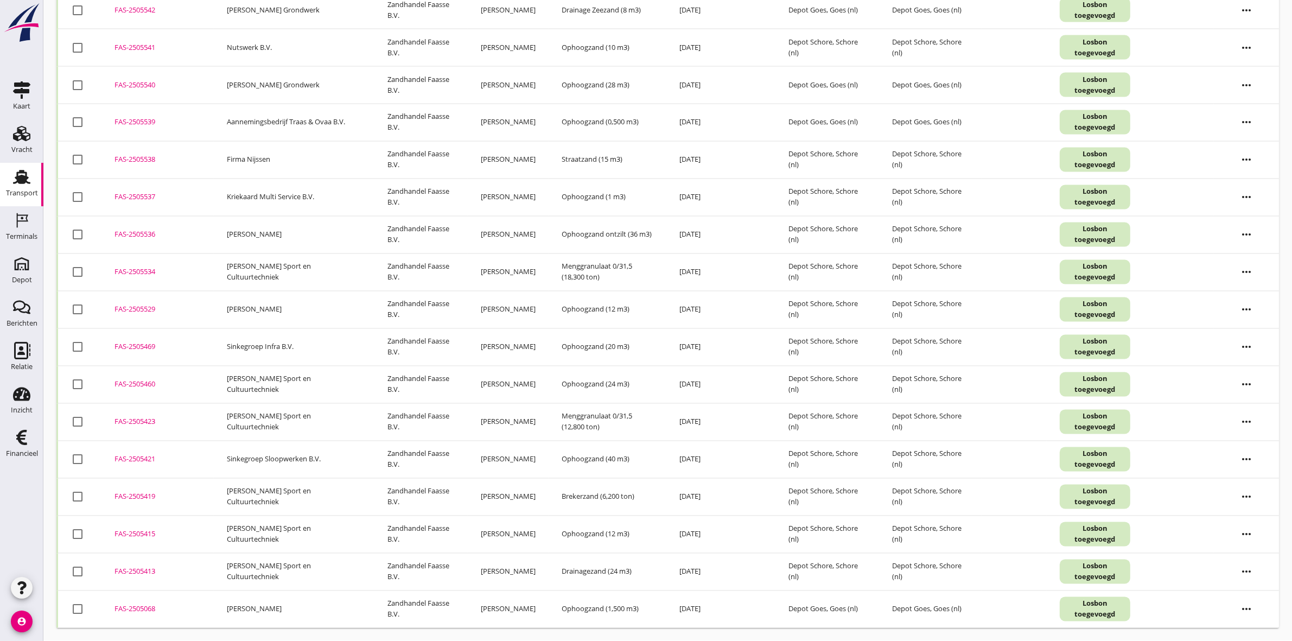
scroll to position [2480, 0]
